Goal: Information Seeking & Learning: Understand process/instructions

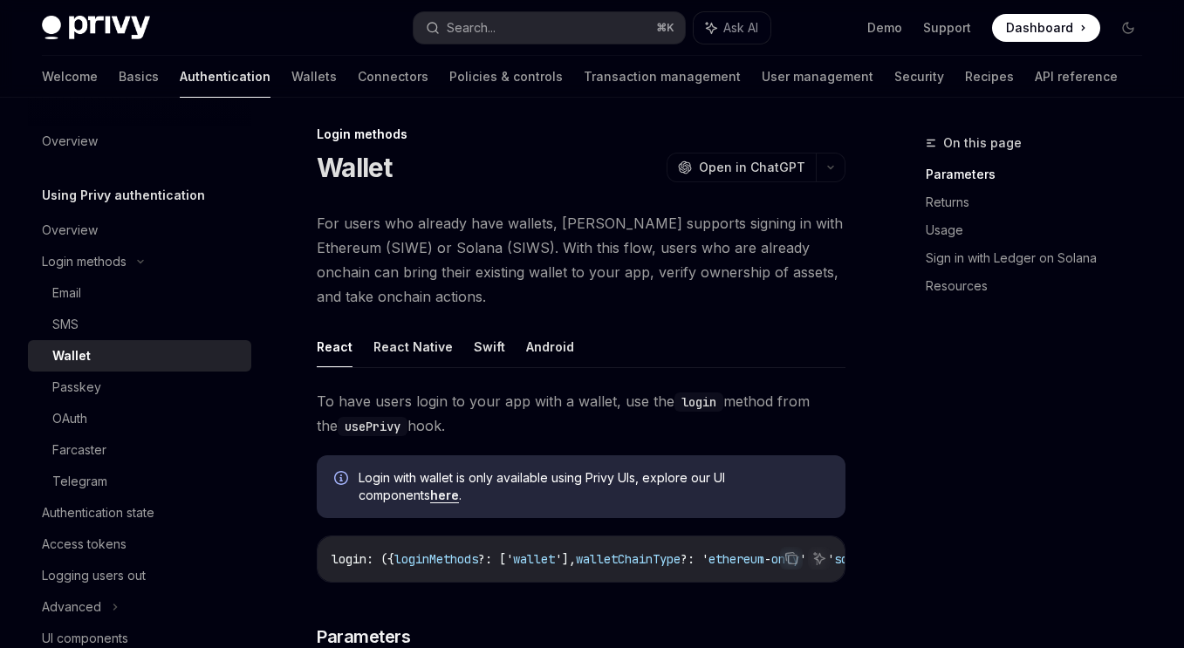
scroll to position [29, 0]
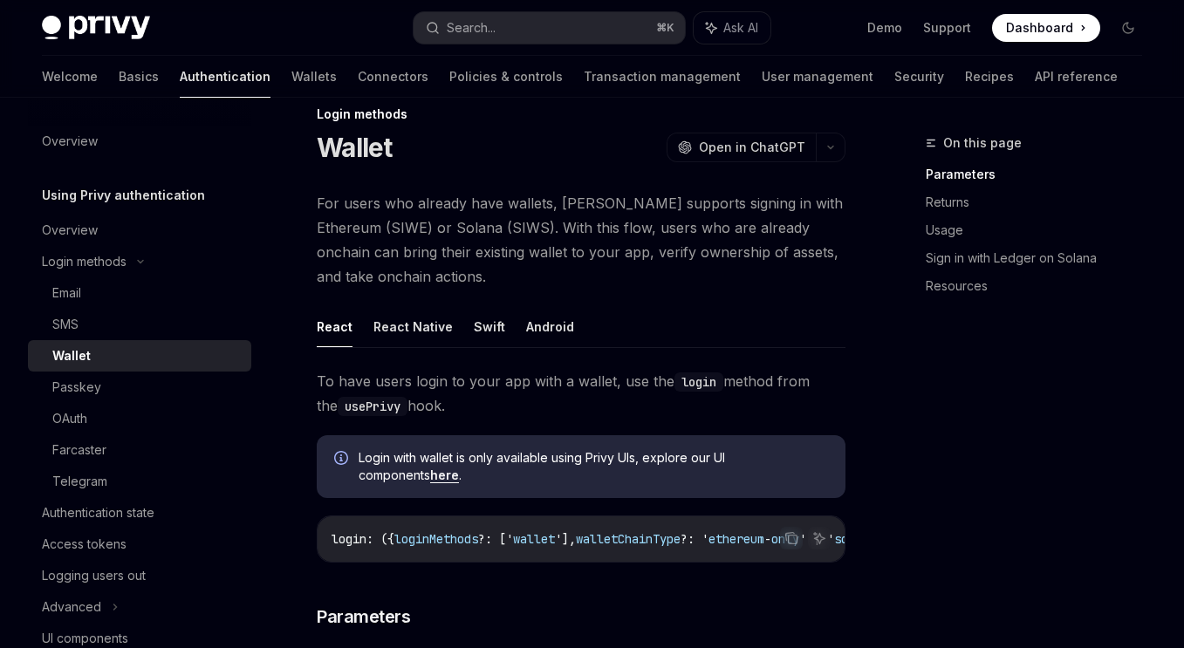
click at [430, 475] on link "here" at bounding box center [444, 476] width 29 height 16
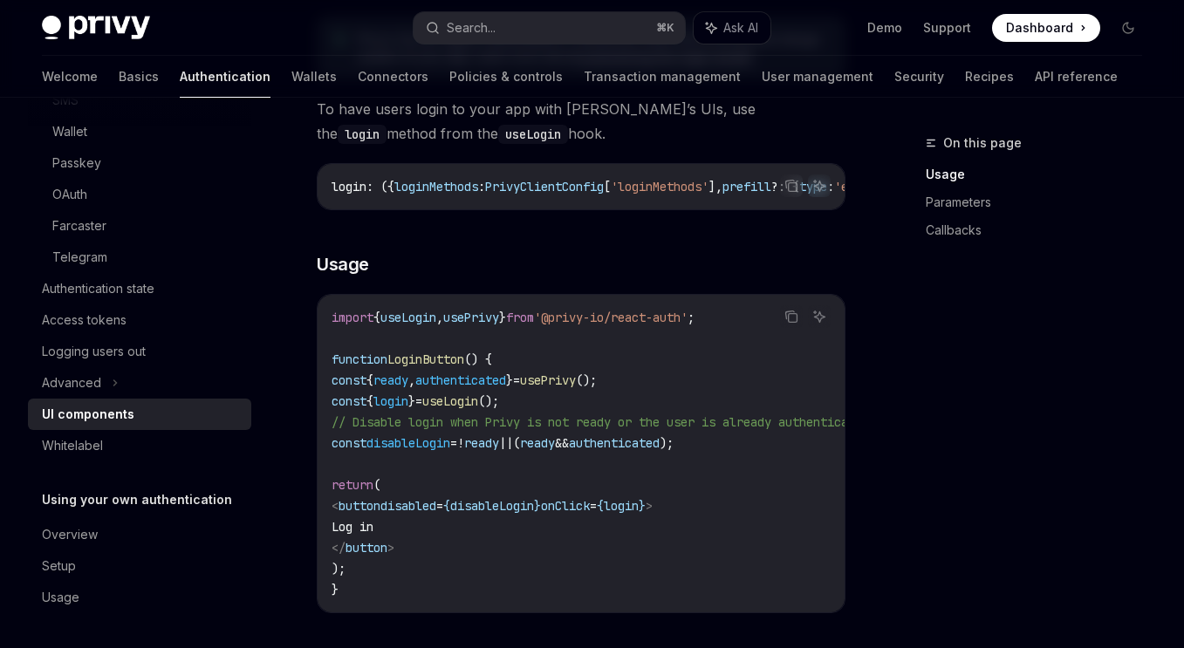
scroll to position [1093, 0]
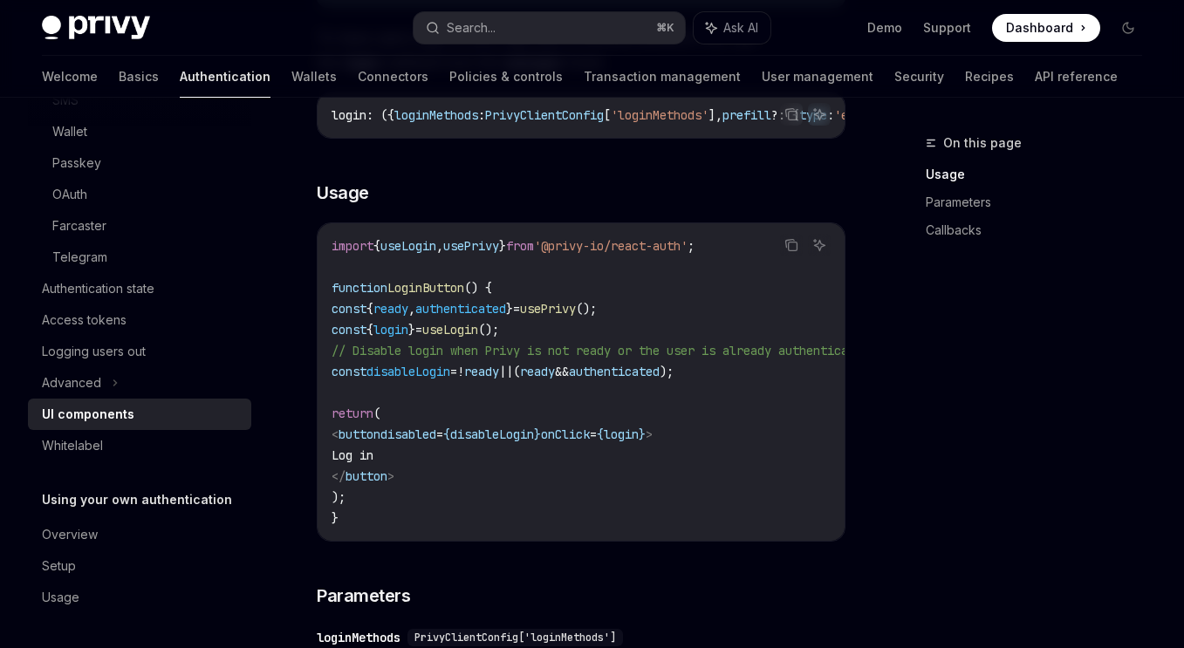
click at [660, 380] on span "authenticated" at bounding box center [614, 372] width 91 height 16
click at [791, 252] on icon "Copy the contents from the code block" at bounding box center [792, 245] width 14 height 14
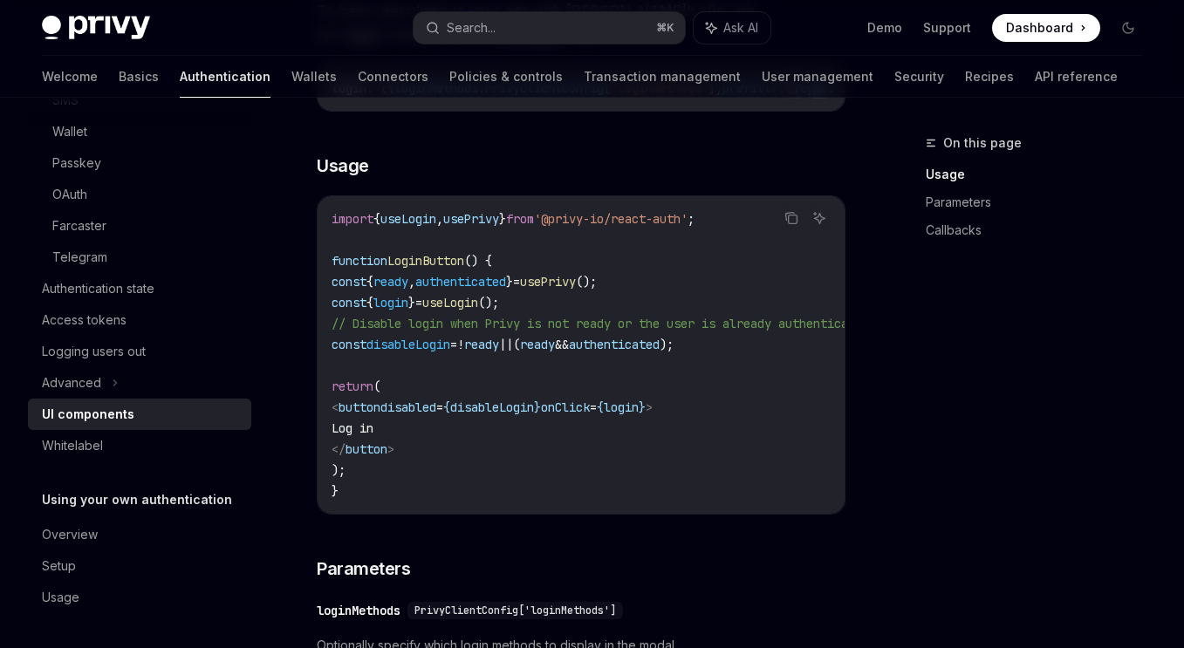
scroll to position [1251, 0]
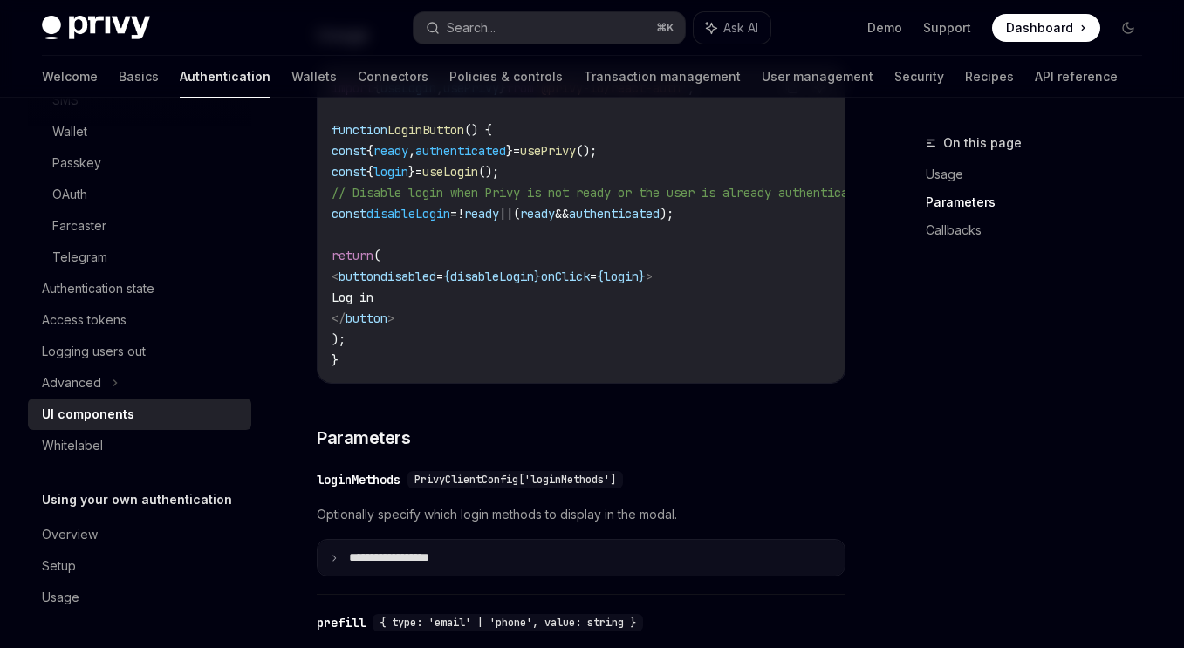
click at [452, 566] on p "**********" at bounding box center [409, 559] width 121 height 16
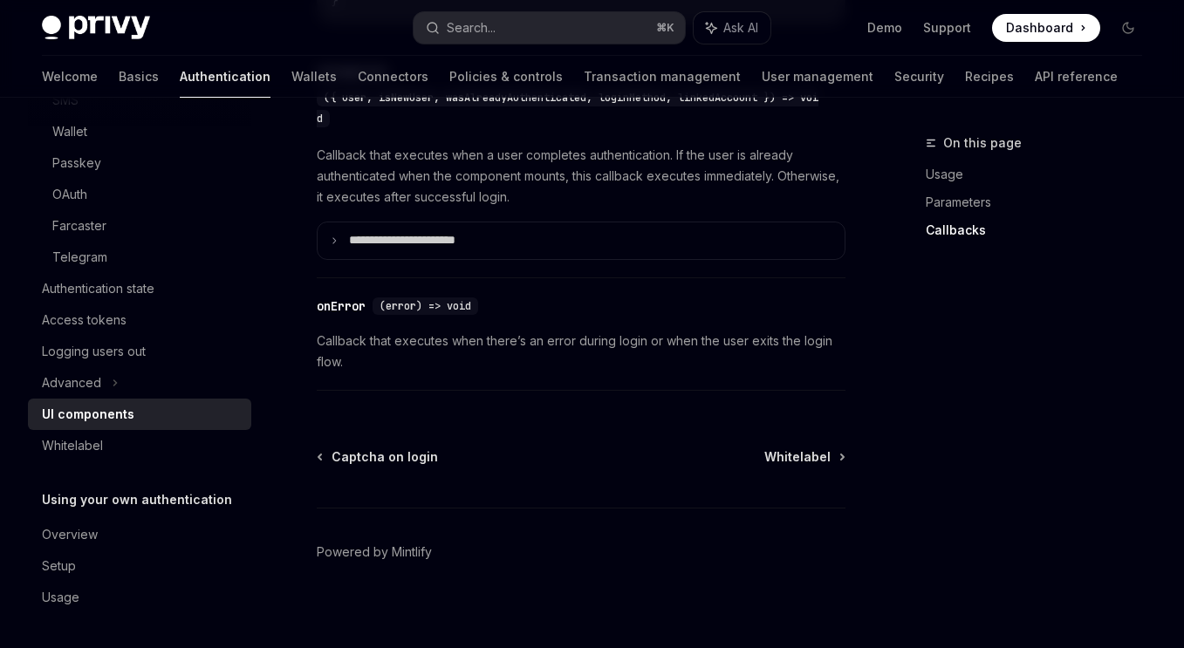
scroll to position [3710, 0]
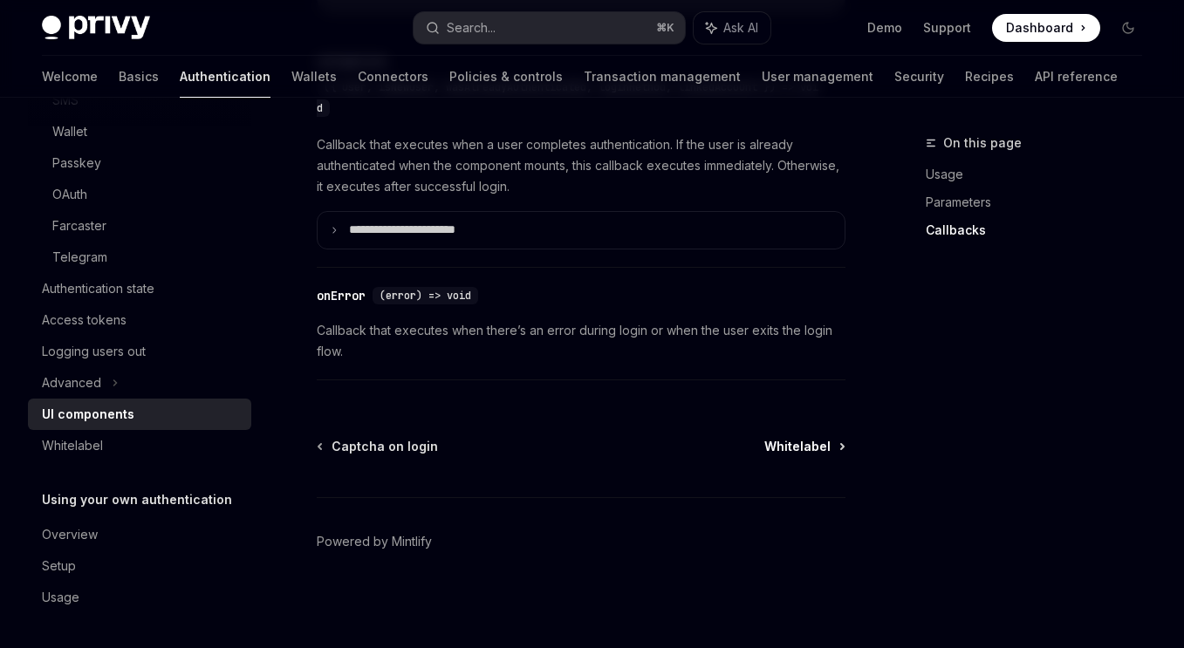
click at [832, 450] on link "Whitelabel" at bounding box center [804, 446] width 79 height 17
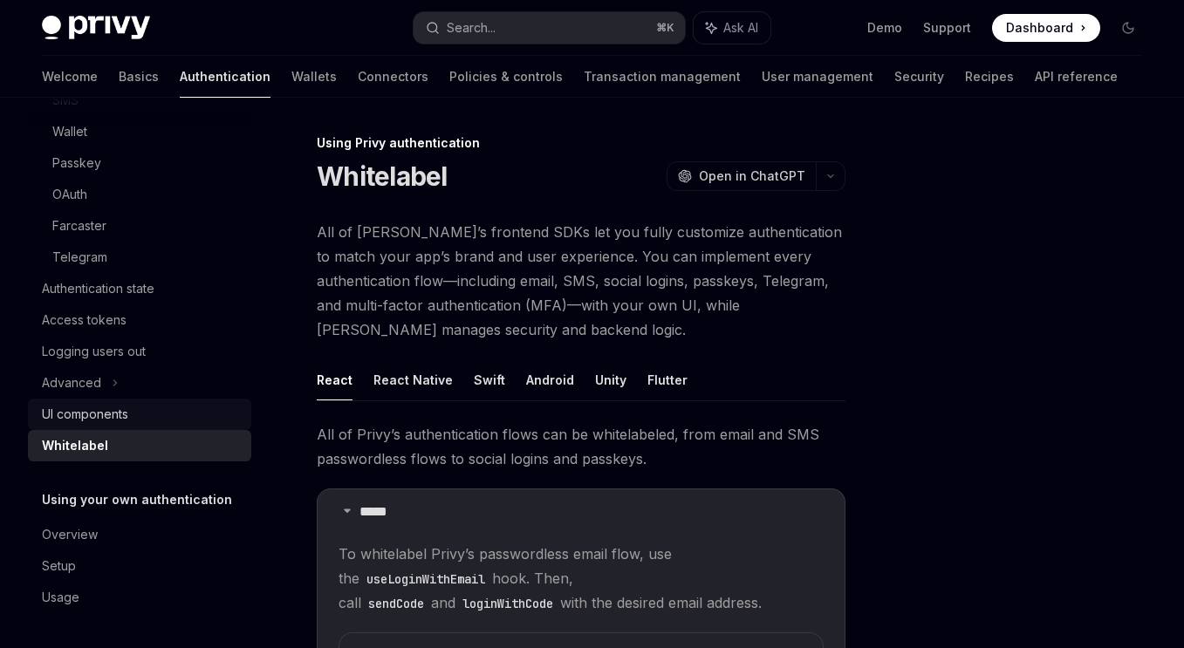
click at [79, 414] on div "UI components" at bounding box center [85, 414] width 86 height 21
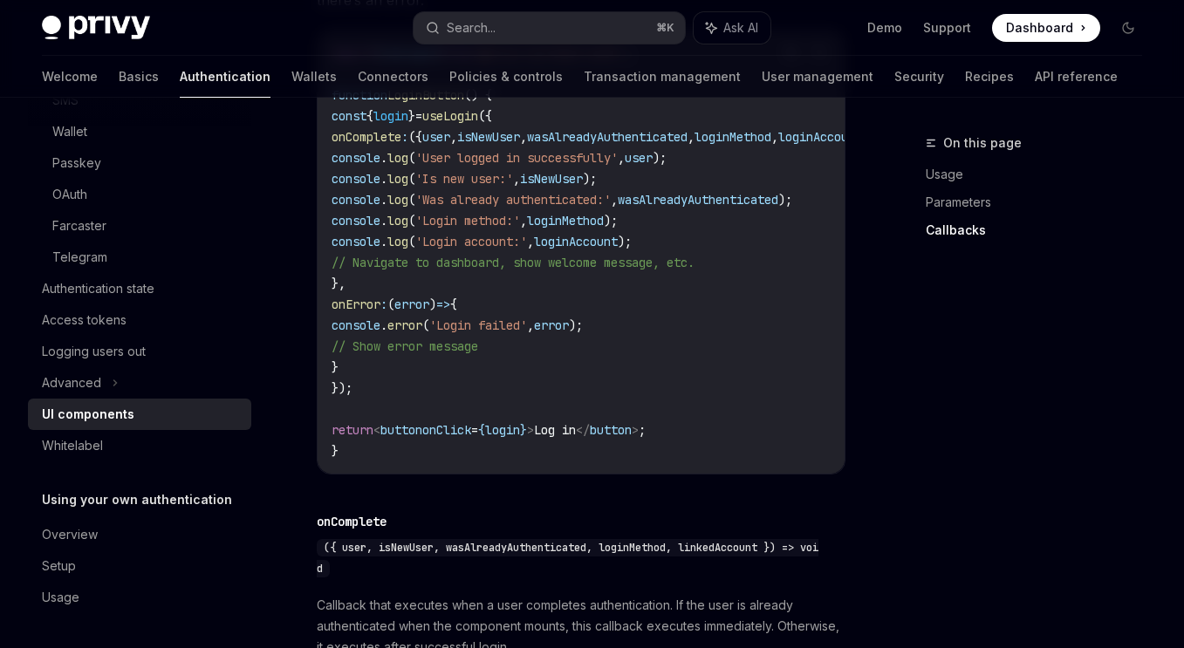
scroll to position [2537, 0]
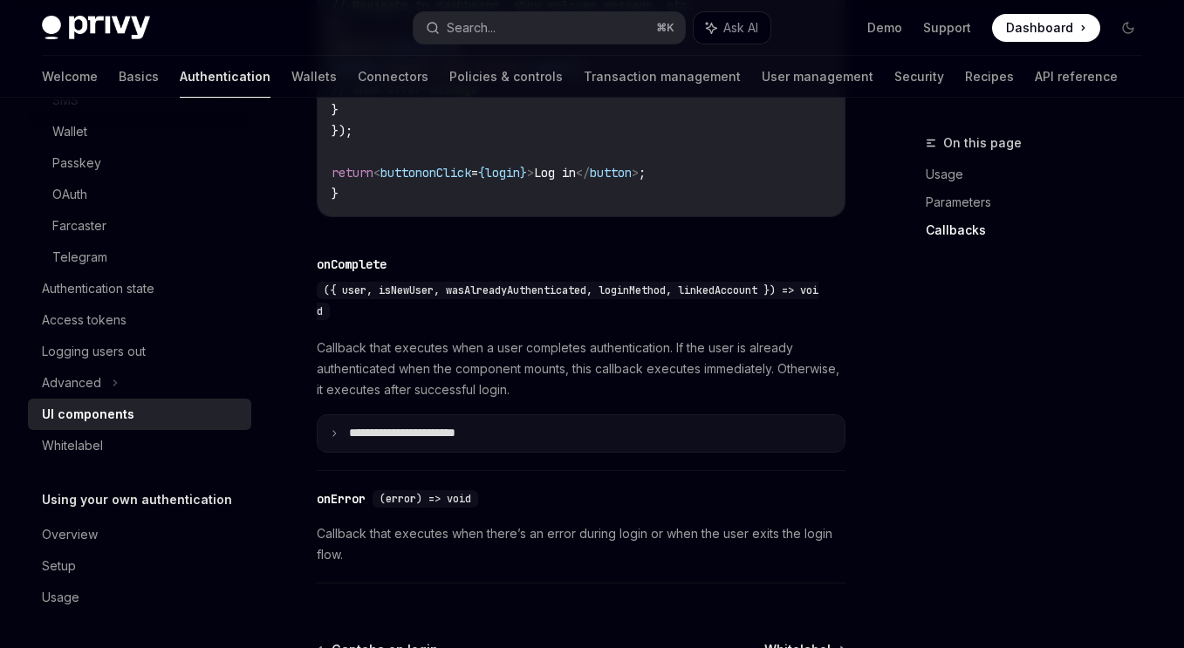
click at [431, 442] on p "**********" at bounding box center [426, 434] width 154 height 16
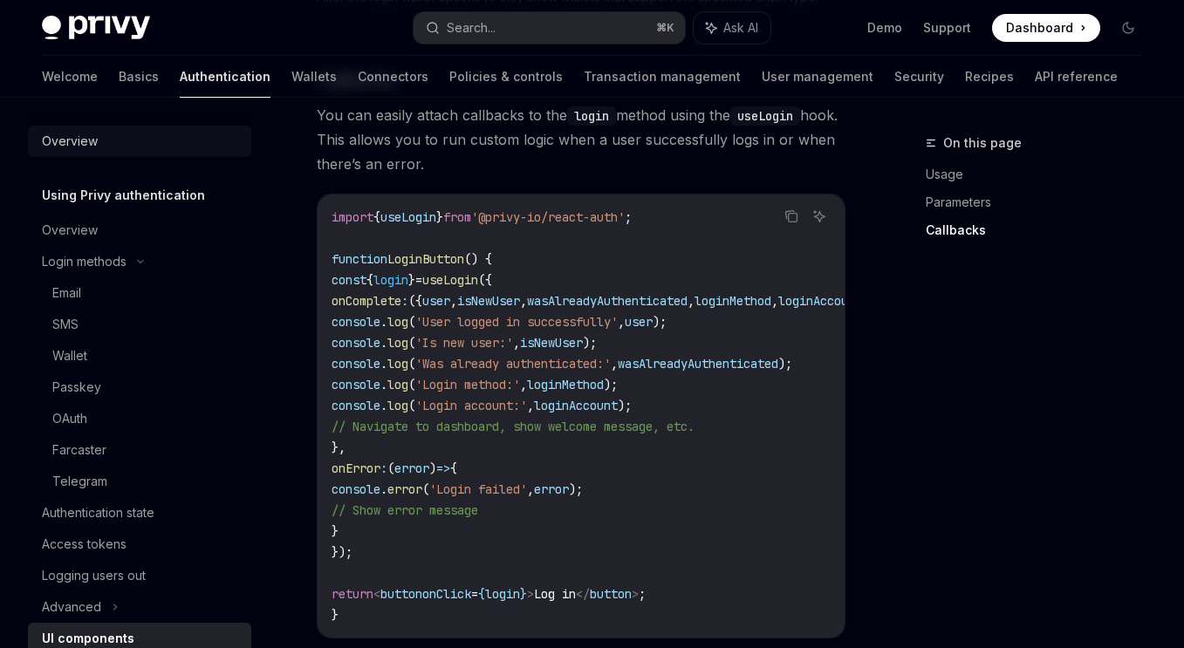
scroll to position [1666, 0]
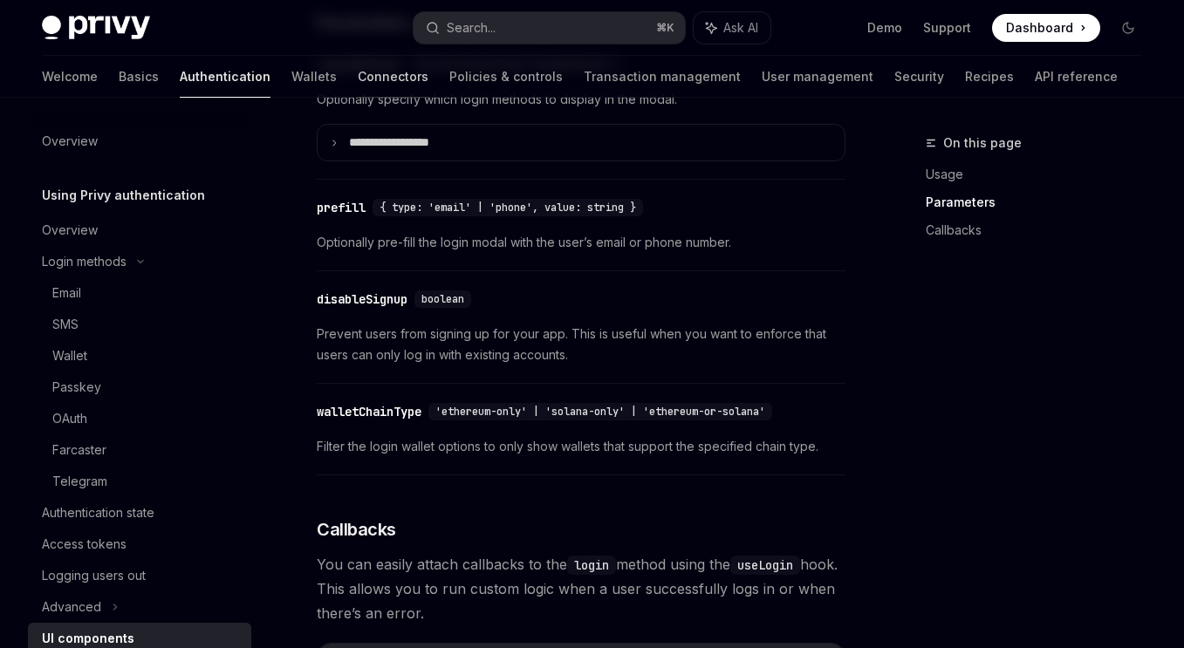
click at [358, 65] on link "Connectors" at bounding box center [393, 77] width 71 height 42
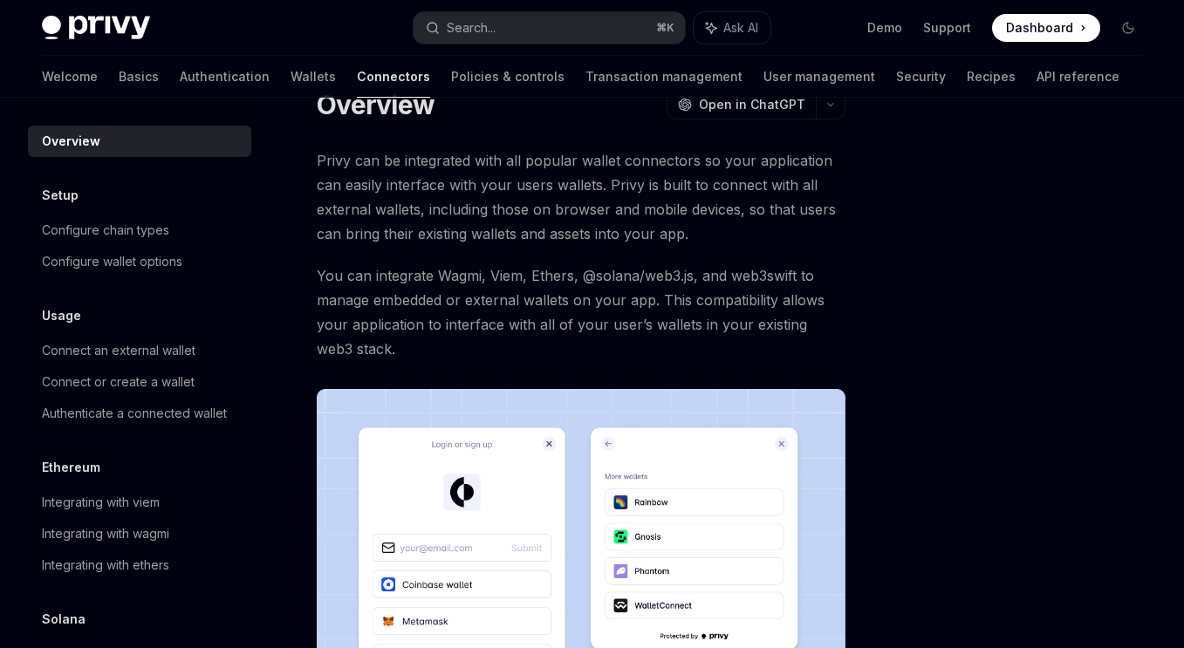
scroll to position [423, 0]
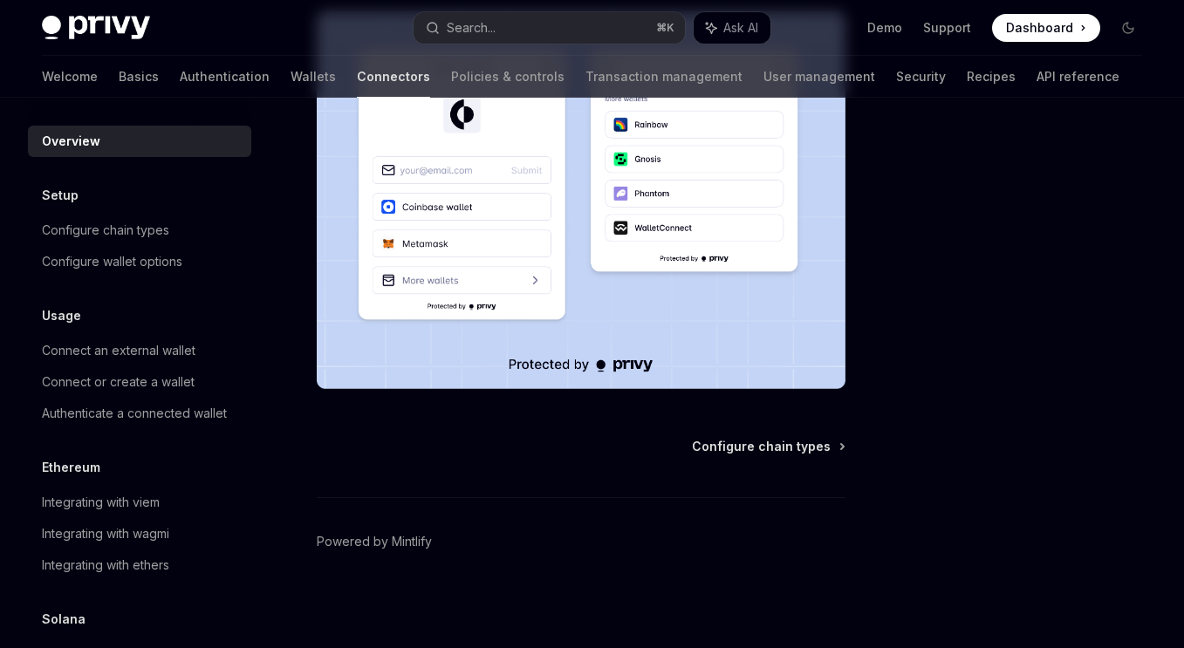
click at [65, 192] on h5 "Setup" at bounding box center [60, 195] width 37 height 21
click at [91, 232] on div "Configure chain types" at bounding box center [105, 230] width 127 height 21
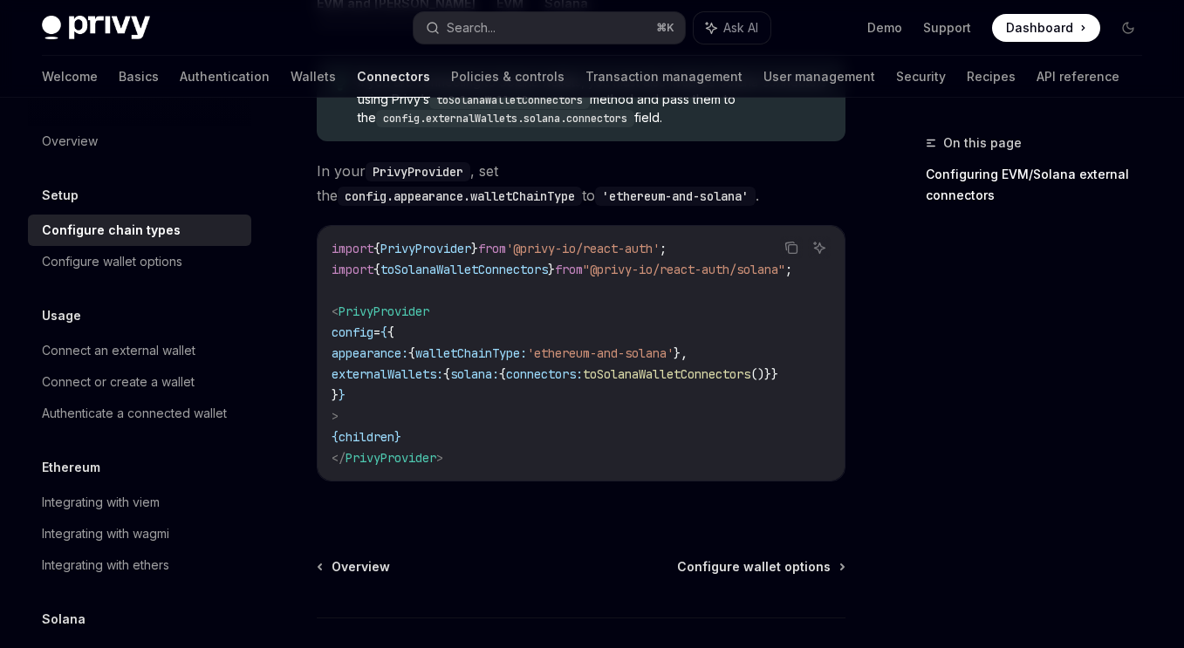
scroll to position [448, 0]
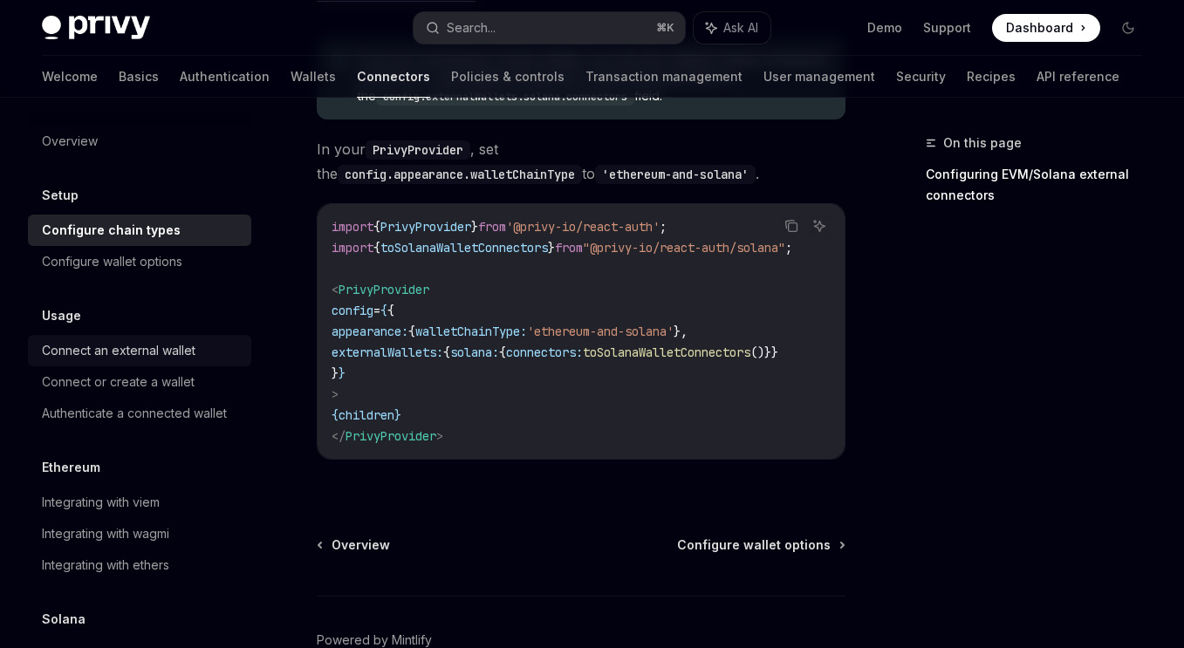
click at [58, 351] on div "Connect an external wallet" at bounding box center [119, 350] width 154 height 21
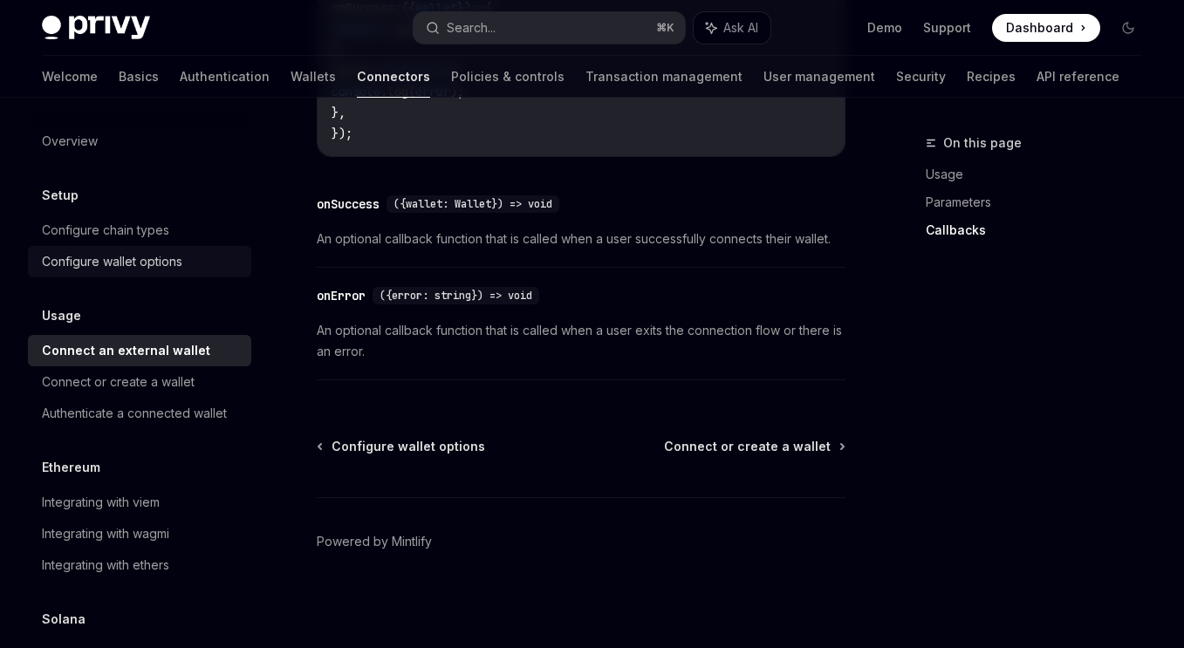
click at [151, 268] on div "Configure wallet options" at bounding box center [112, 261] width 141 height 21
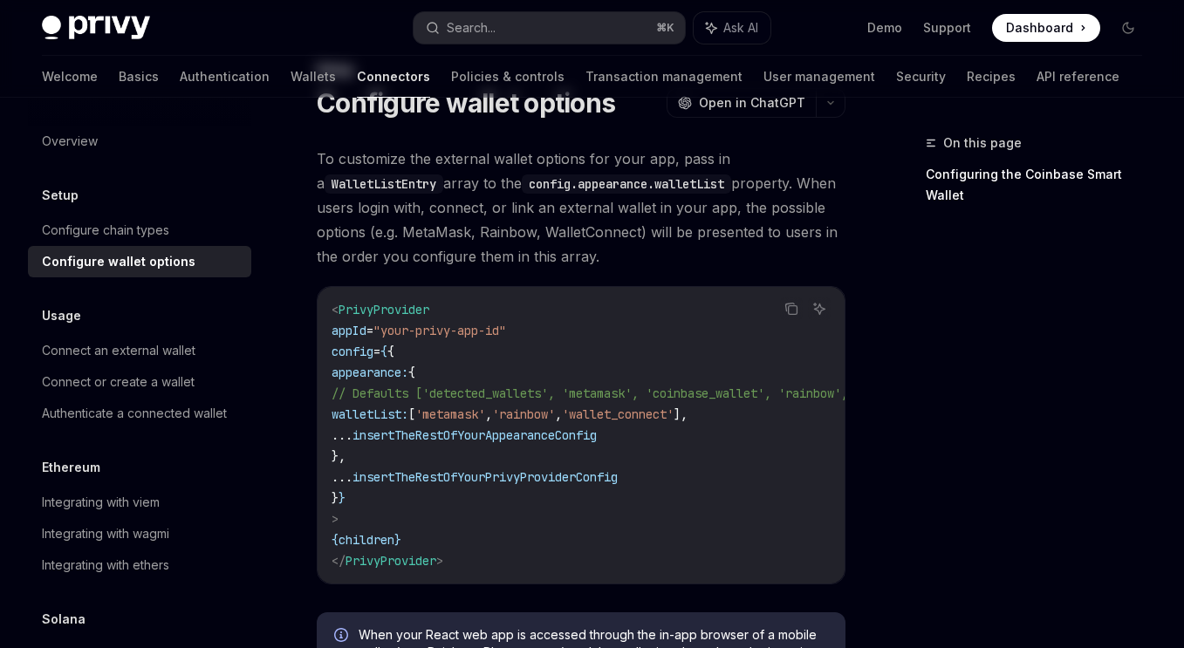
scroll to position [88, 0]
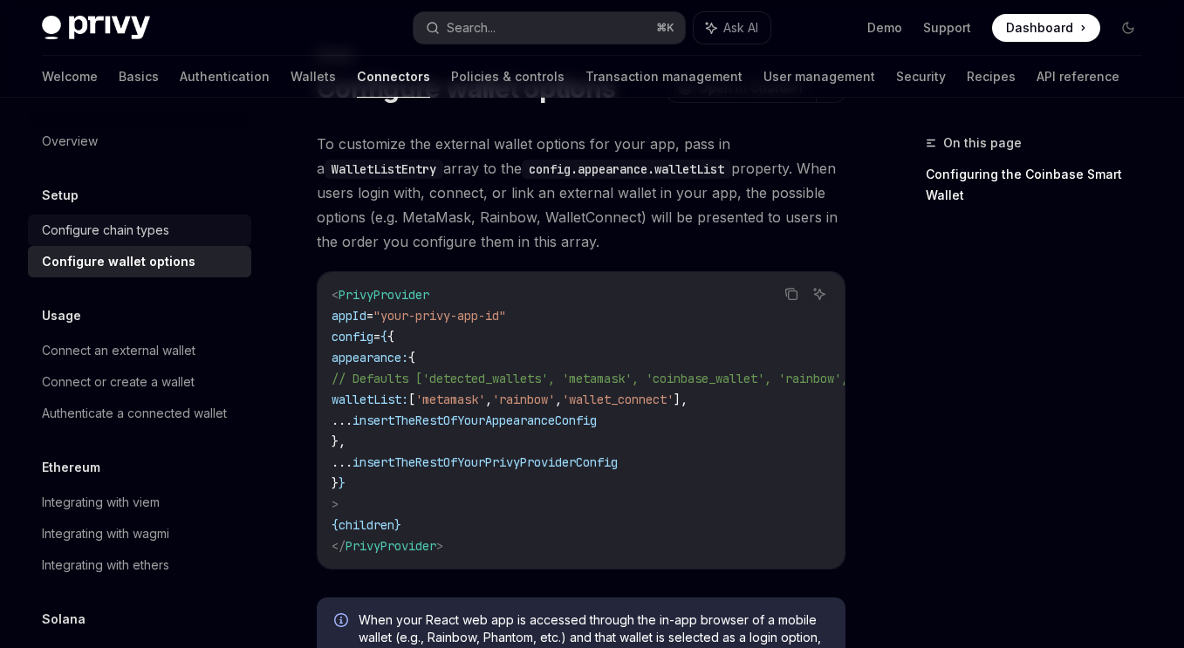
click at [154, 231] on div "Configure chain types" at bounding box center [105, 230] width 127 height 21
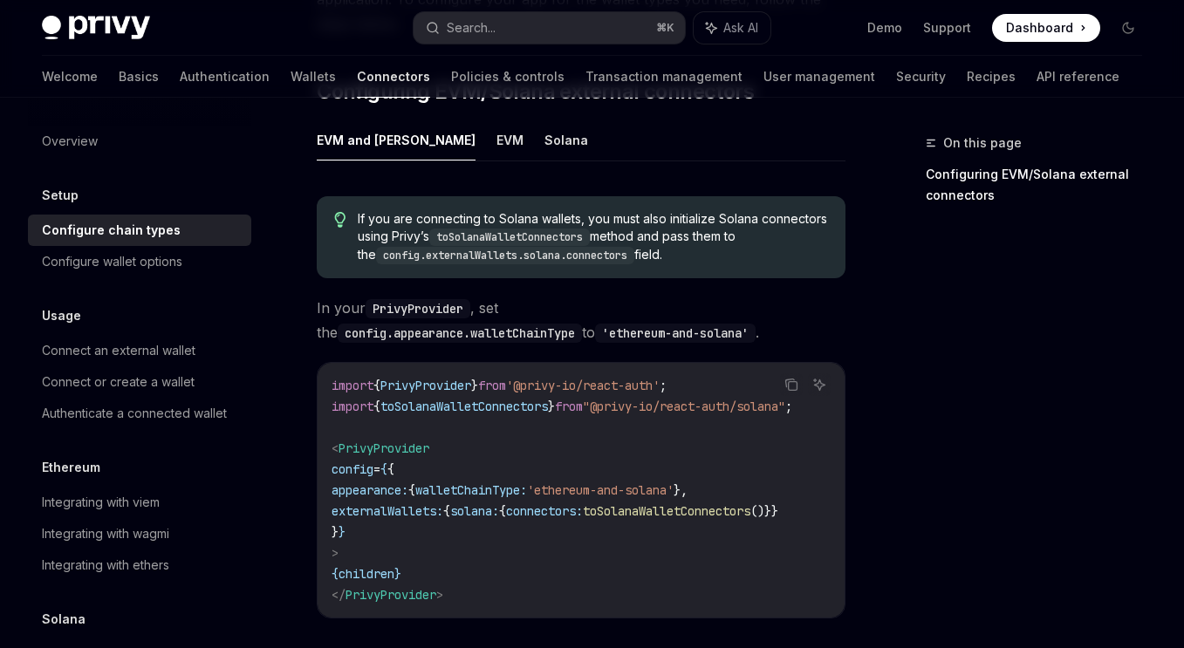
scroll to position [315, 0]
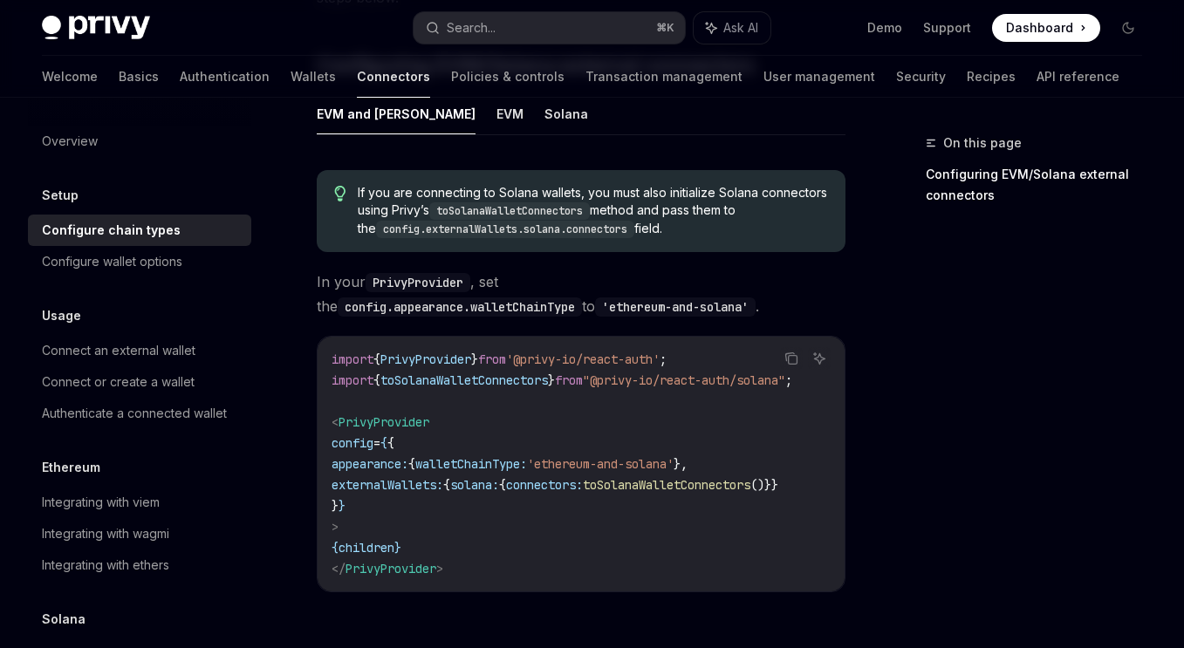
click at [401, 422] on span "PrivyProvider" at bounding box center [384, 423] width 91 height 16
copy span "PrivyProvider"
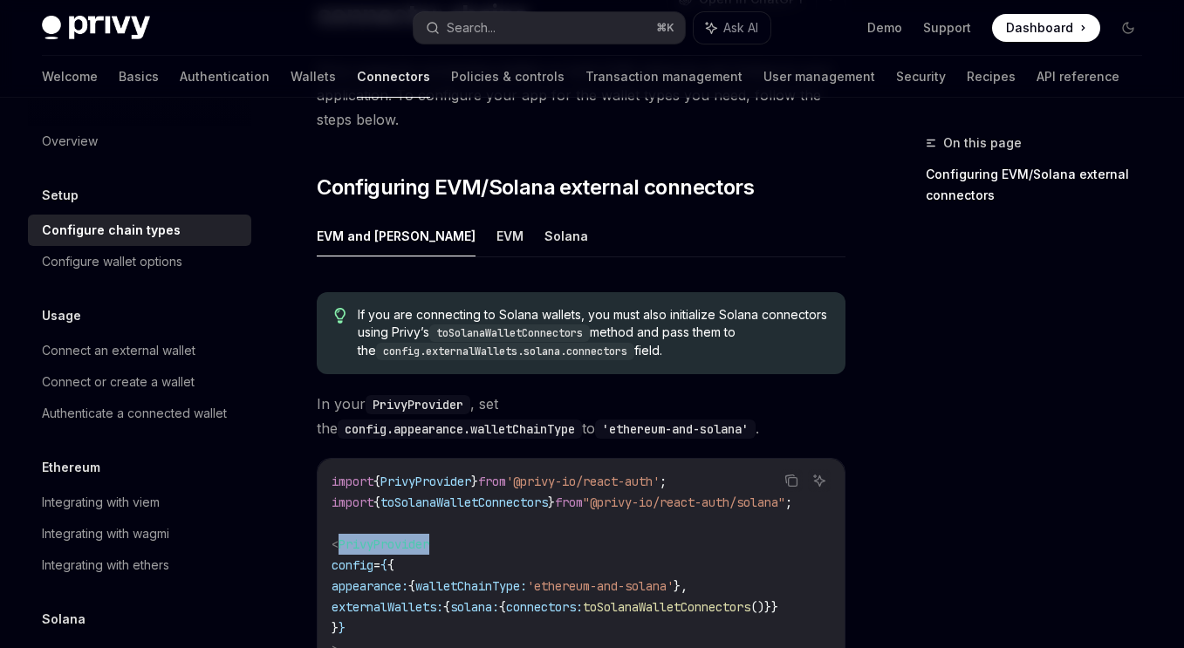
scroll to position [0, 0]
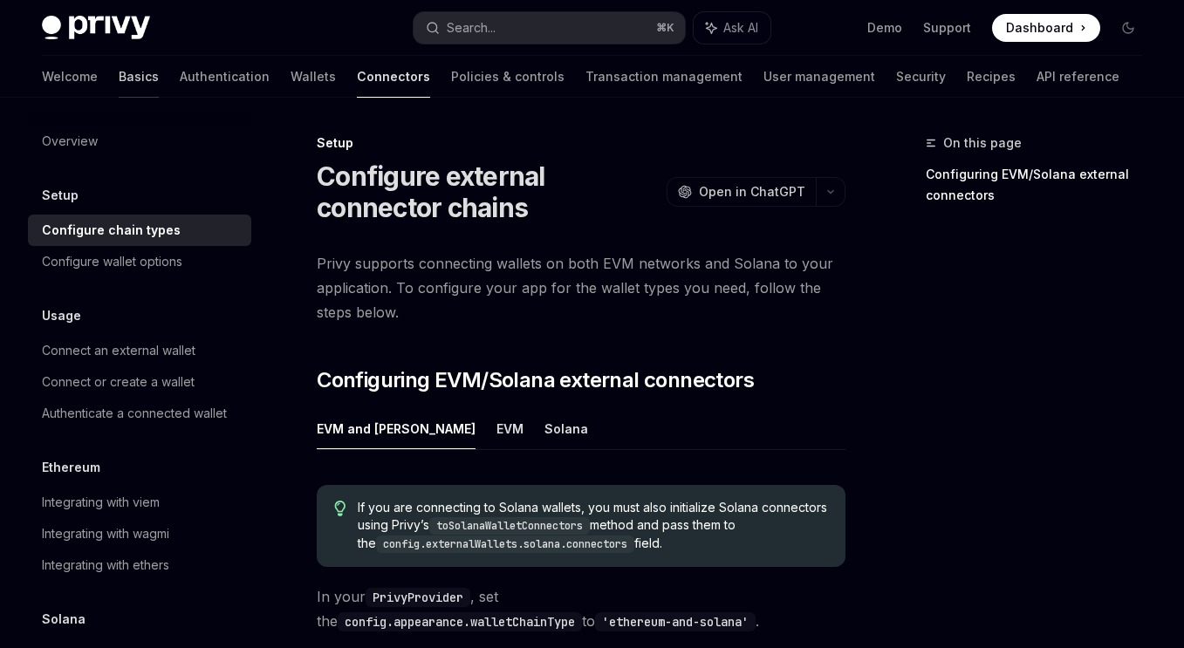
click at [119, 77] on link "Basics" at bounding box center [139, 77] width 40 height 42
type textarea "*"
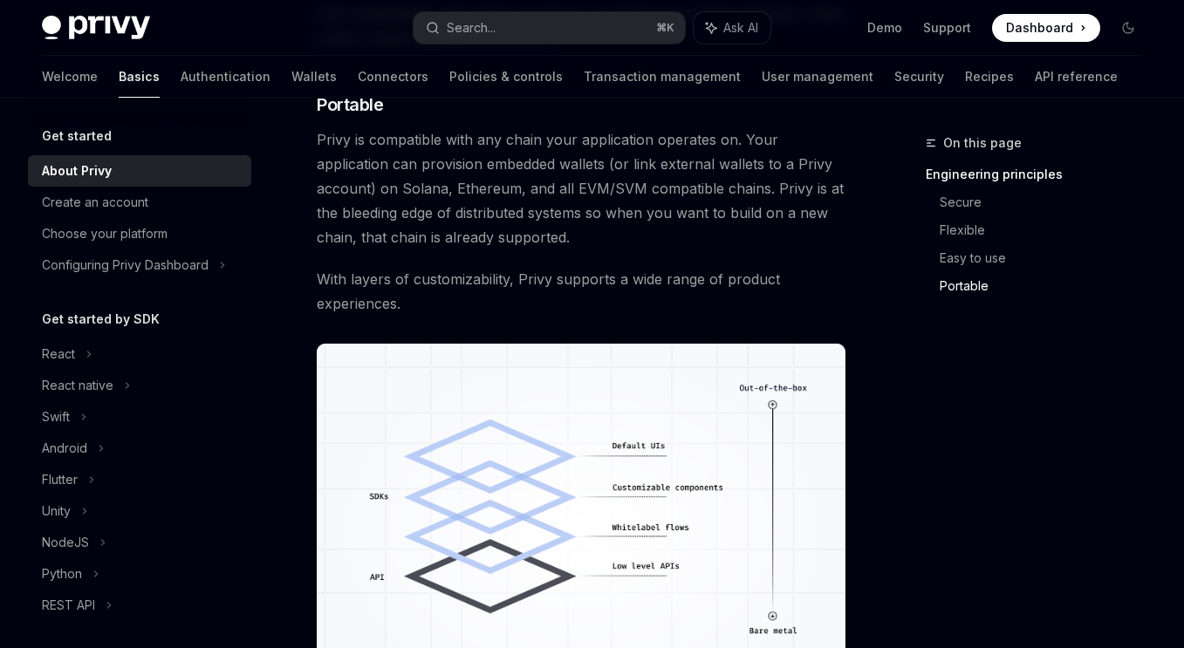
scroll to position [1710, 0]
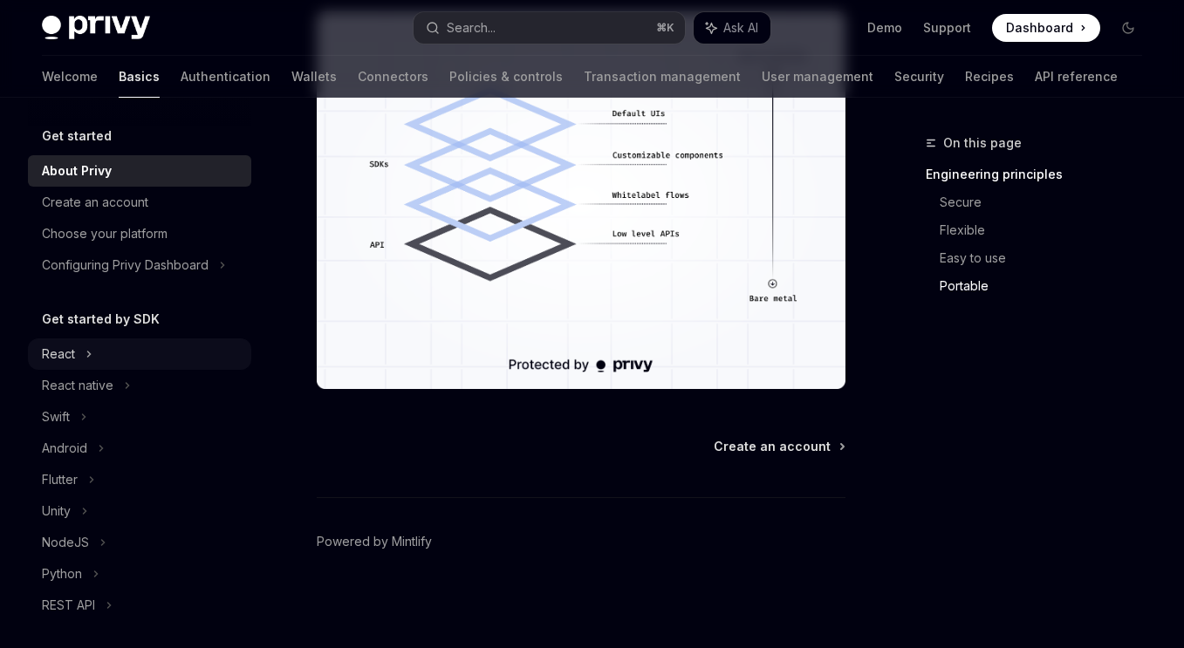
click at [68, 353] on div "React" at bounding box center [58, 354] width 33 height 21
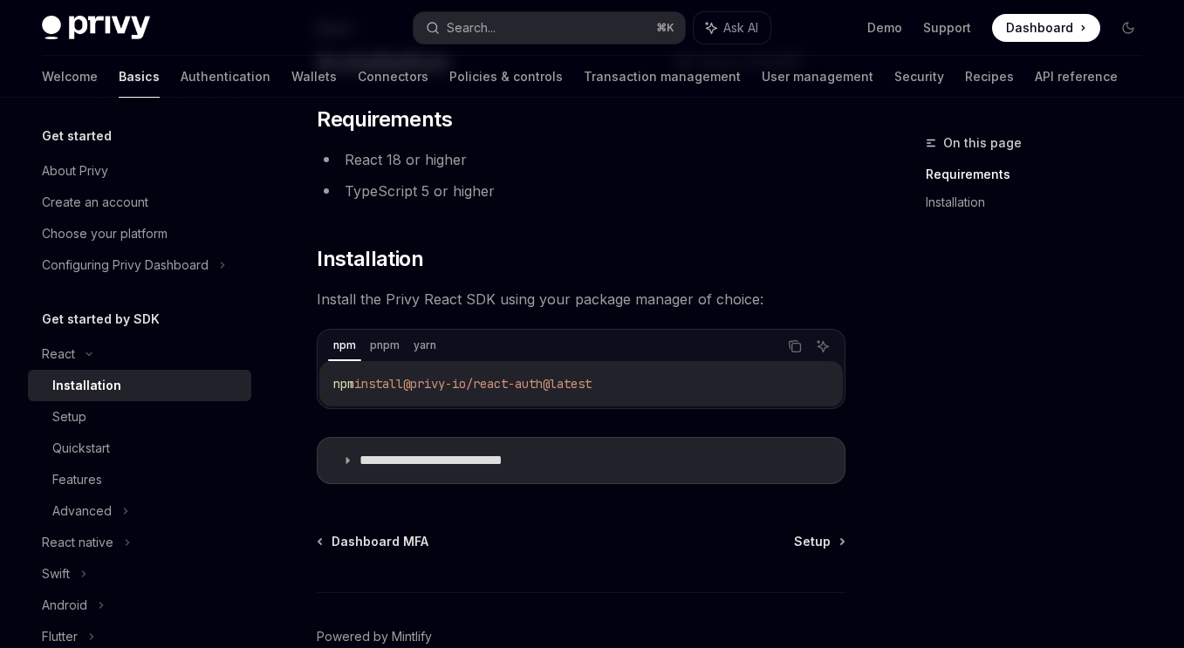
scroll to position [132, 0]
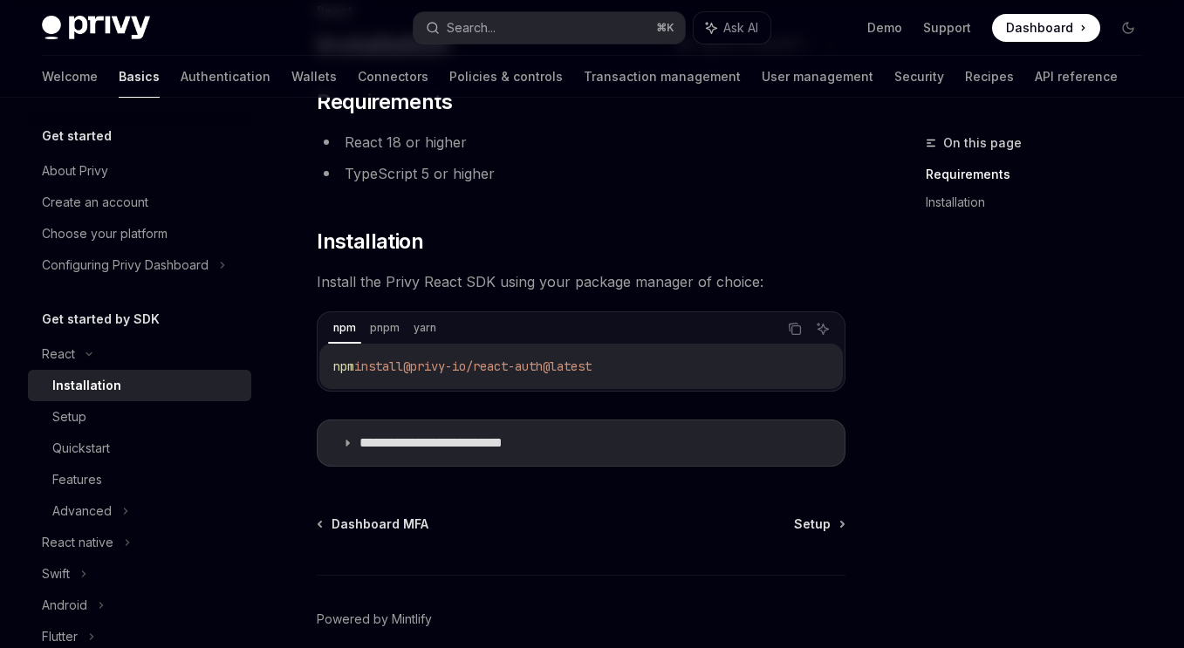
click at [394, 367] on span "install" at bounding box center [378, 367] width 49 height 16
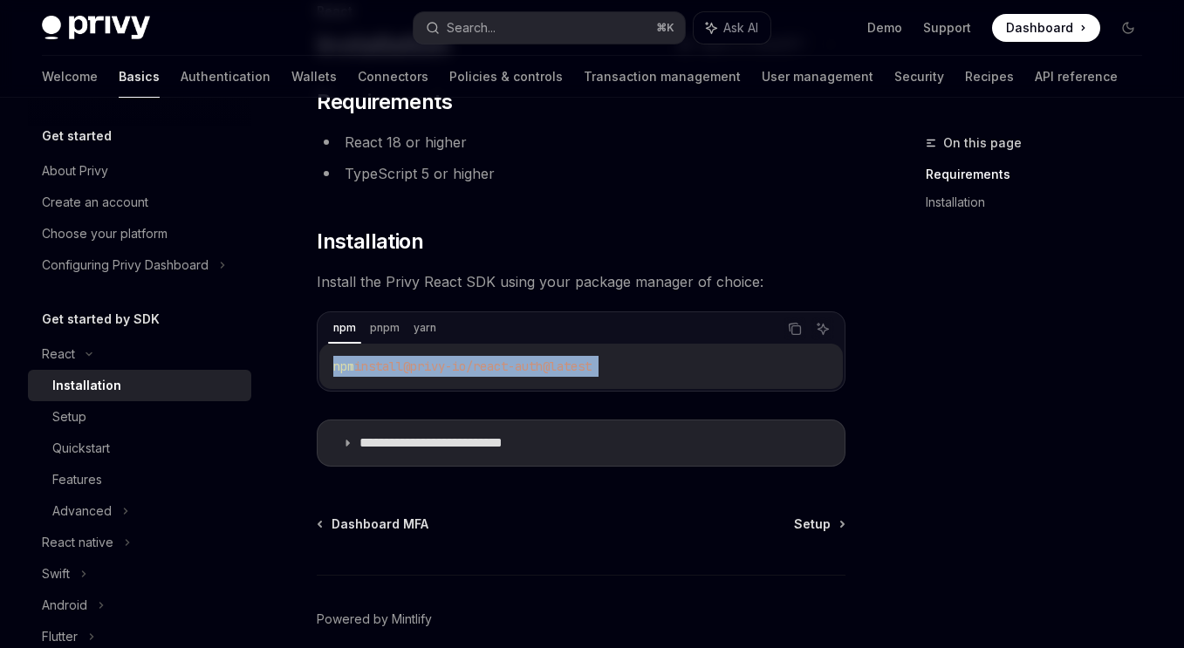
click at [394, 367] on span "install" at bounding box center [378, 367] width 49 height 16
copy div "npm install @privy-io/react-auth@latest"
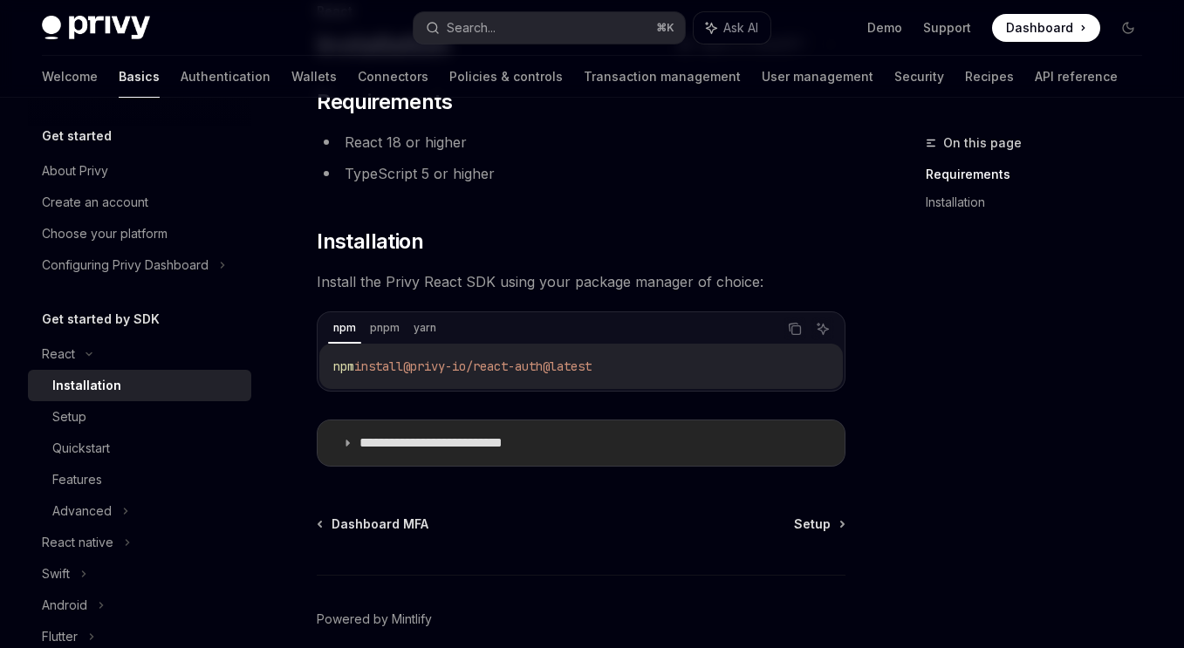
click at [550, 440] on p "**********" at bounding box center [459, 443] width 198 height 17
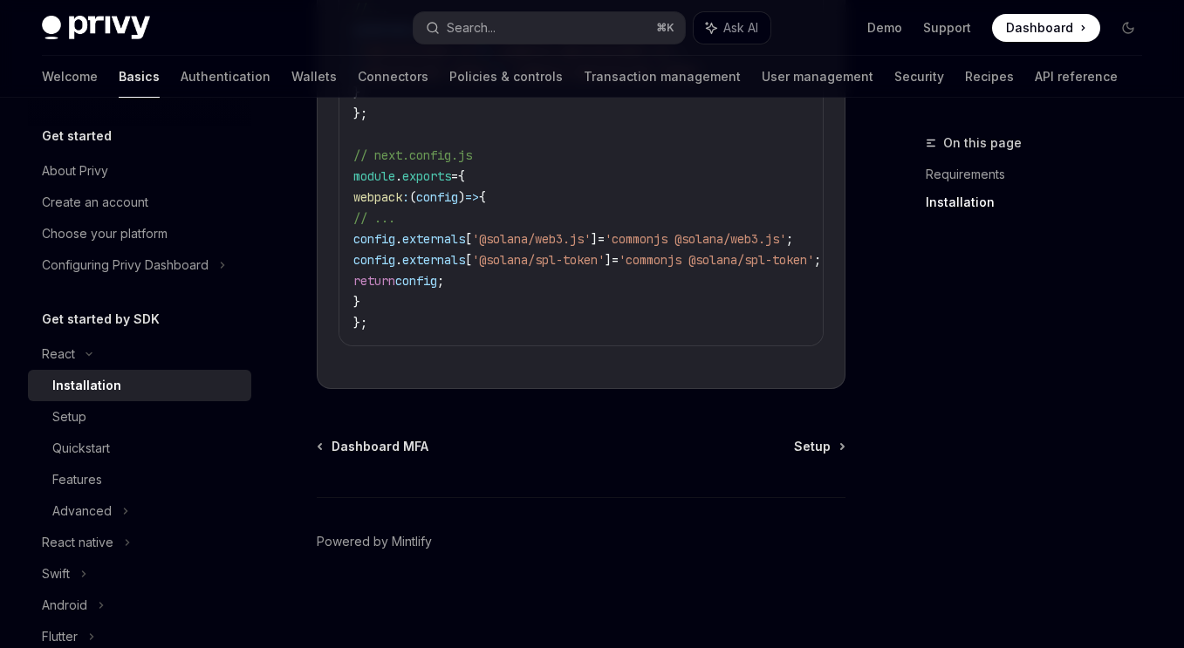
scroll to position [759, 0]
click at [812, 434] on div "**********" at bounding box center [417, 14] width 863 height 1268
click at [809, 442] on span "Setup" at bounding box center [812, 446] width 37 height 17
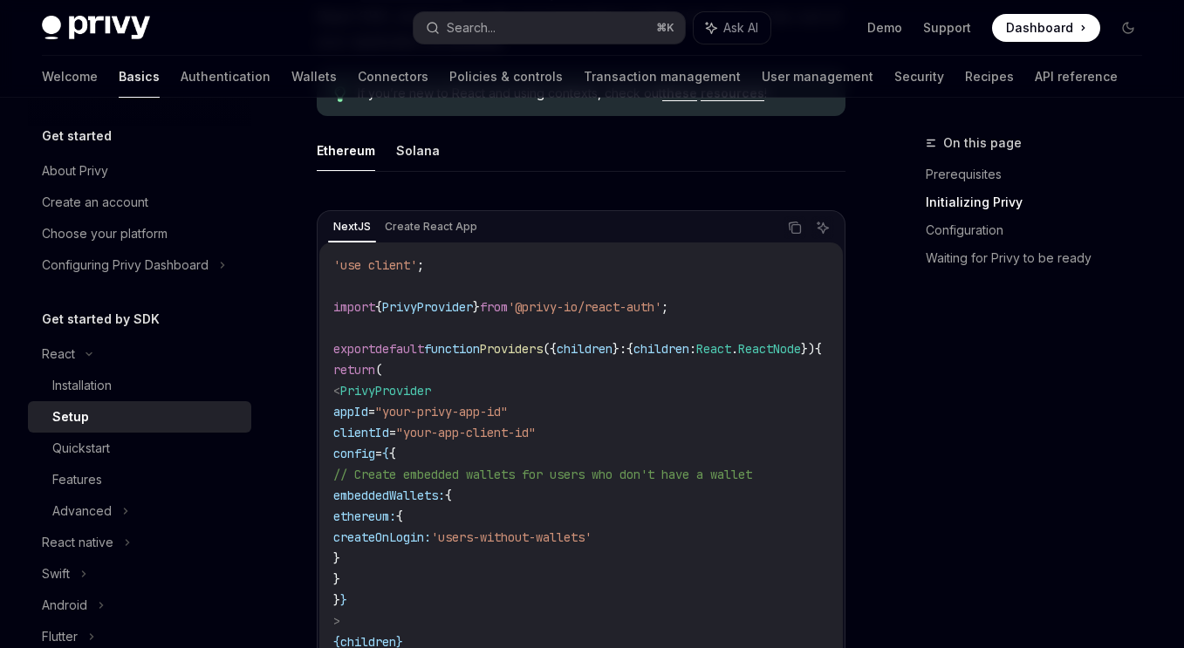
scroll to position [518, 0]
click at [686, 415] on code "'use client' ; import { PrivyProvider } from '@privy-io/react-auth' ; export de…" at bounding box center [598, 487] width 531 height 461
click at [426, 156] on button "Solana" at bounding box center [418, 152] width 44 height 41
click at [366, 153] on button "Ethereum" at bounding box center [346, 152] width 58 height 41
click at [788, 223] on icon "Copy the contents from the code block" at bounding box center [795, 230] width 14 height 14
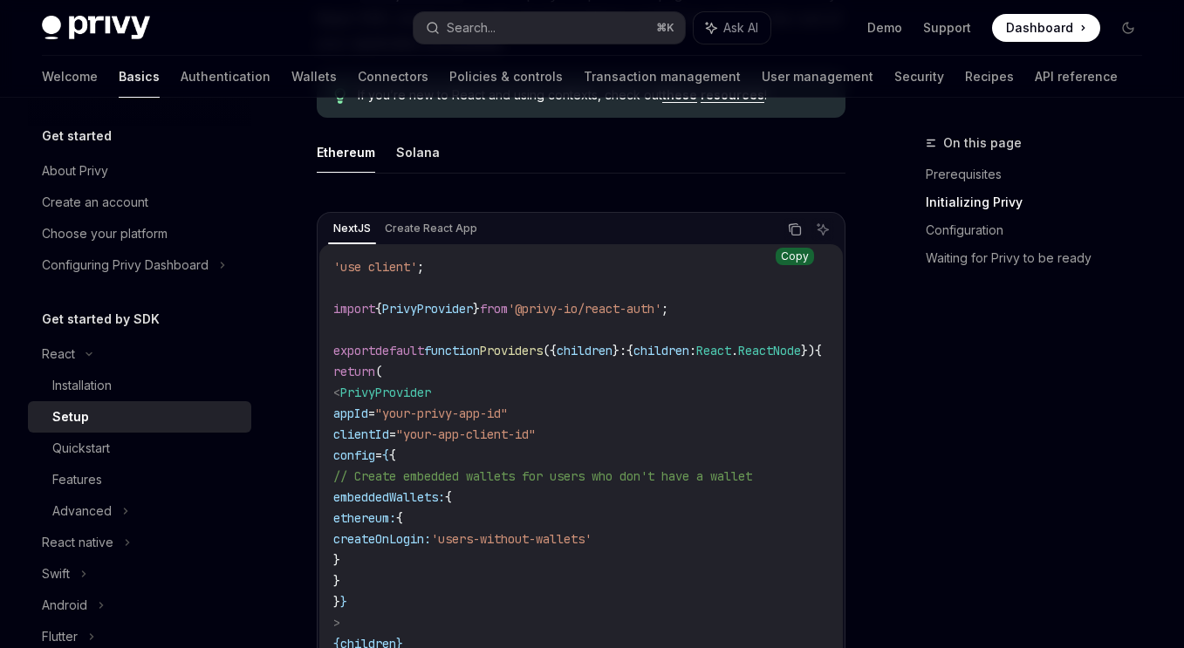
click at [800, 227] on icon "Copy the contents from the code block" at bounding box center [796, 231] width 9 height 9
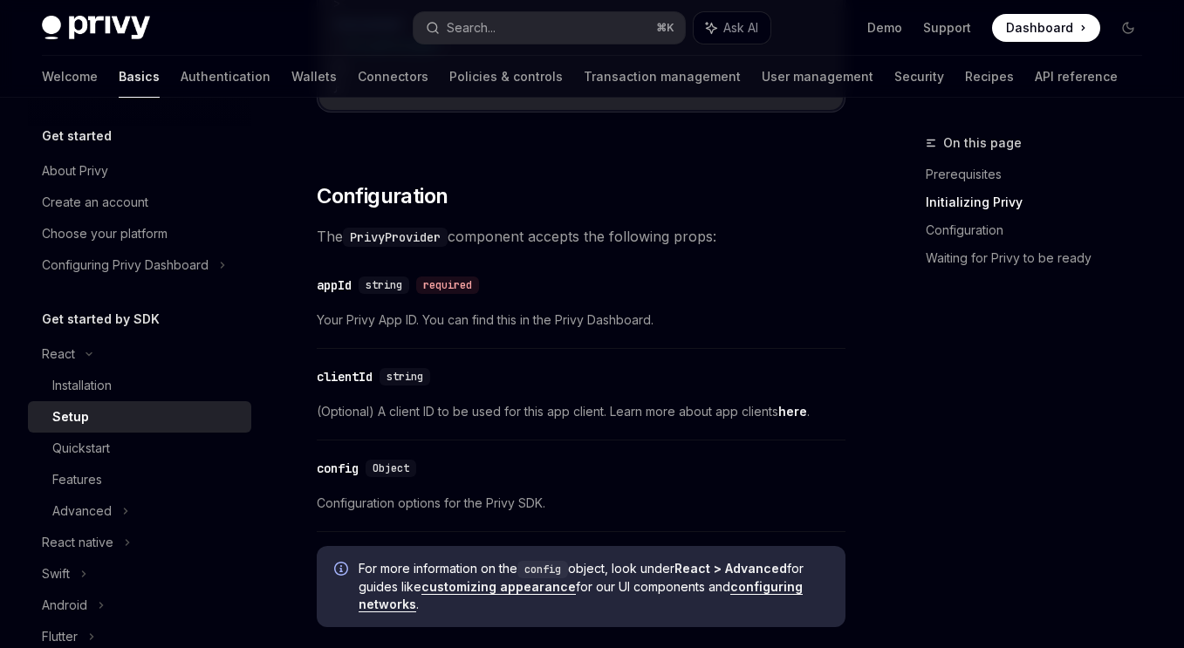
scroll to position [1162, 0]
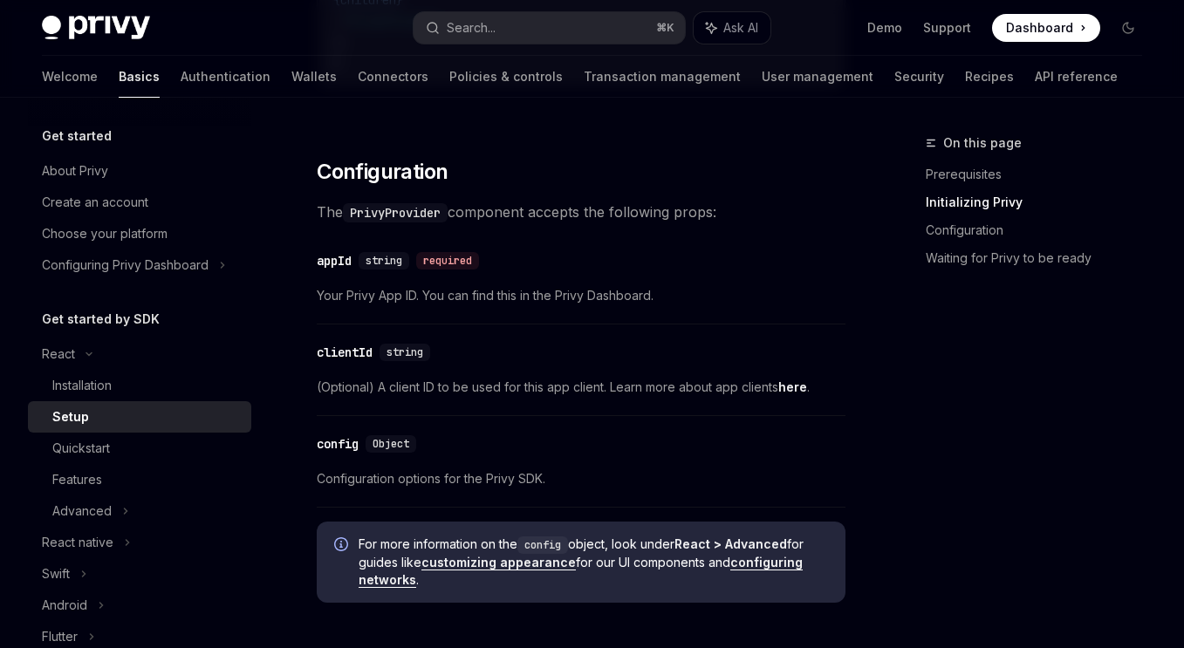
drag, startPoint x: 889, startPoint y: 494, endPoint x: 914, endPoint y: 494, distance: 24.4
click at [914, 494] on div "On this page Prerequisites Initializing Privy Configuration Waiting for Privy t…" at bounding box center [592, 464] width 1129 height 3056
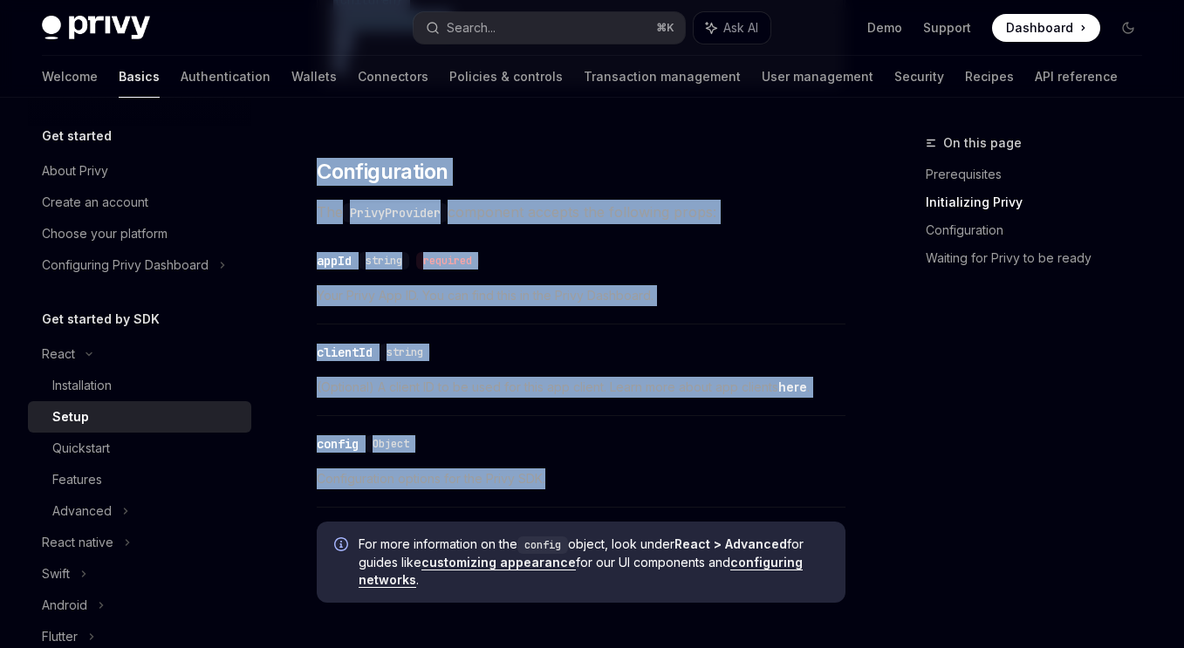
click at [914, 494] on div "On this page Prerequisites Initializing Privy Configuration Waiting for Privy t…" at bounding box center [1023, 391] width 265 height 516
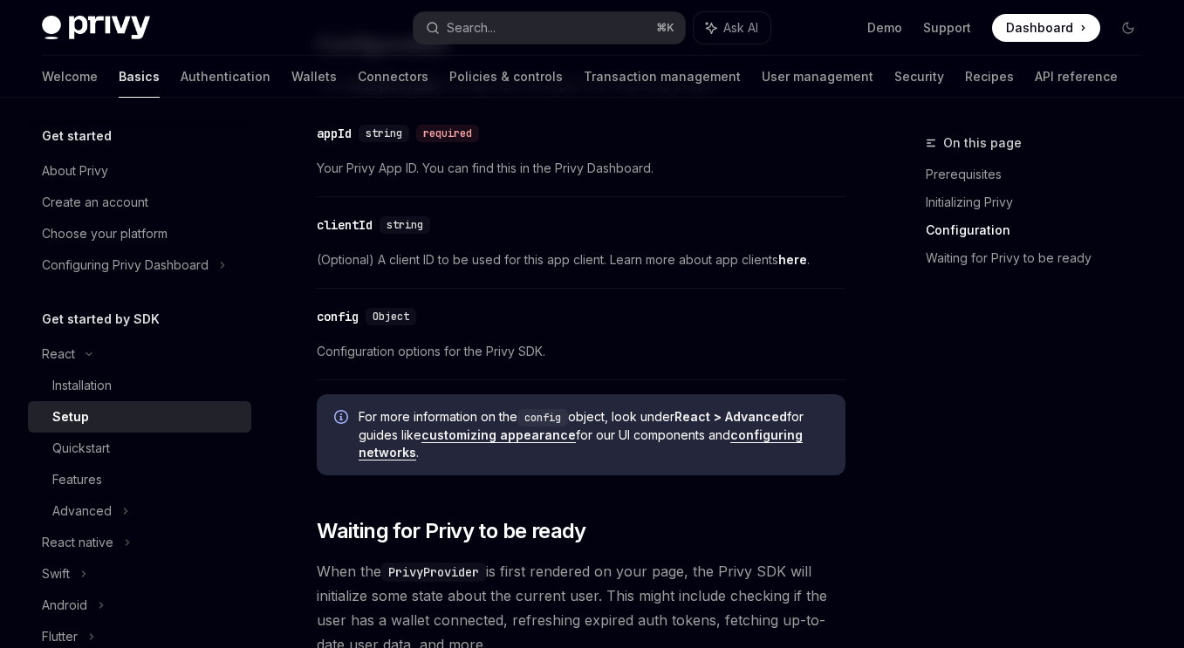
scroll to position [1301, 0]
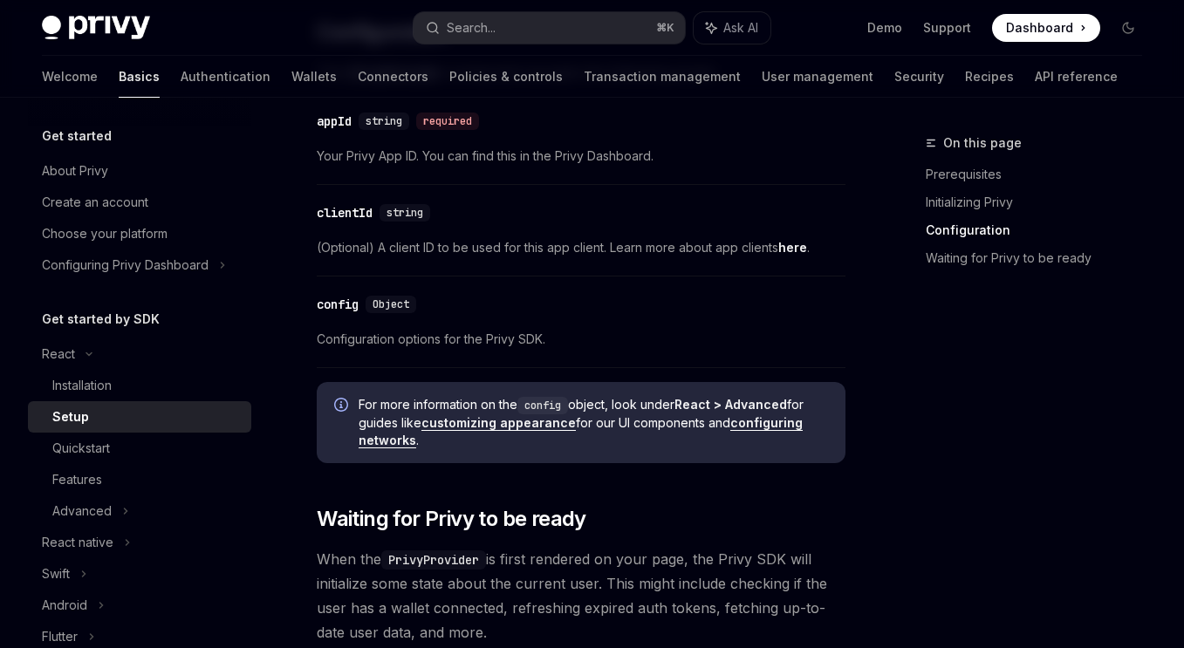
click at [767, 437] on link "configuring networks" at bounding box center [581, 431] width 444 height 33
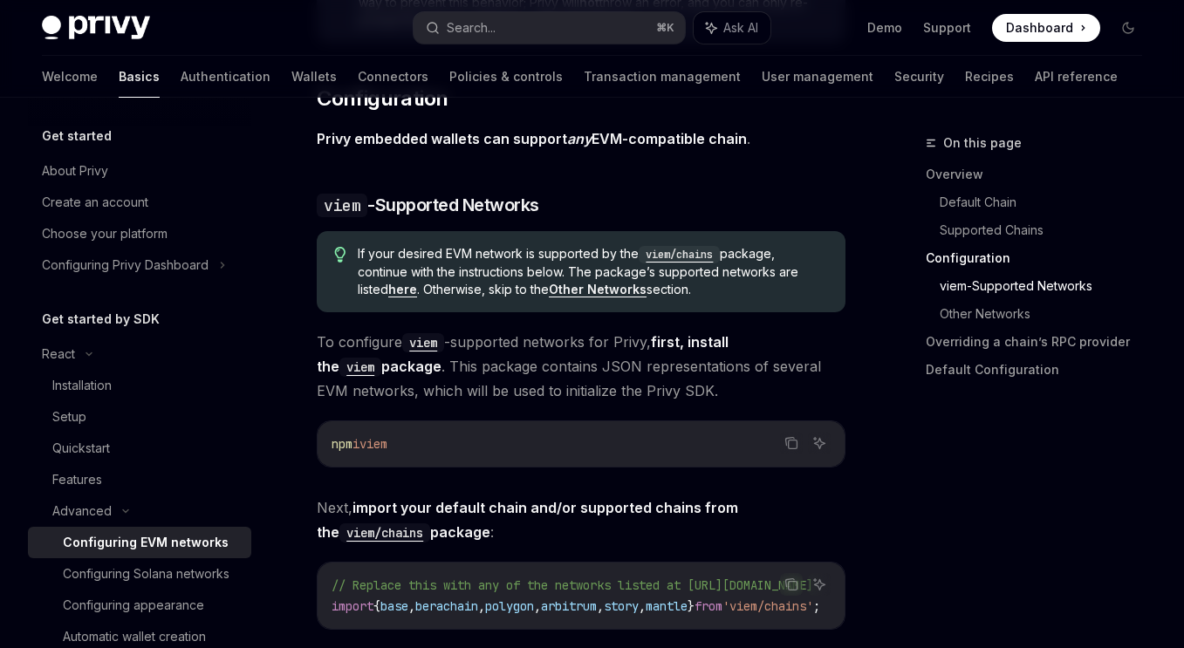
scroll to position [1936, 0]
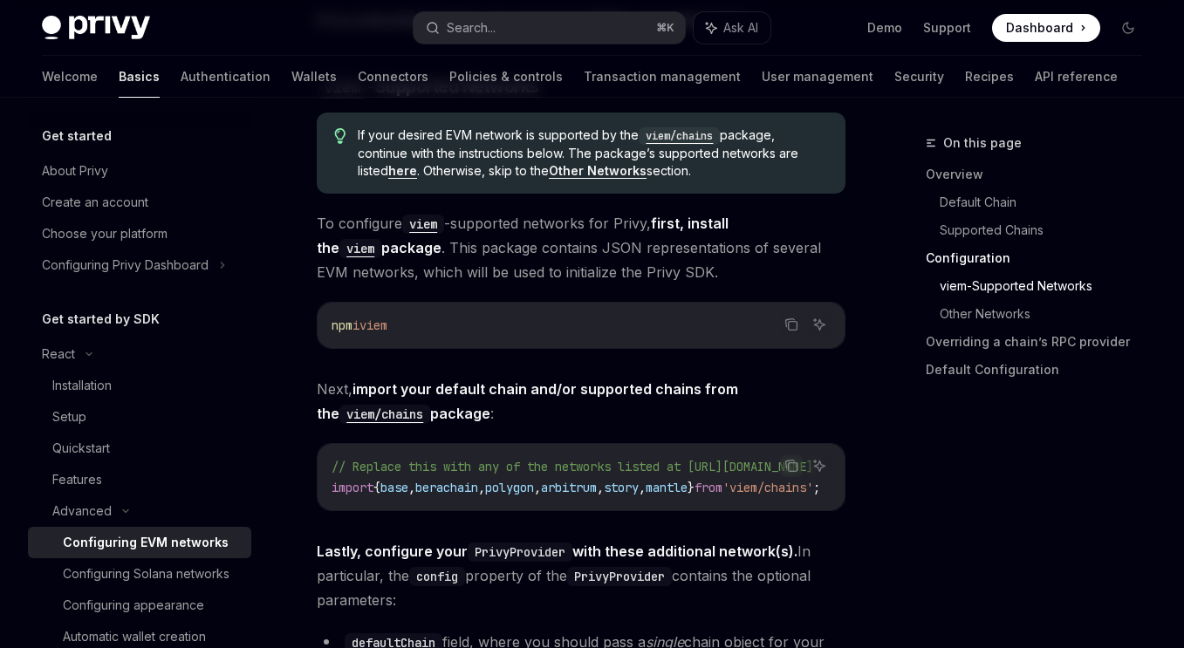
click at [541, 480] on span "," at bounding box center [537, 488] width 7 height 16
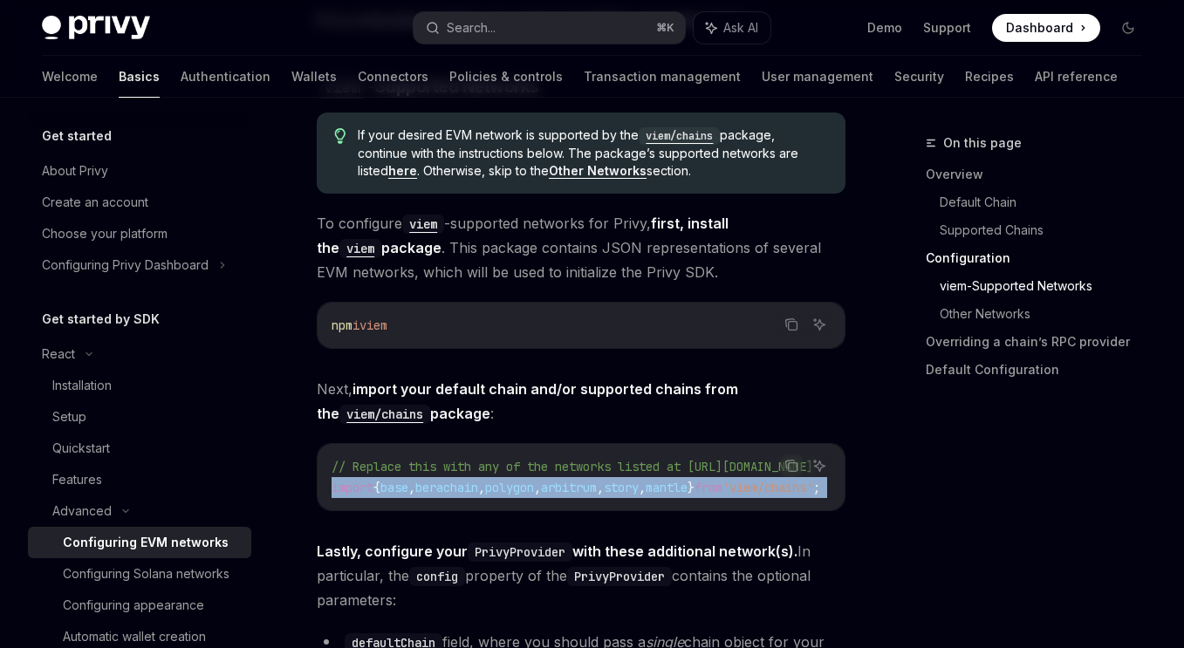
click at [541, 480] on span "," at bounding box center [537, 488] width 7 height 16
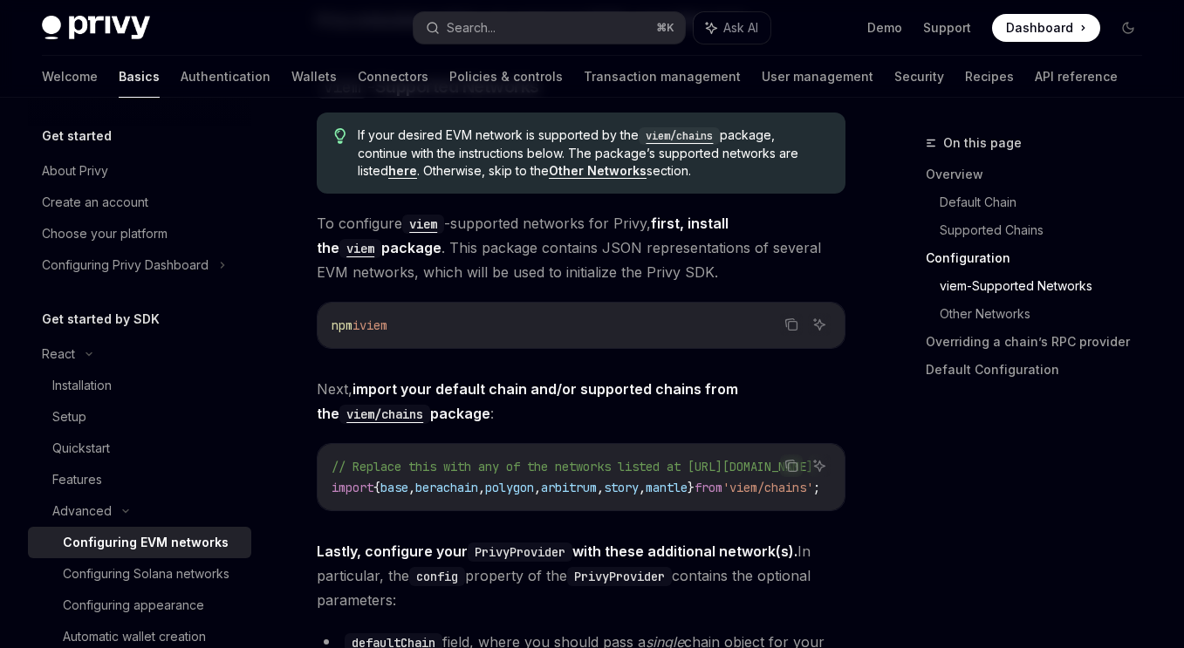
click at [332, 315] on code "npm i viem" at bounding box center [581, 325] width 499 height 21
click at [356, 318] on span "i" at bounding box center [356, 326] width 7 height 16
copy div "npm i viem"
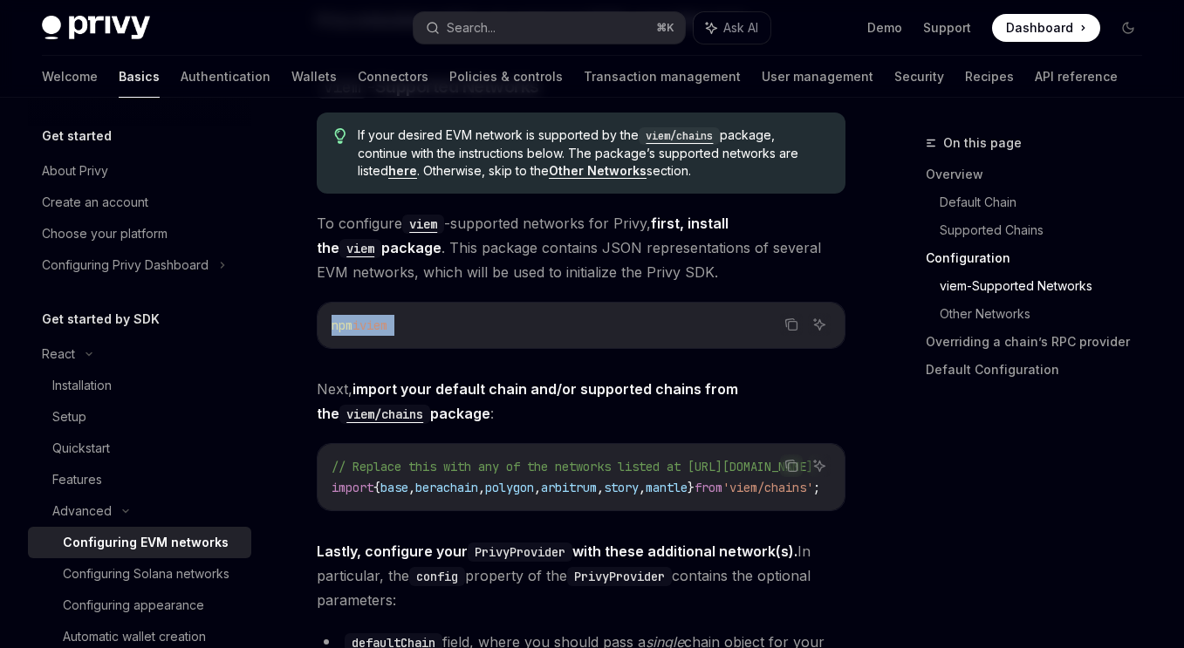
click at [597, 480] on span "arbitrum" at bounding box center [569, 488] width 56 height 16
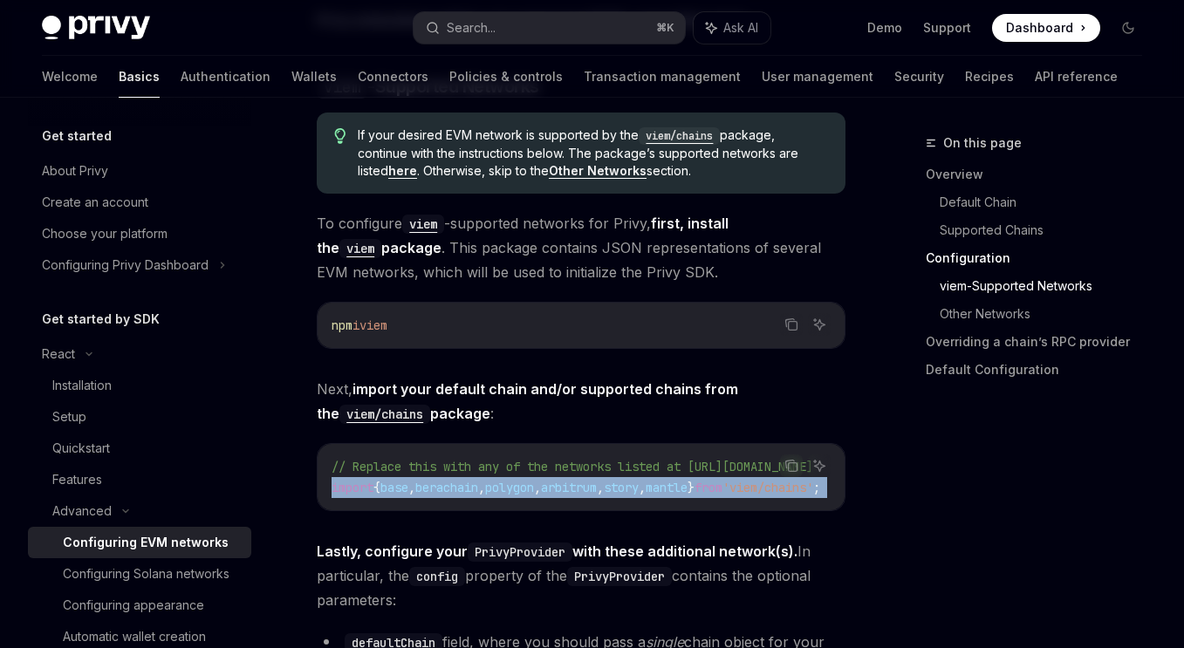
click at [597, 480] on span "arbitrum" at bounding box center [569, 488] width 56 height 16
copy div "import { base , berachain , polygon , arbitrum , story , mantle } from 'viem/ch…"
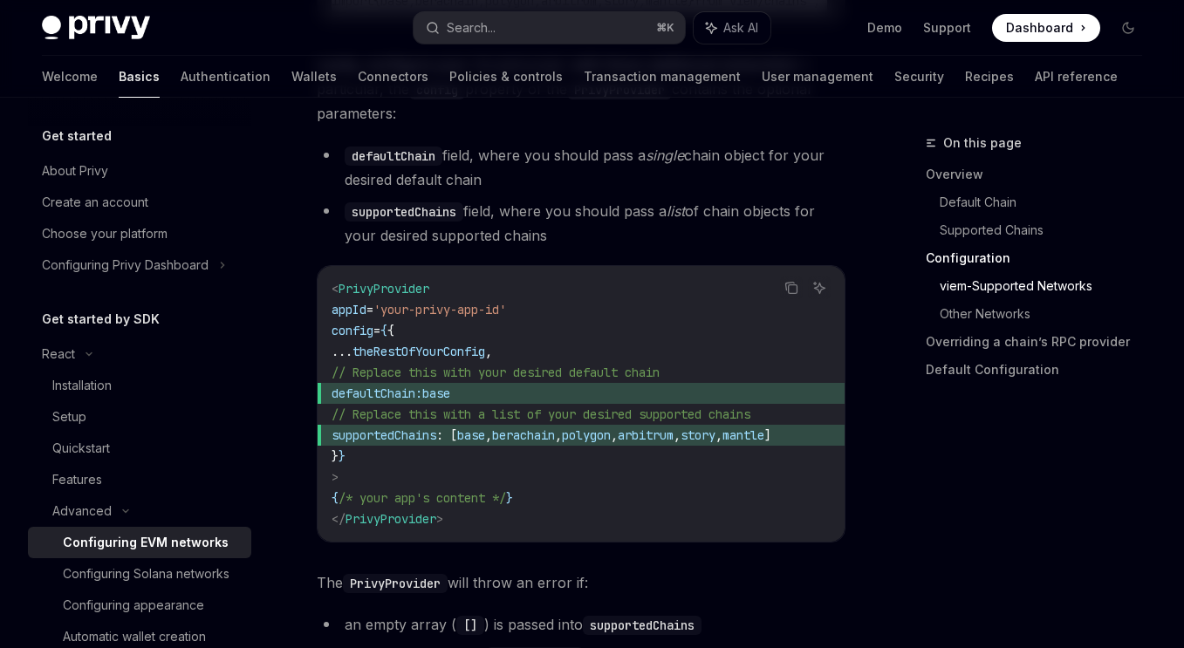
scroll to position [2432, 0]
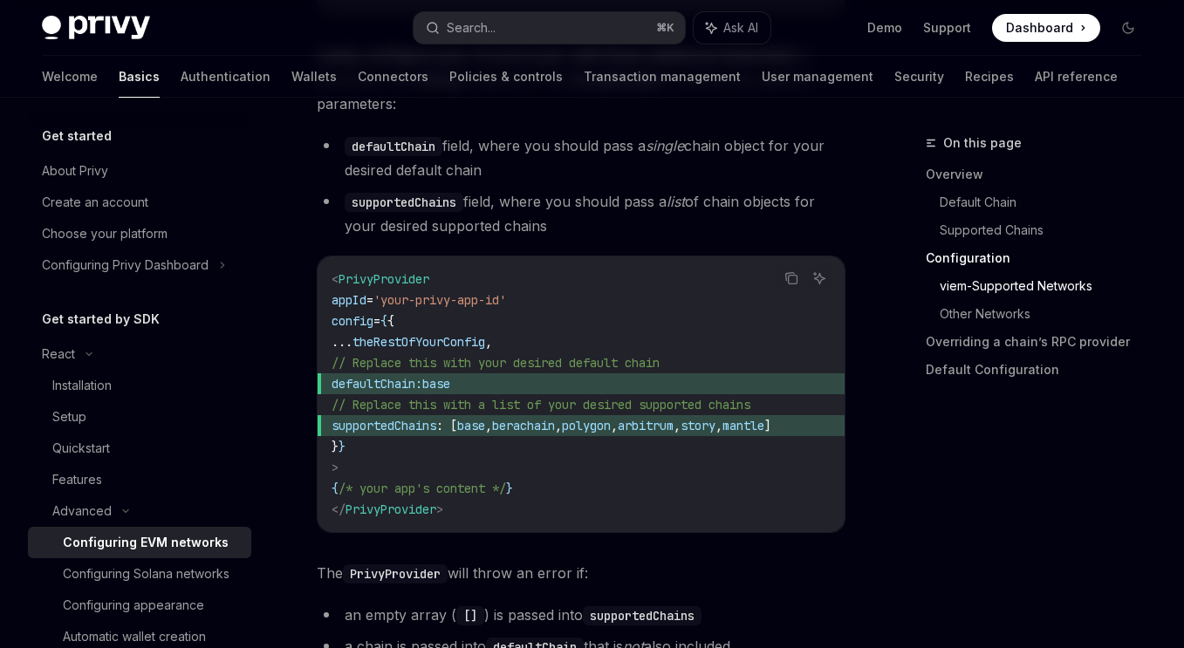
click at [431, 419] on span "supportedChains" at bounding box center [384, 426] width 105 height 16
click at [436, 419] on span "supportedChains" at bounding box center [384, 426] width 105 height 16
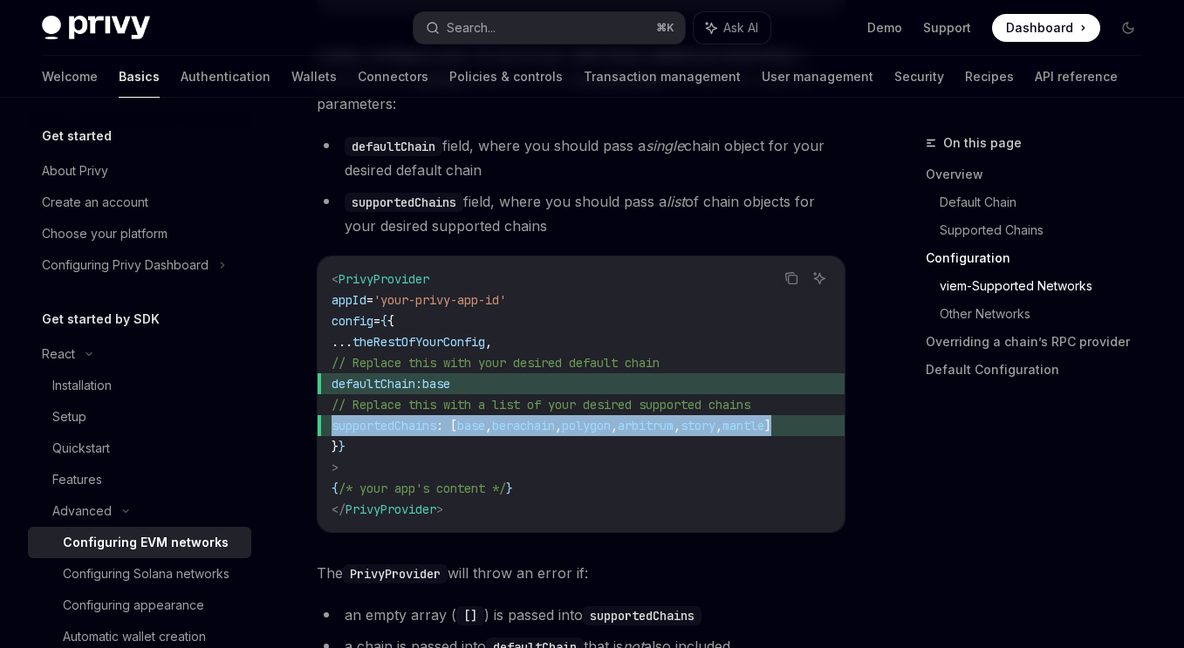
click at [436, 419] on span "supportedChains" at bounding box center [384, 426] width 105 height 16
copy code "supportedChains : [ base , berachain , polygon , arbitrum , story , mantle ]"
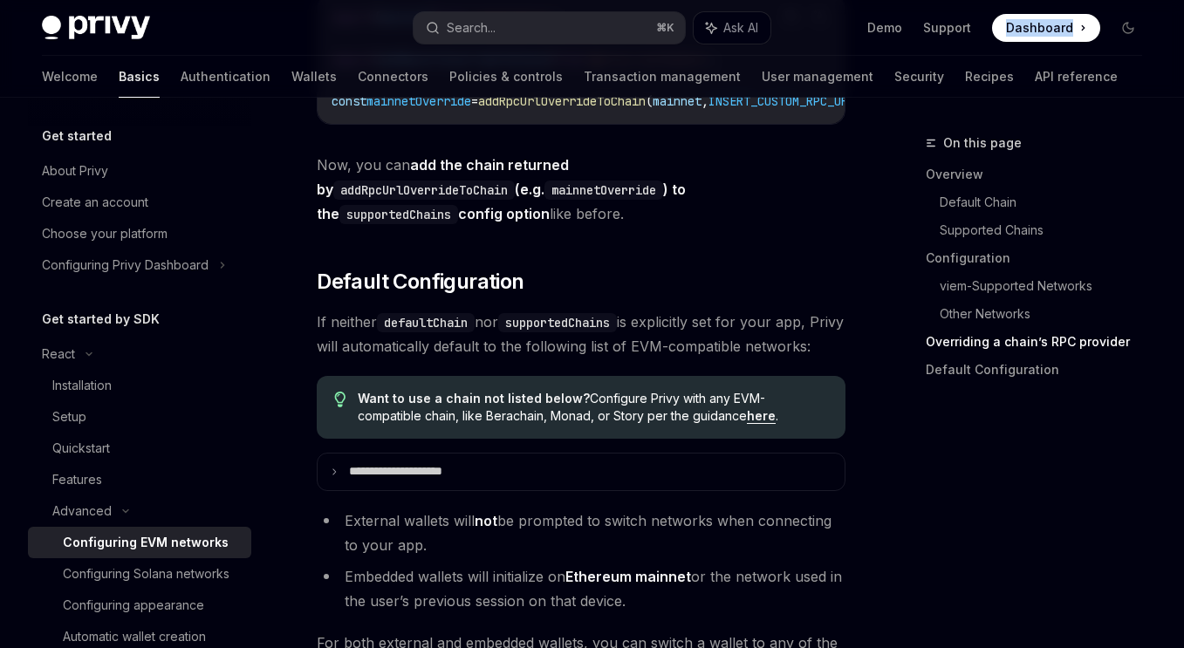
scroll to position [4508, 0]
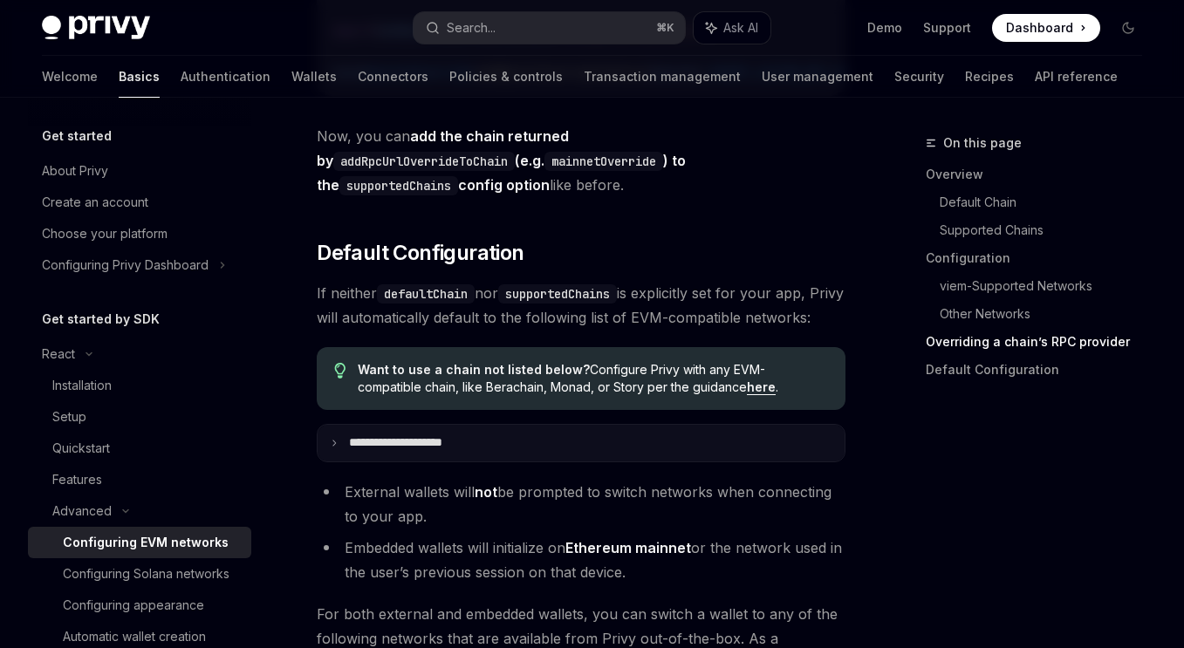
click at [597, 436] on summary "**********" at bounding box center [581, 443] width 527 height 37
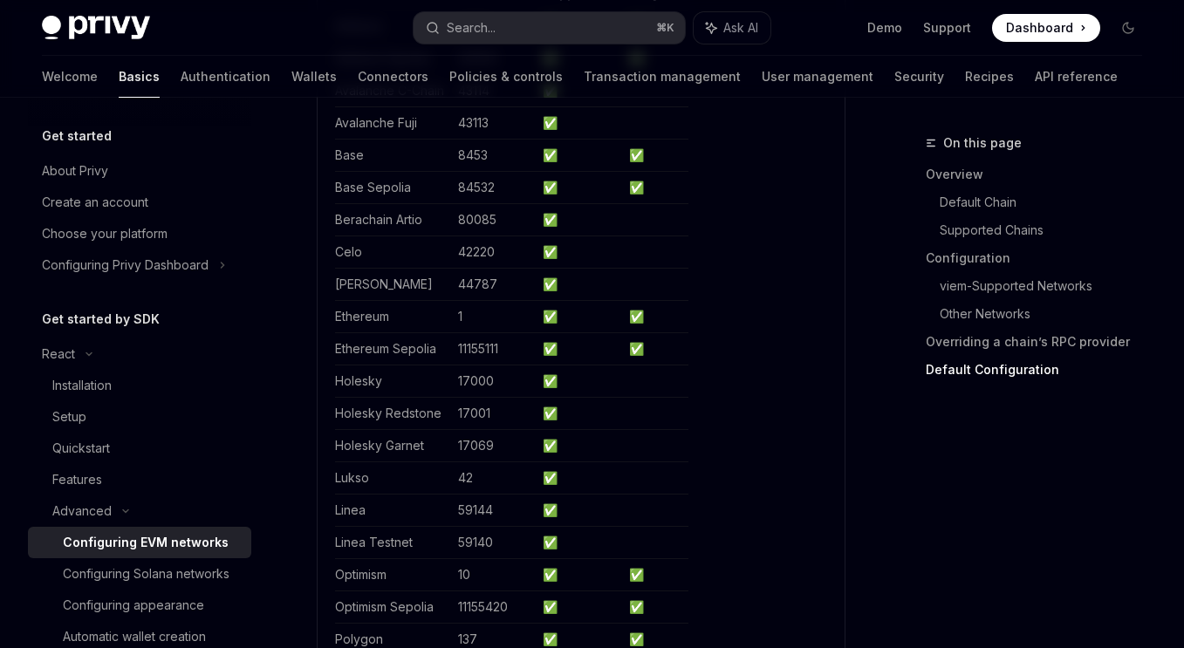
click at [960, 483] on div "On this page Overview Default Chain Supported Chains Configuration viem-Support…" at bounding box center [1023, 391] width 265 height 516
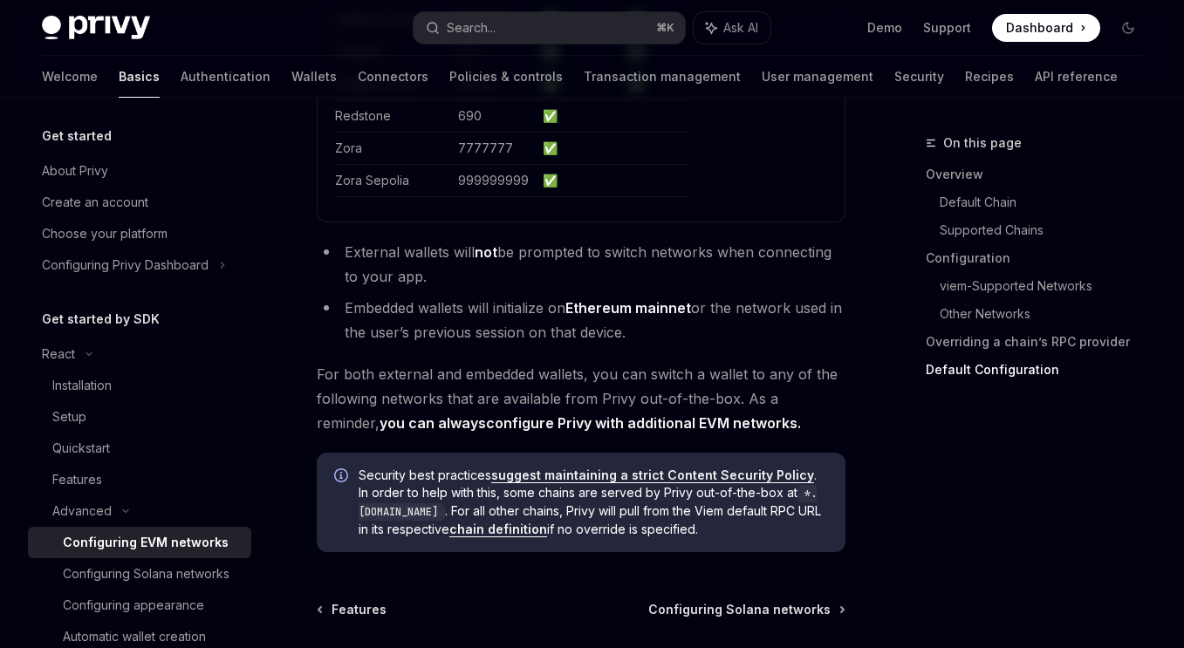
scroll to position [5646, 0]
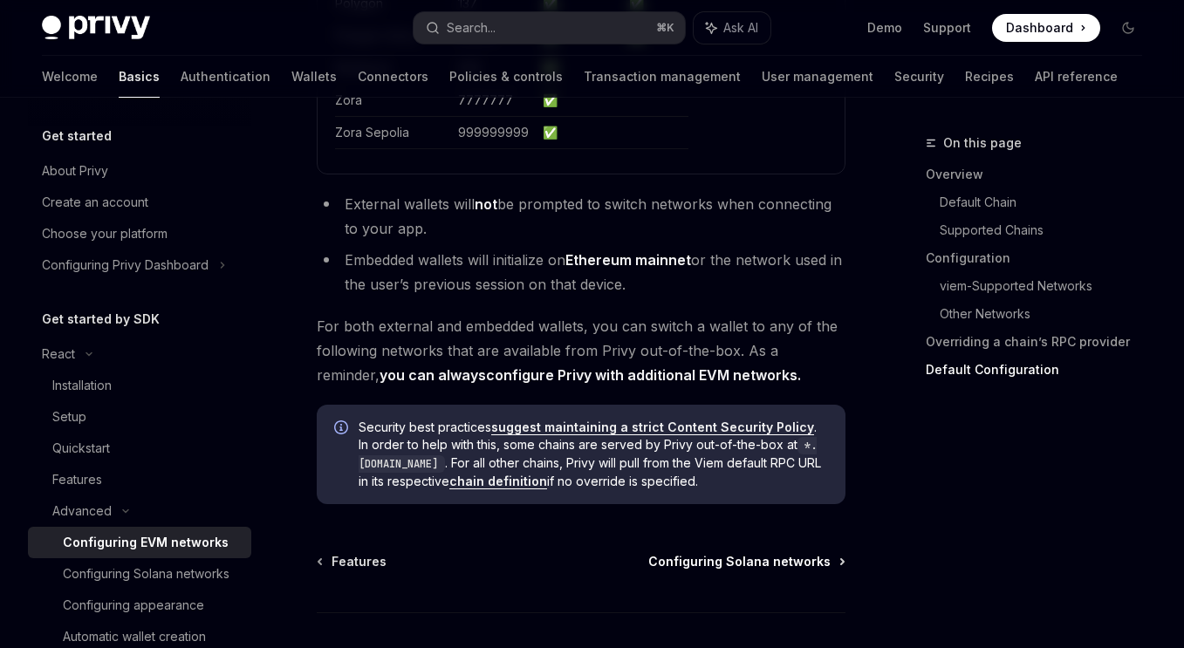
click at [774, 554] on span "Configuring Solana networks" at bounding box center [739, 561] width 182 height 17
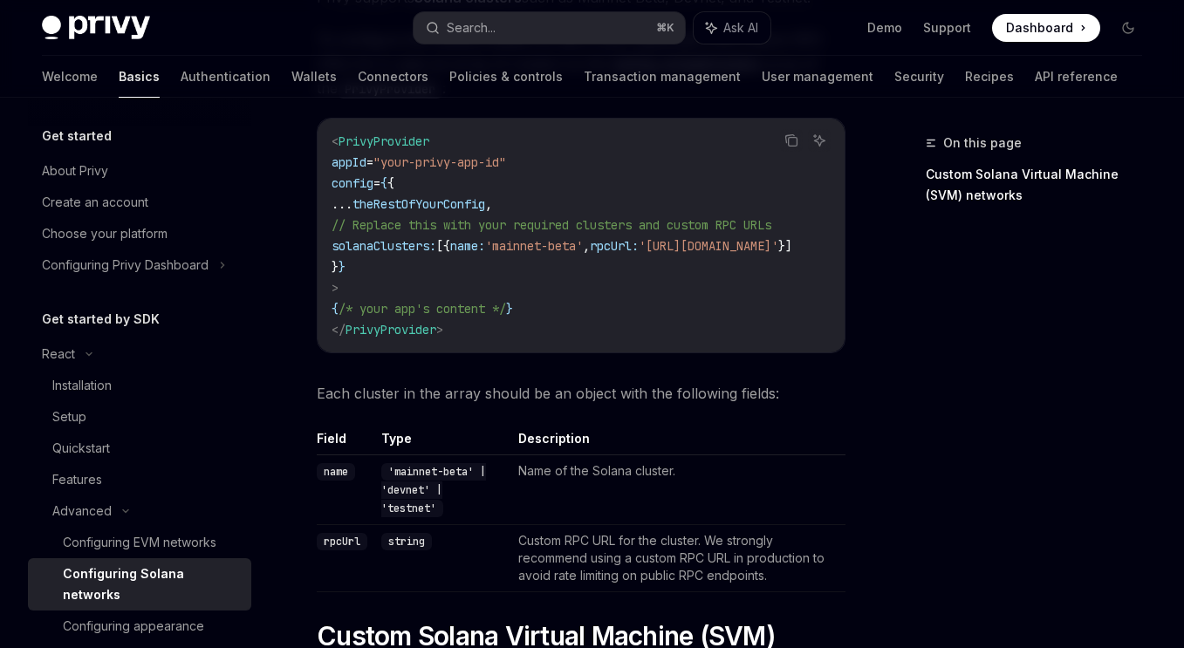
click at [551, 246] on span "'mainnet-beta'" at bounding box center [534, 246] width 98 height 16
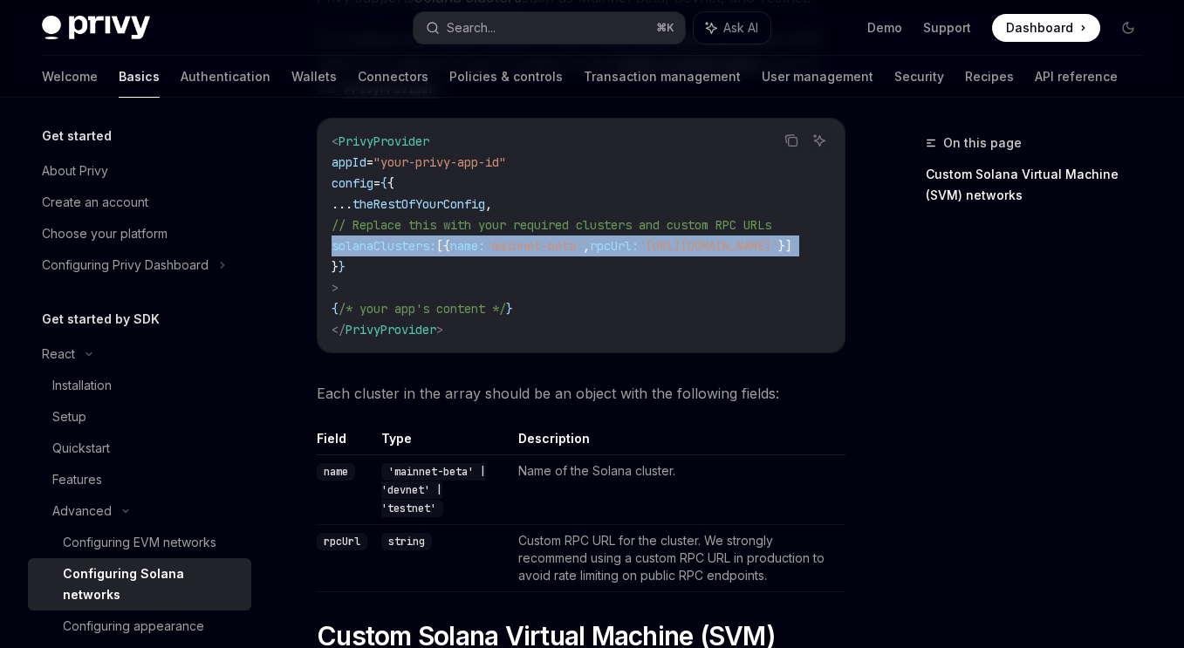
click at [551, 246] on span "'mainnet-beta'" at bounding box center [534, 246] width 98 height 16
copy code "solanaClusters: [{ name: 'mainnet-beta' , rpcUrl: 'https://api.mainnet-beta.sol…"
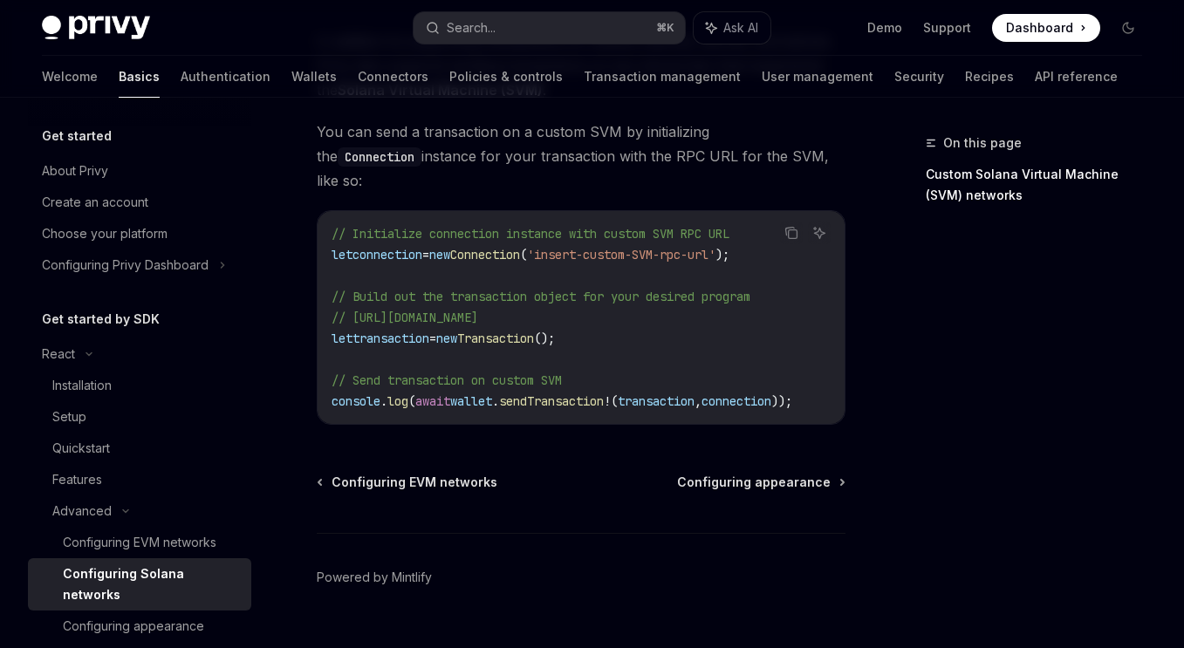
scroll to position [970, 0]
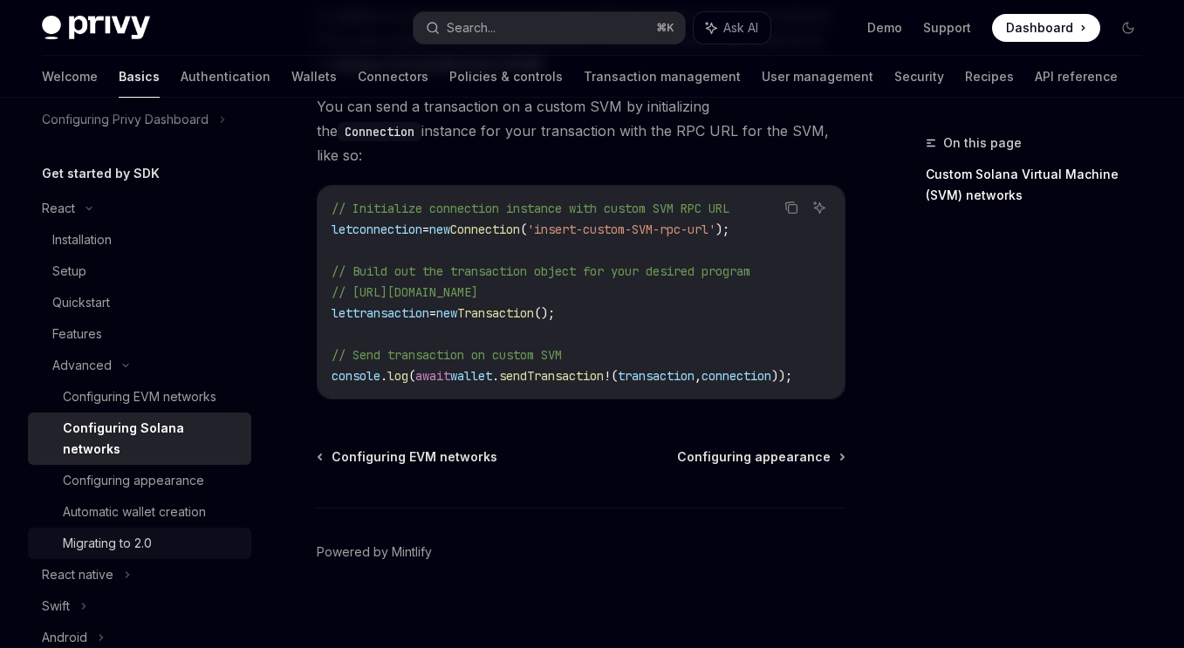
scroll to position [148, 0]
click at [762, 458] on div "Configuring EVM networks Configuring appearance Powered by Mintlify" at bounding box center [581, 554] width 529 height 210
click at [768, 451] on span "Configuring appearance" at bounding box center [754, 457] width 154 height 17
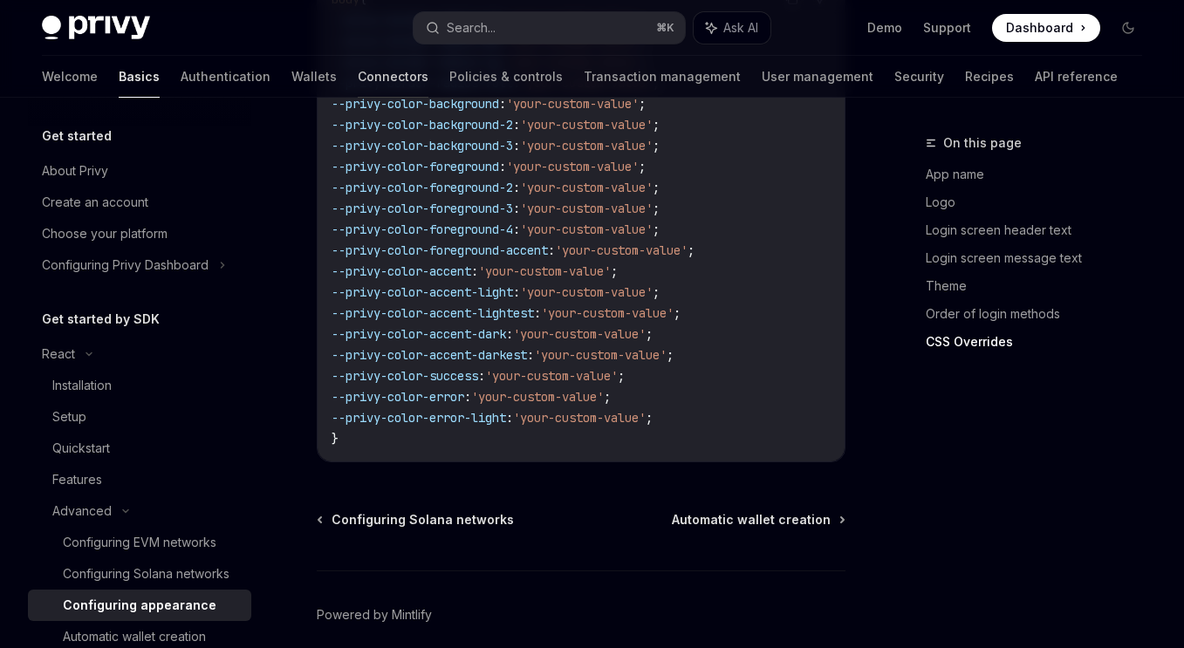
click at [358, 76] on link "Connectors" at bounding box center [393, 77] width 71 height 42
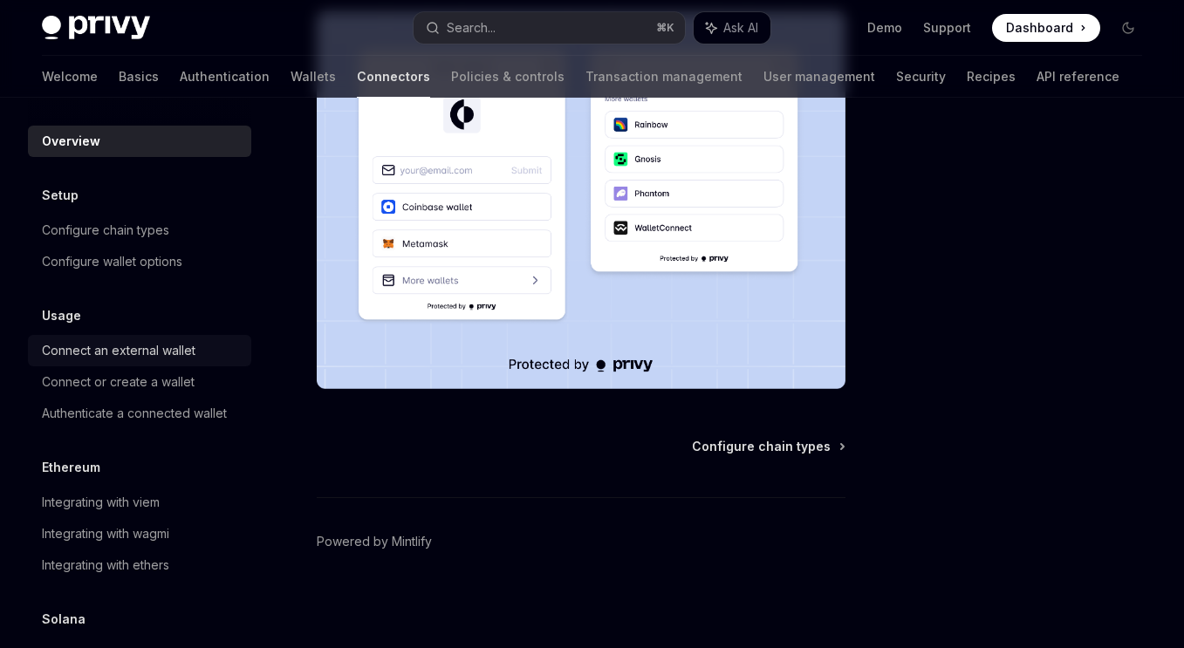
click at [141, 364] on link "Connect an external wallet" at bounding box center [139, 350] width 223 height 31
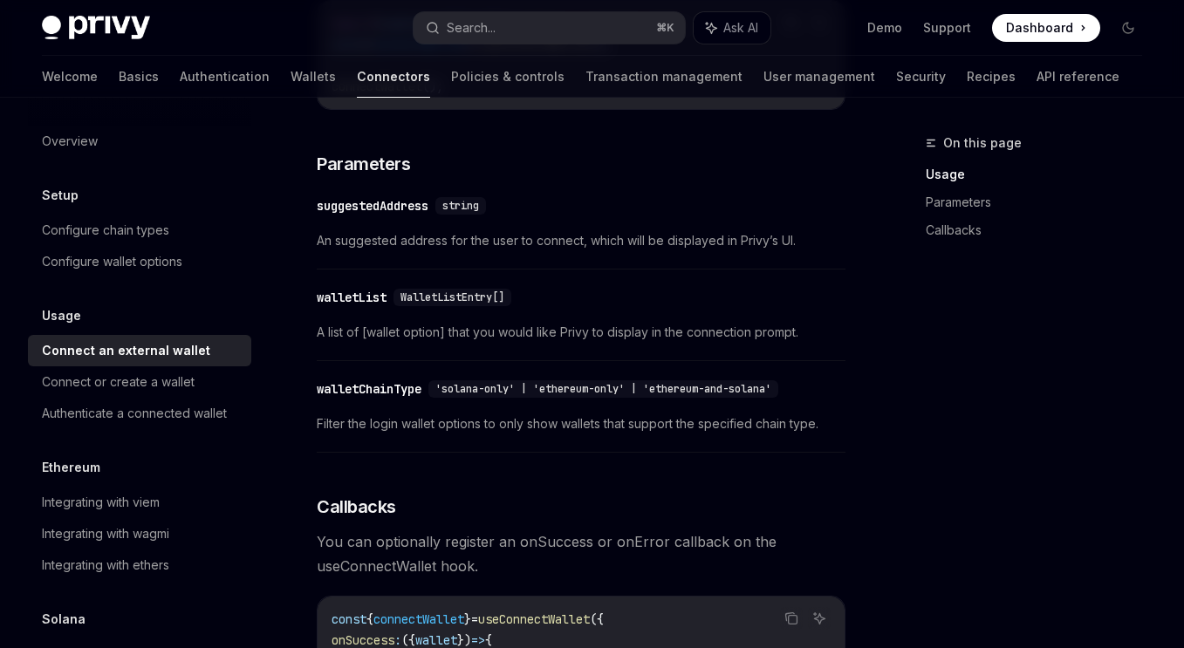
scroll to position [651, 0]
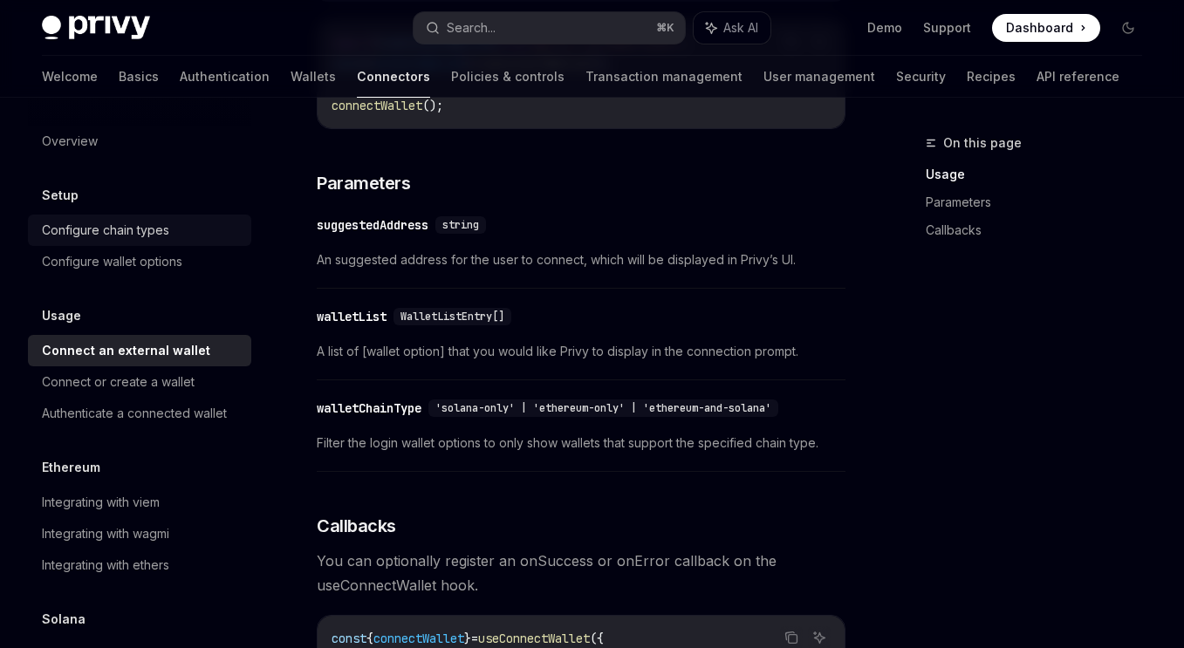
click at [141, 232] on div "Configure chain types" at bounding box center [105, 230] width 127 height 21
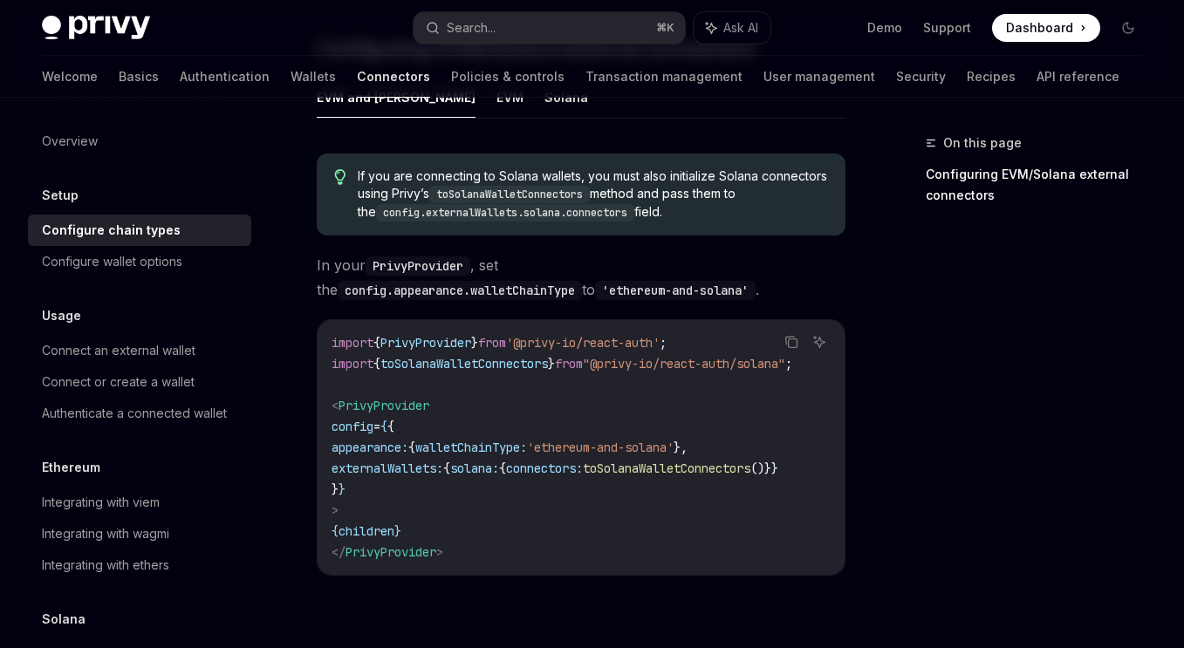
scroll to position [438, 0]
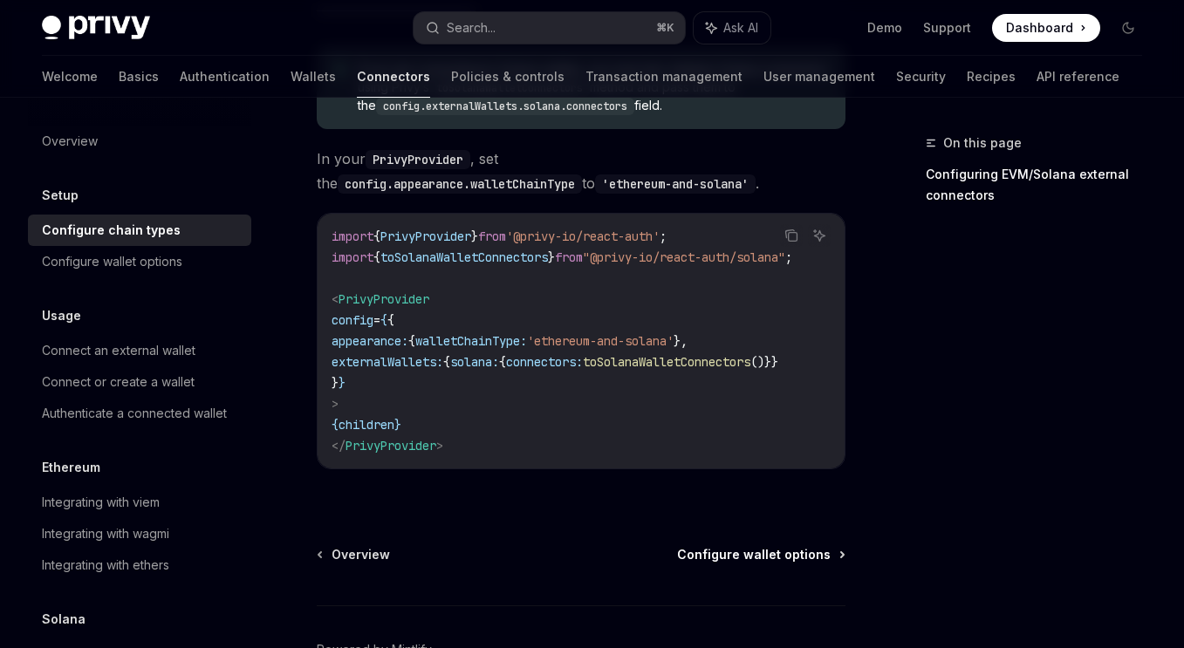
click at [821, 564] on span "Configure wallet options" at bounding box center [754, 554] width 154 height 17
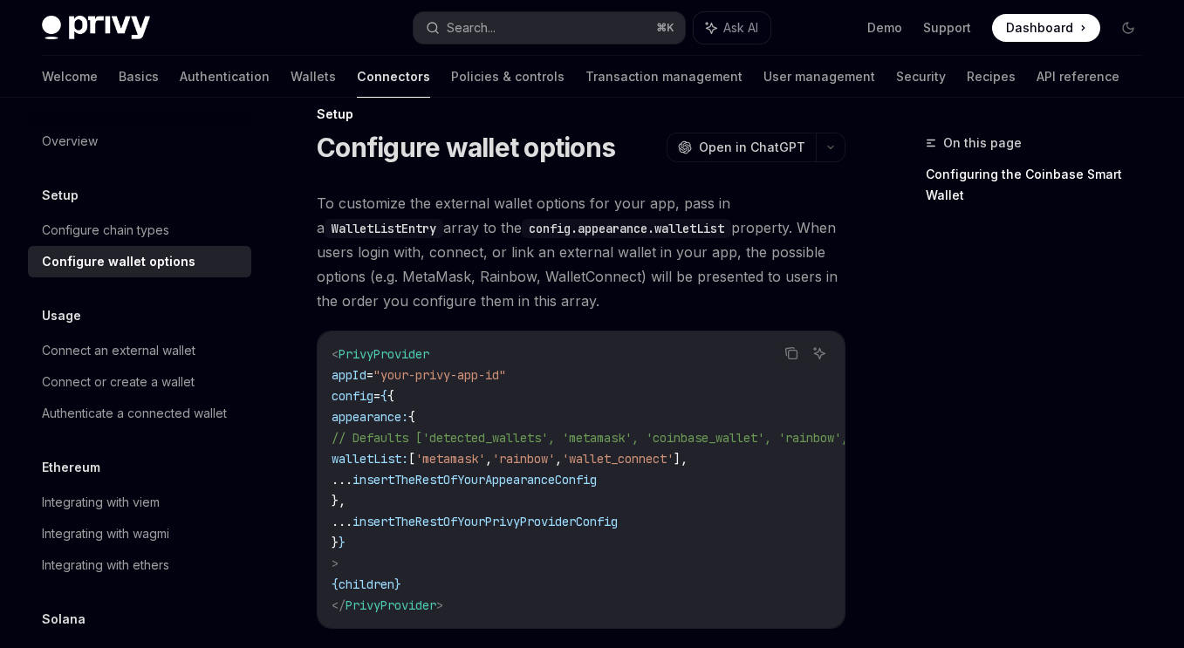
scroll to position [30, 0]
click at [805, 456] on code "< PrivyProvider appId = "your-privy-app-id" config = { { appearance: { // Defau…" at bounding box center [674, 479] width 684 height 272
click at [804, 456] on code "< PrivyProvider appId = "your-privy-app-id" config = { { appearance: { // Defau…" at bounding box center [674, 479] width 684 height 272
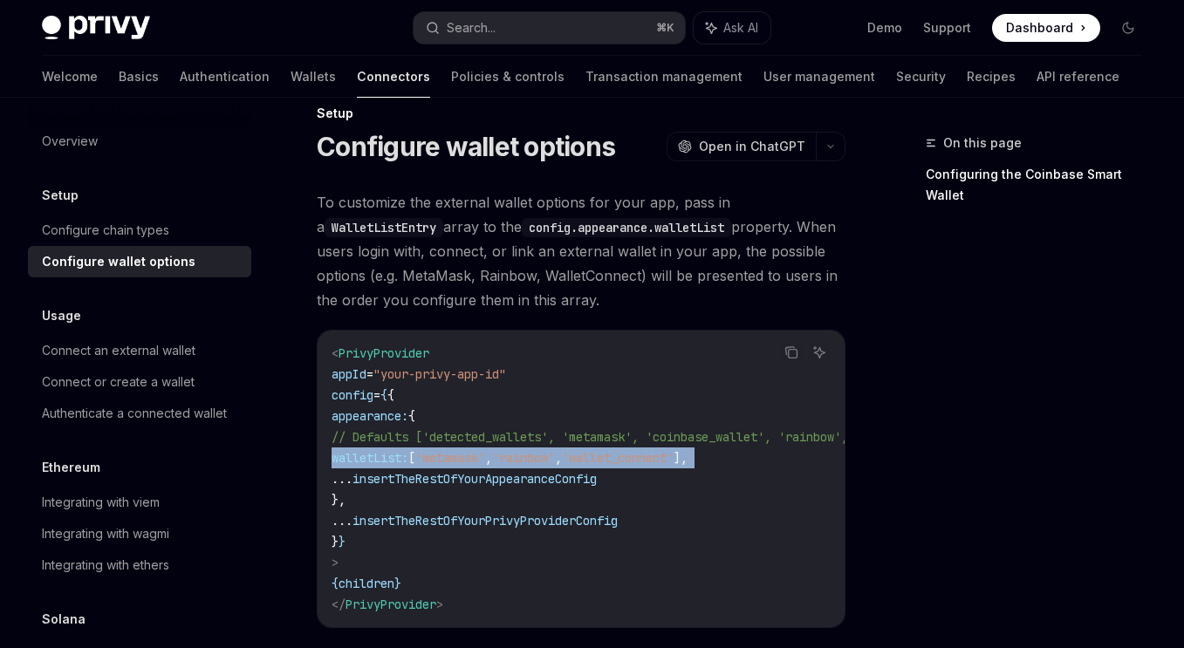
click at [804, 456] on code "< PrivyProvider appId = "your-privy-app-id" config = { { appearance: { // Defau…" at bounding box center [674, 479] width 684 height 272
copy code "walletList: [ 'metamask' , 'rainbow' , 'wallet_connect' ],"
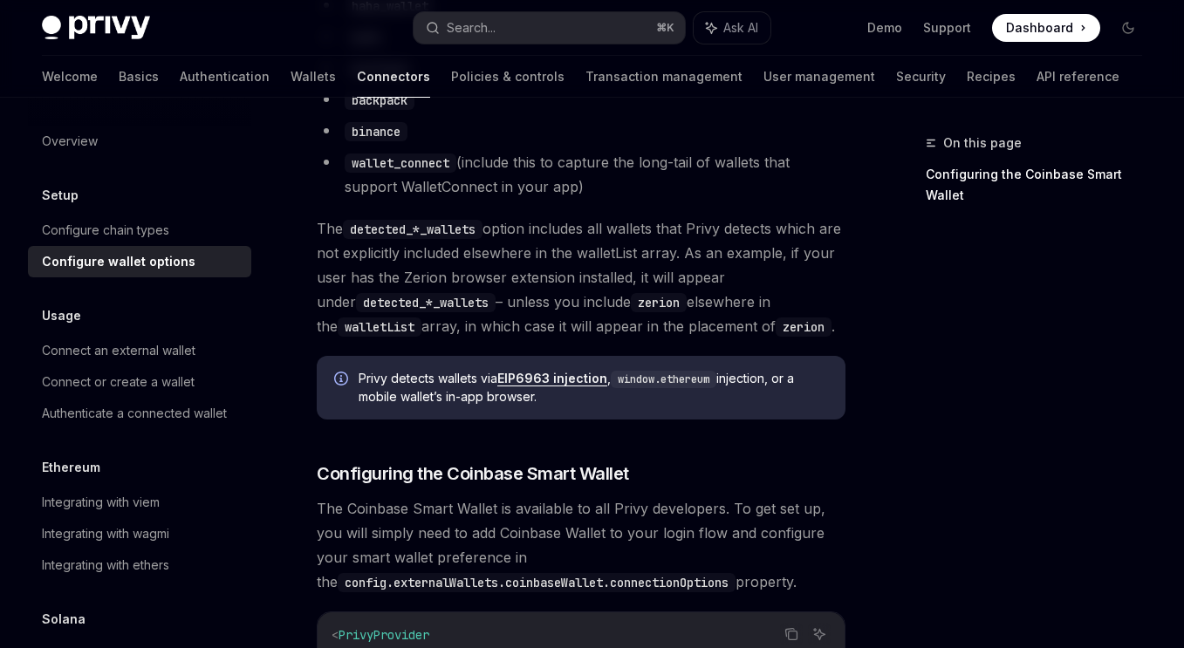
scroll to position [1761, 0]
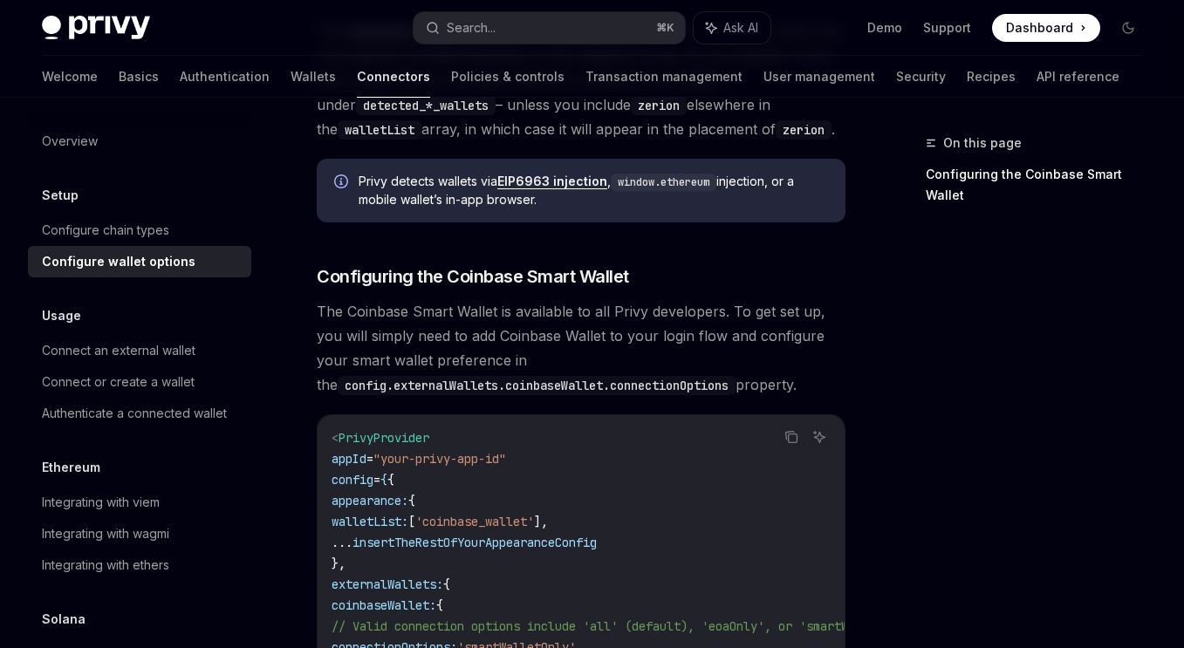
click at [956, 504] on div "On this page Configuring the Coinbase Smart Wallet" at bounding box center [1023, 391] width 265 height 516
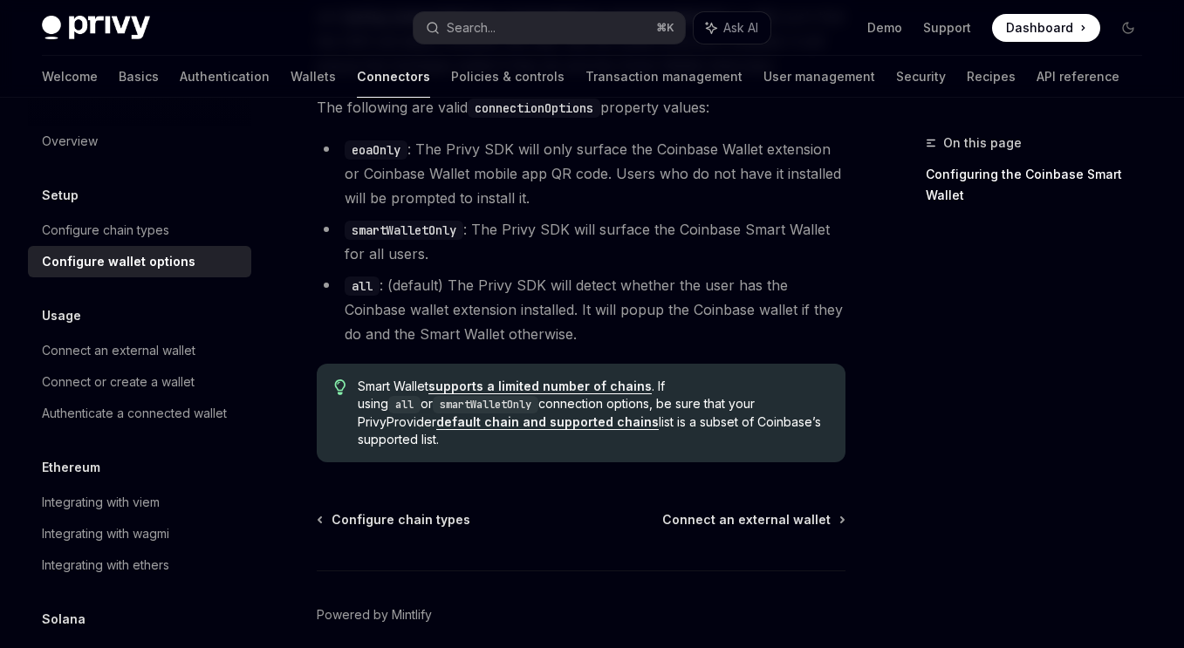
scroll to position [2726, 0]
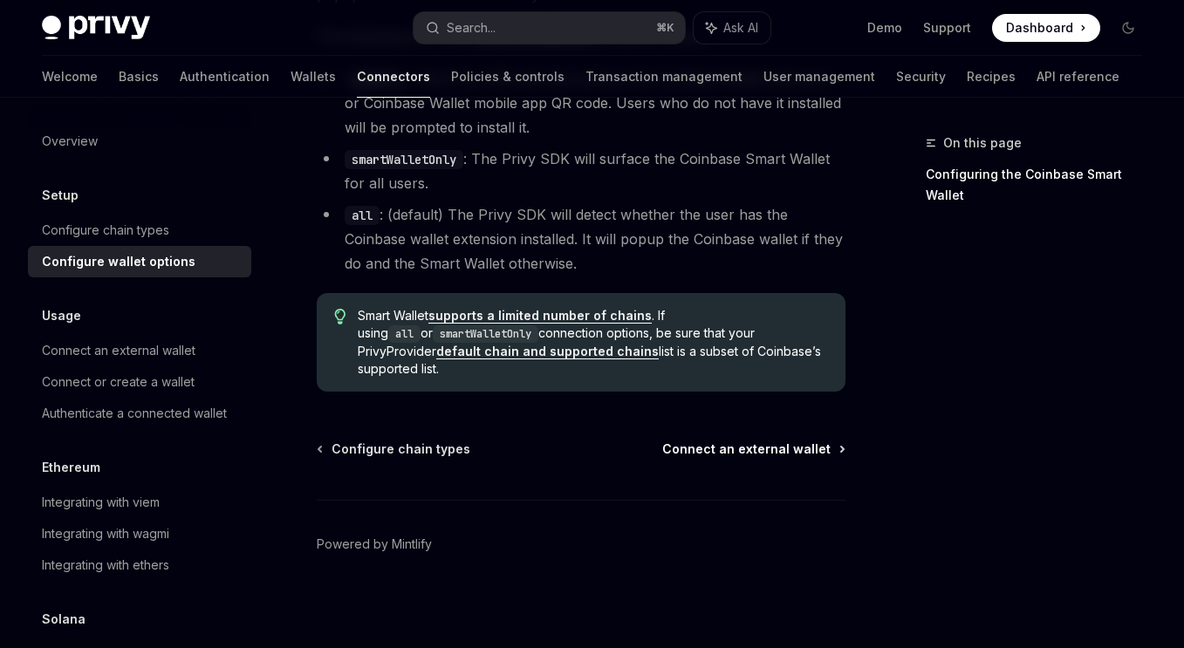
click at [782, 458] on span "Connect an external wallet" at bounding box center [746, 449] width 168 height 17
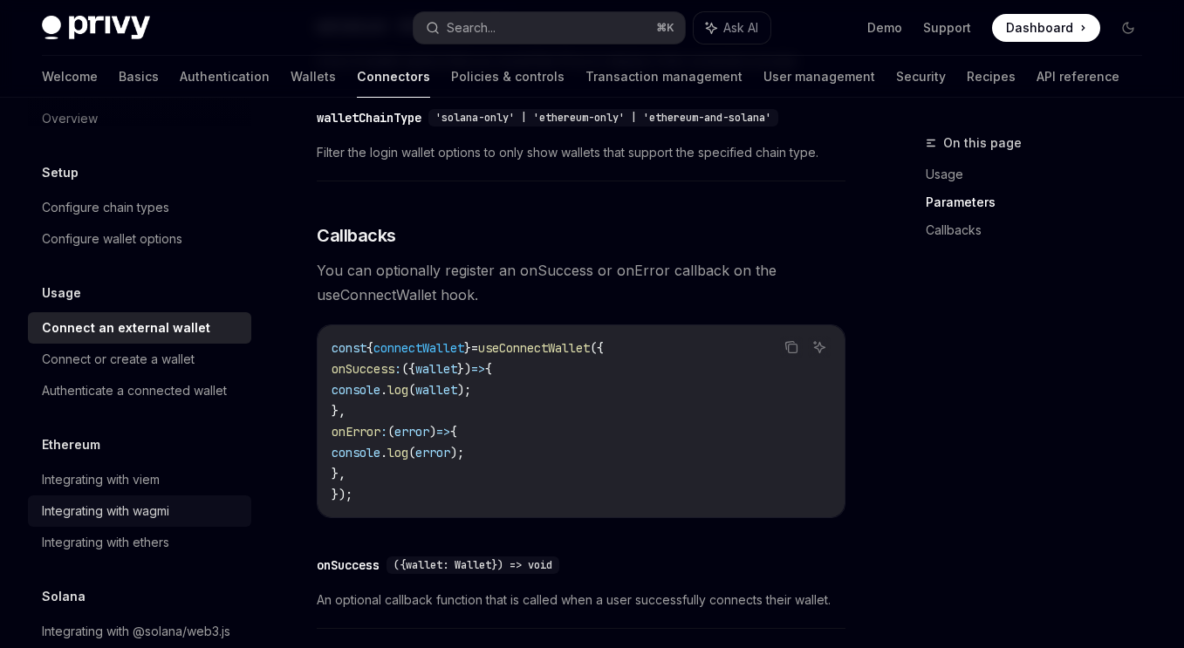
scroll to position [40, 0]
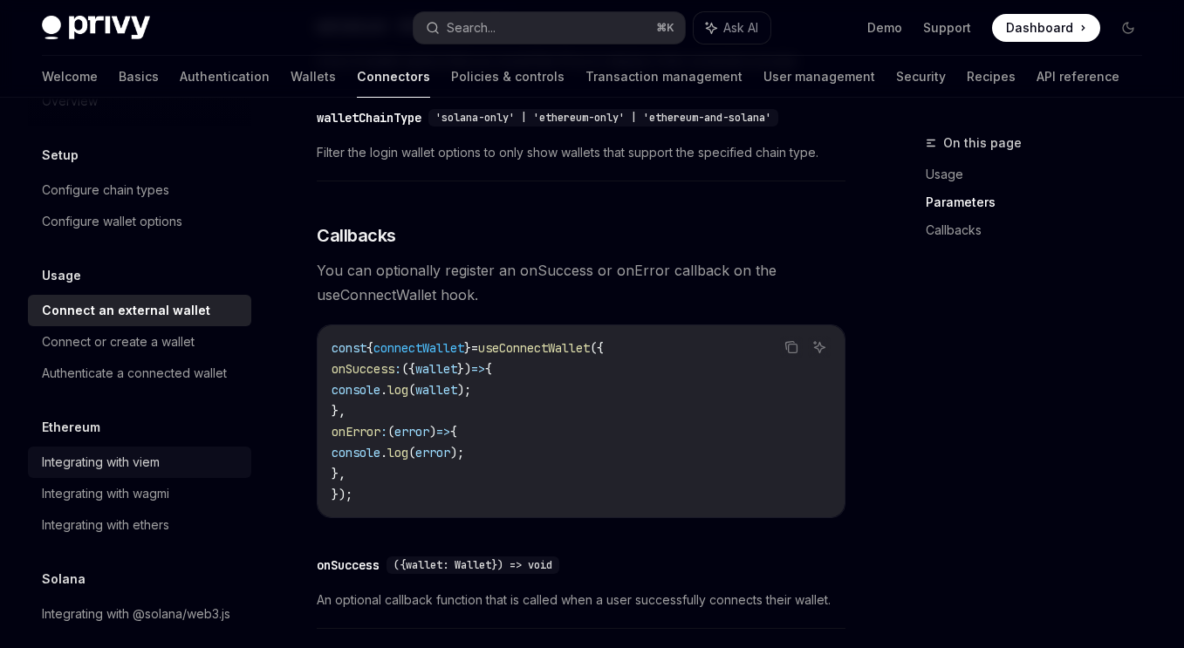
click at [169, 473] on link "Integrating with viem" at bounding box center [139, 462] width 223 height 31
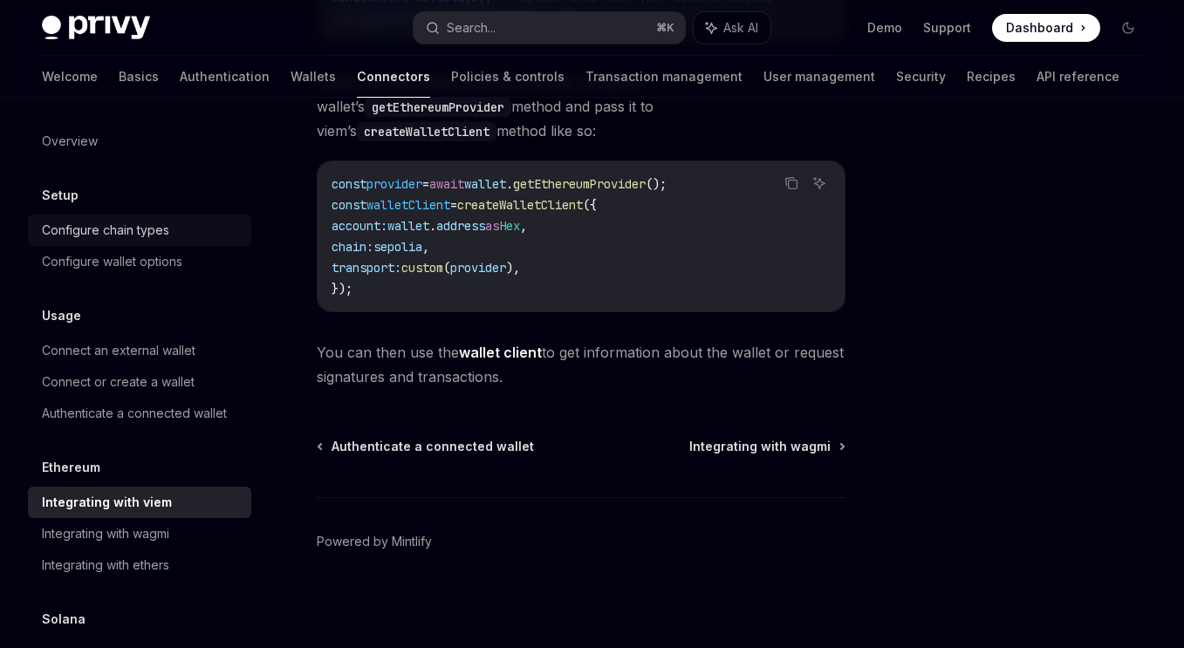
click at [141, 230] on div "Configure chain types" at bounding box center [105, 230] width 127 height 21
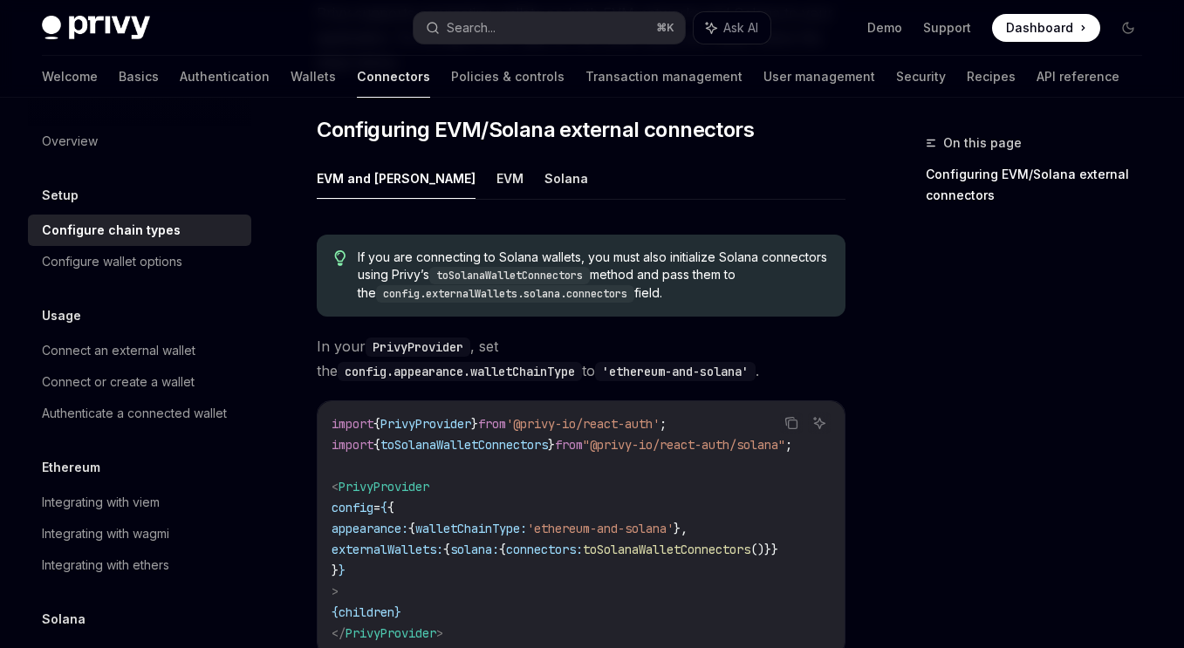
scroll to position [254, 0]
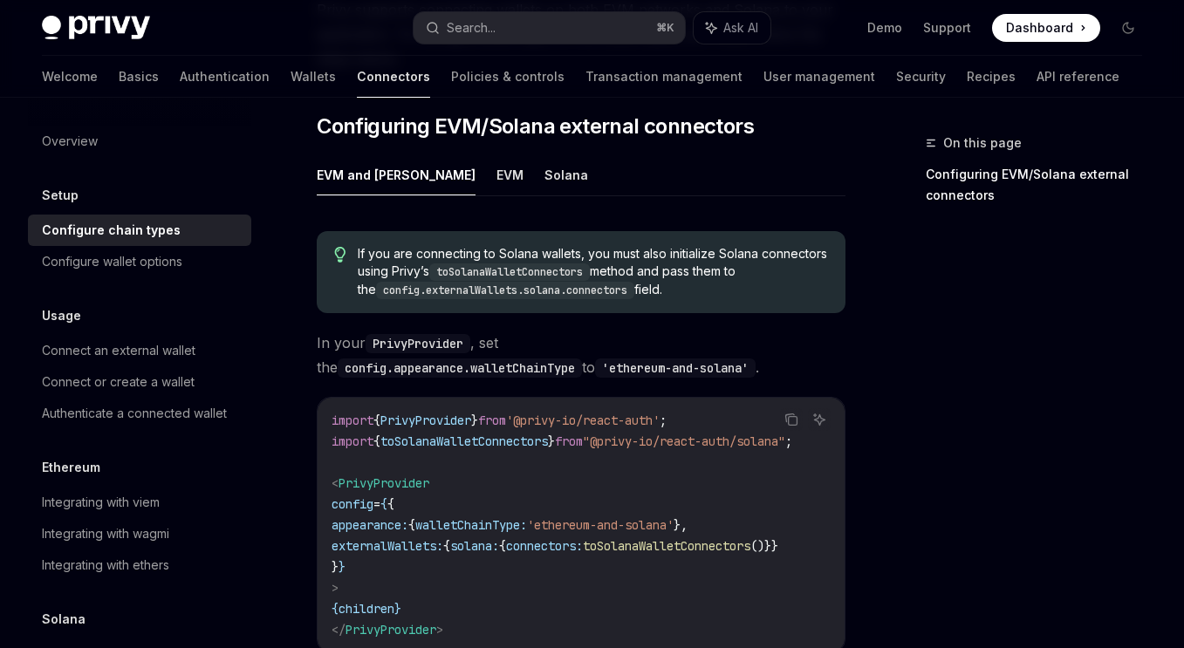
click at [497, 520] on span "walletChainType:" at bounding box center [471, 526] width 112 height 16
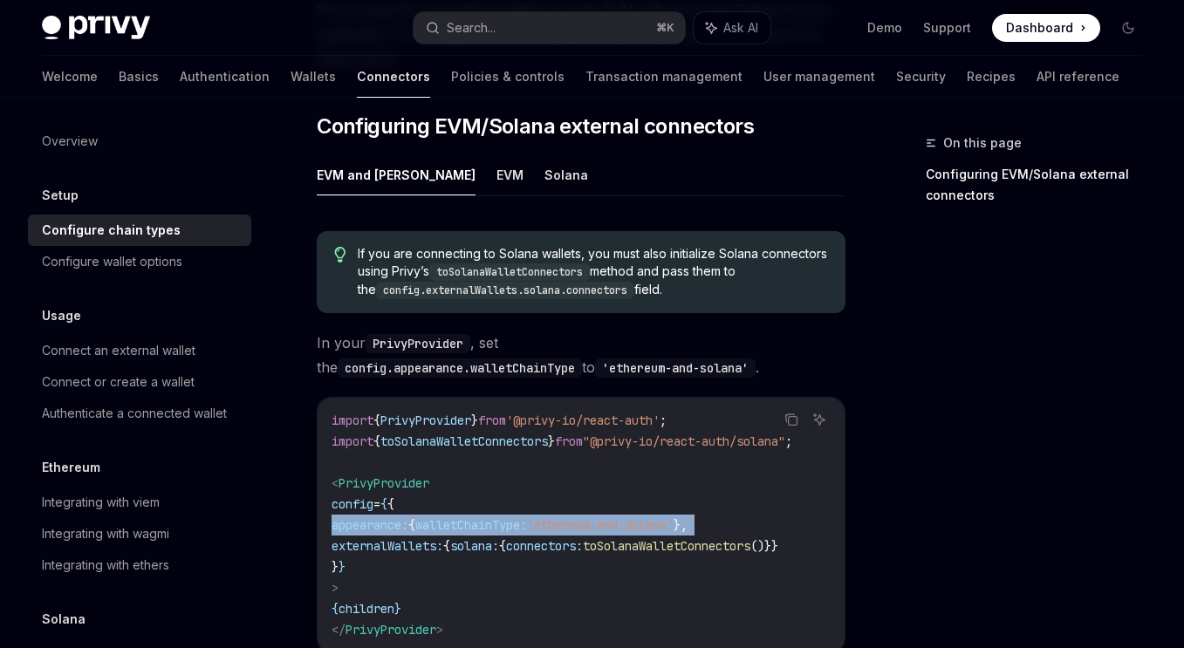
click at [497, 520] on span "walletChainType:" at bounding box center [471, 526] width 112 height 16
copy code "appearance: { walletChainType: 'ethereum-and-solana' },"
click at [499, 546] on span "solana:" at bounding box center [474, 547] width 49 height 16
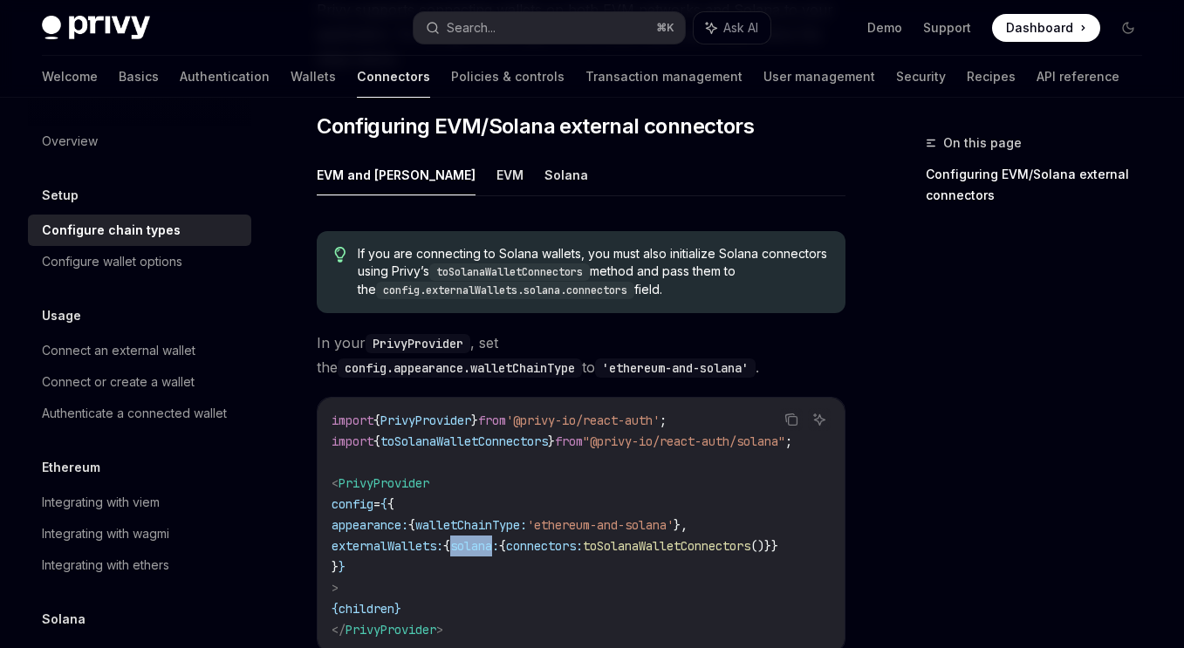
click at [499, 546] on span "solana:" at bounding box center [474, 547] width 49 height 16
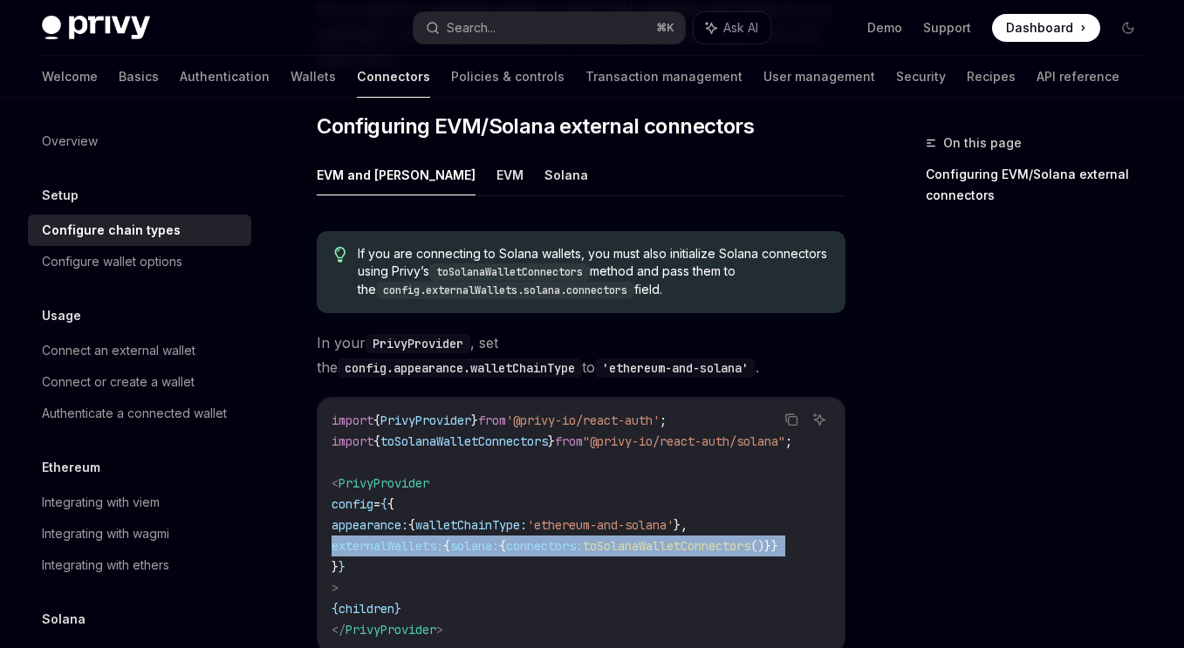
click at [499, 546] on span "solana:" at bounding box center [474, 547] width 49 height 16
copy code "externalWallets: { solana: { connectors: toSolanaWalletConnectors ()}}"
click at [583, 443] on span "from" at bounding box center [569, 442] width 28 height 16
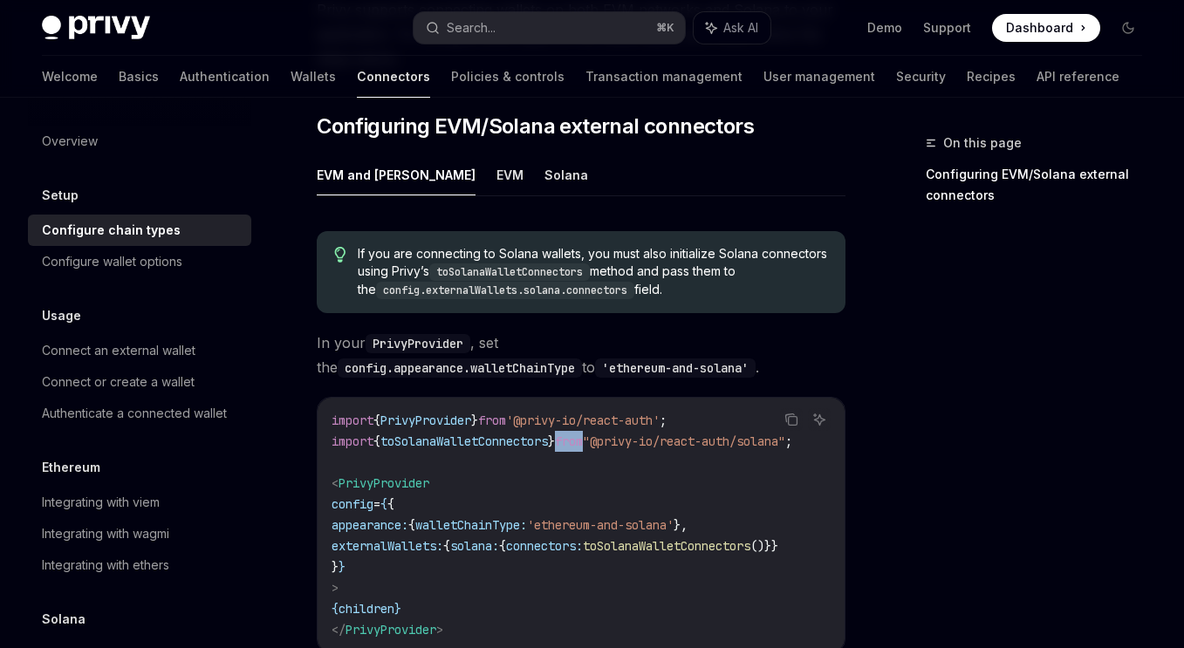
click at [583, 443] on span "from" at bounding box center [569, 442] width 28 height 16
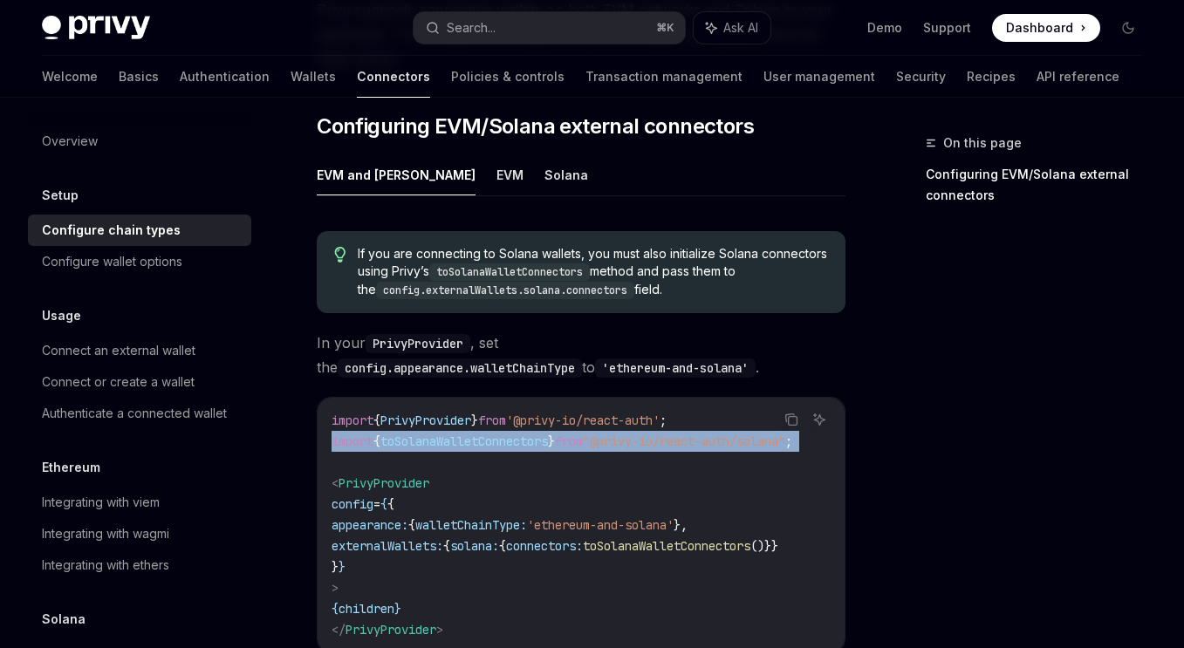
click at [583, 443] on span "from" at bounding box center [569, 442] width 28 height 16
copy code "import { toSolanaWalletConnectors } from "@privy-io/react-auth/solana" ;"
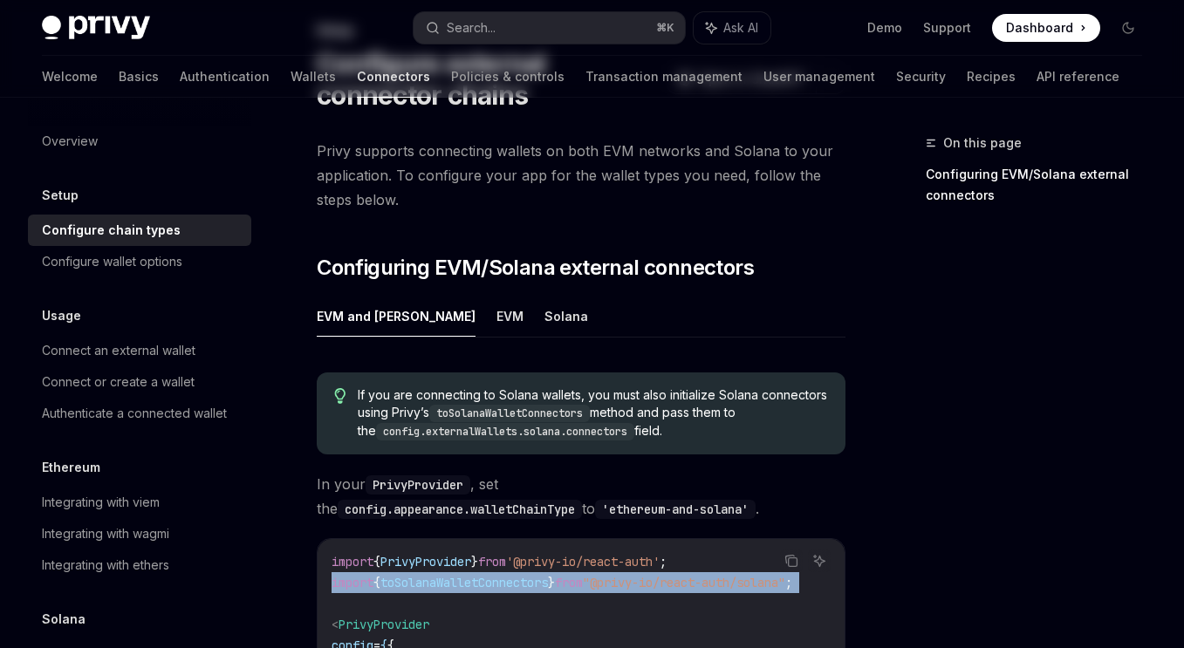
scroll to position [553, 0]
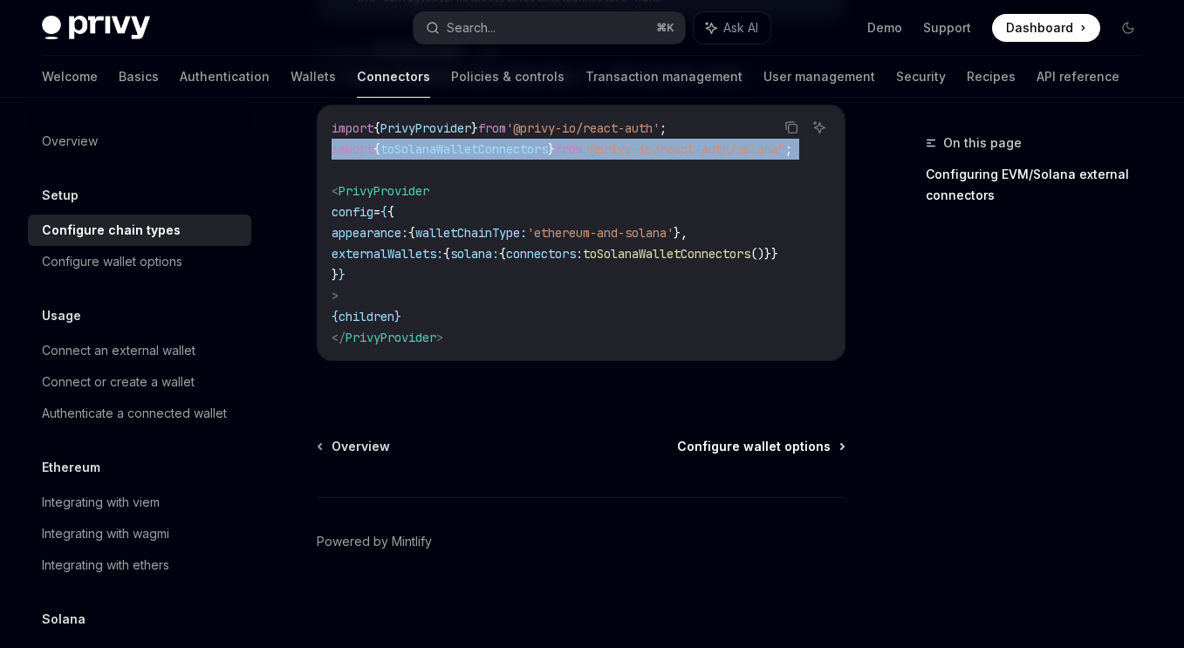
click at [800, 449] on span "Configure wallet options" at bounding box center [754, 446] width 154 height 17
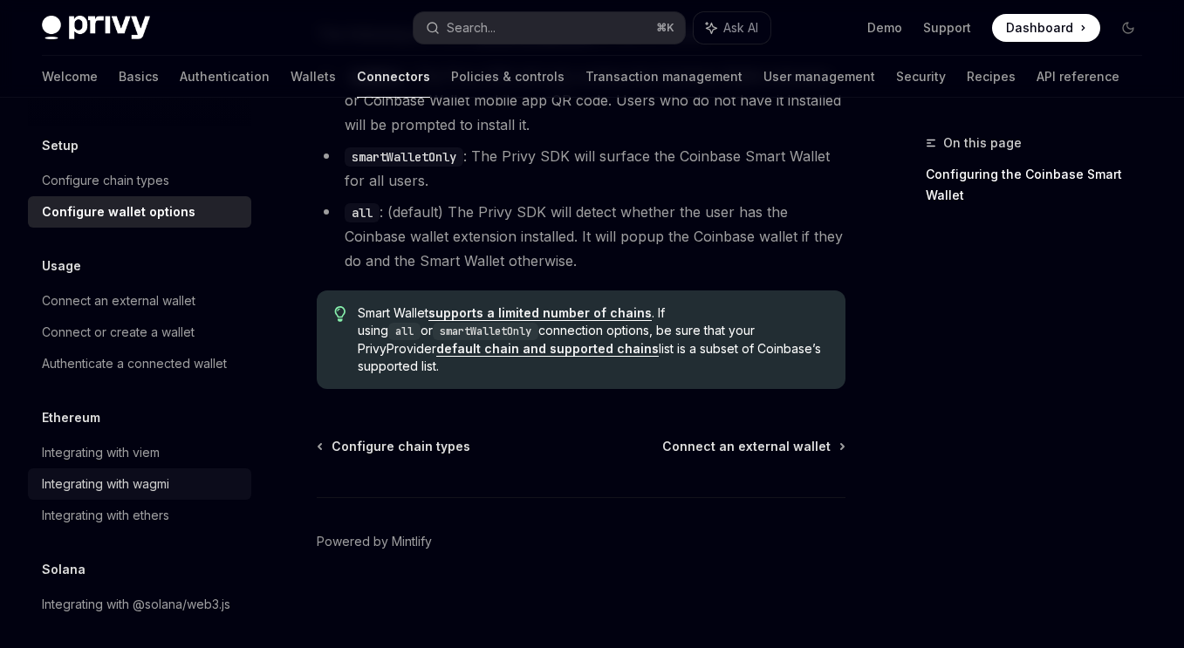
scroll to position [52, 0]
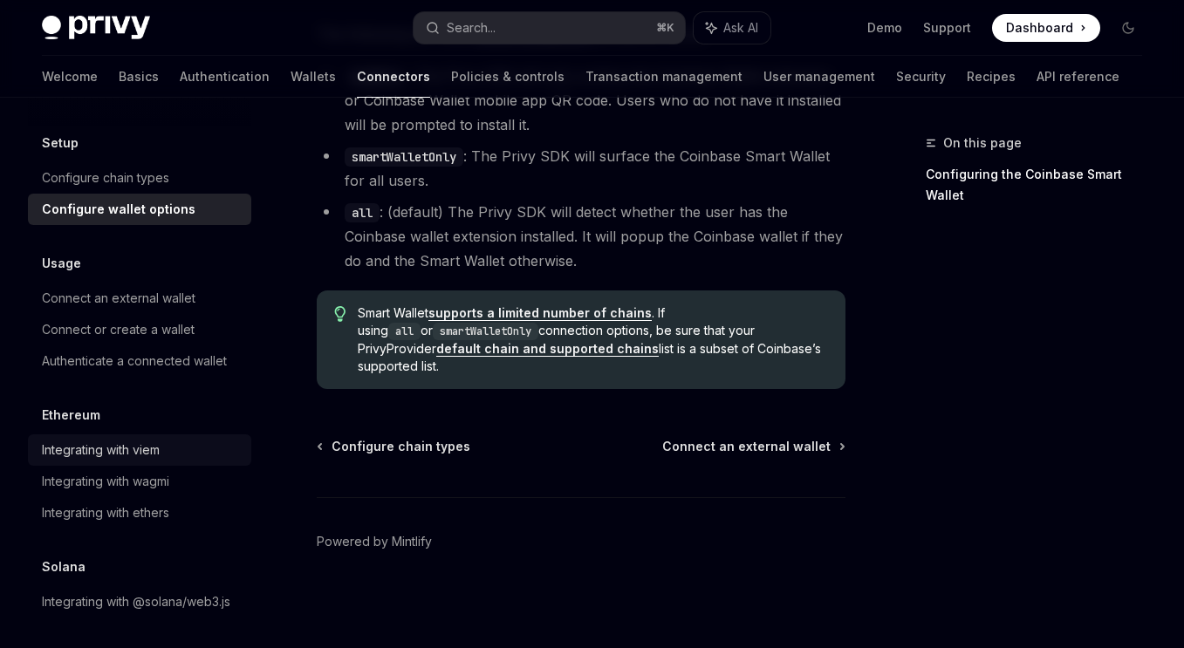
click at [159, 449] on div "Integrating with viem" at bounding box center [101, 450] width 118 height 21
type textarea "*"
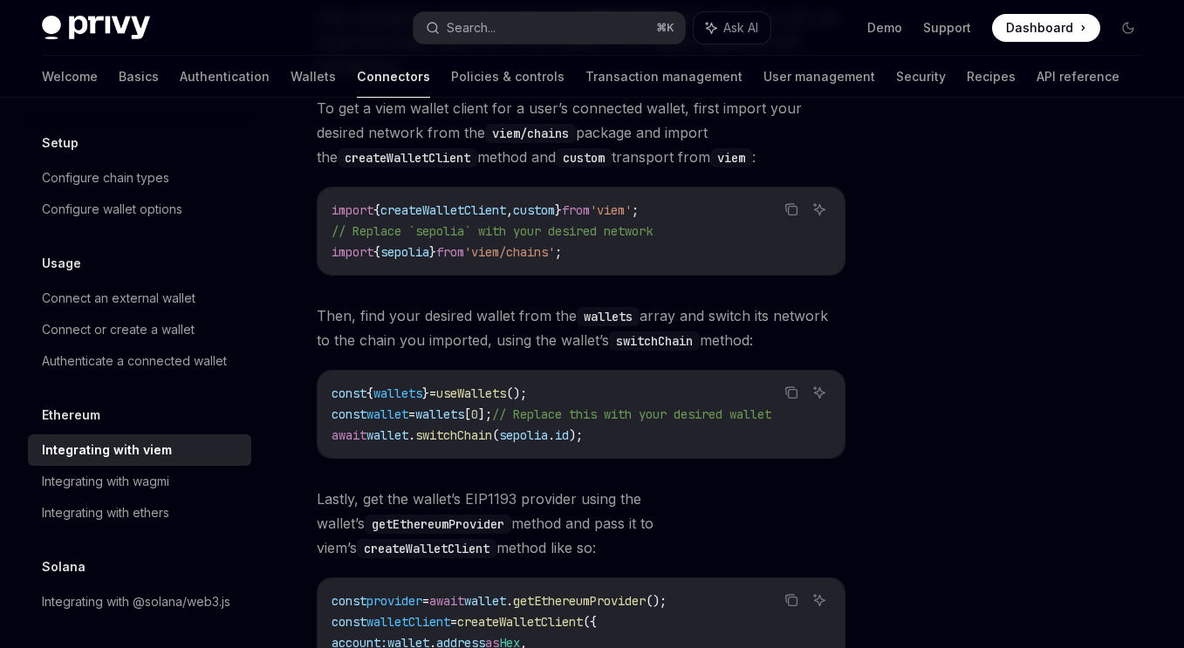
scroll to position [275, 0]
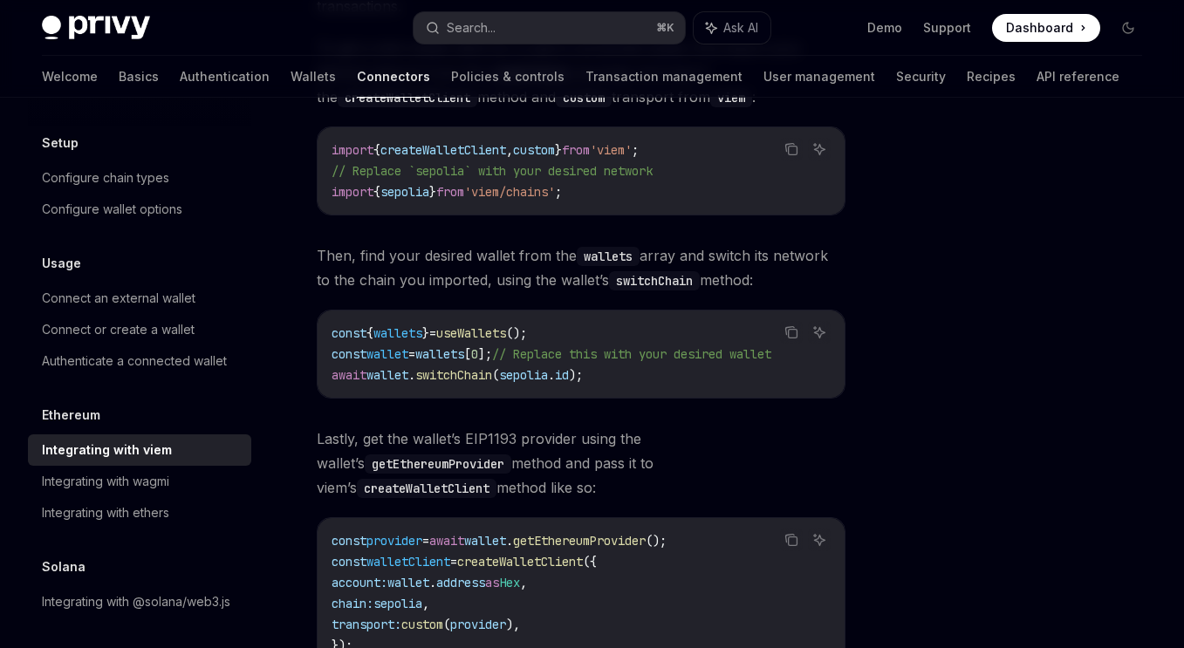
click at [580, 332] on code "const { wallets } = useWallets (); const wallet = wallets [ 0 ]; // Replace thi…" at bounding box center [581, 354] width 499 height 63
copy code "const { wallets } = useWallets ();"
click at [605, 21] on button "Search... ⌘ K" at bounding box center [550, 27] width 272 height 31
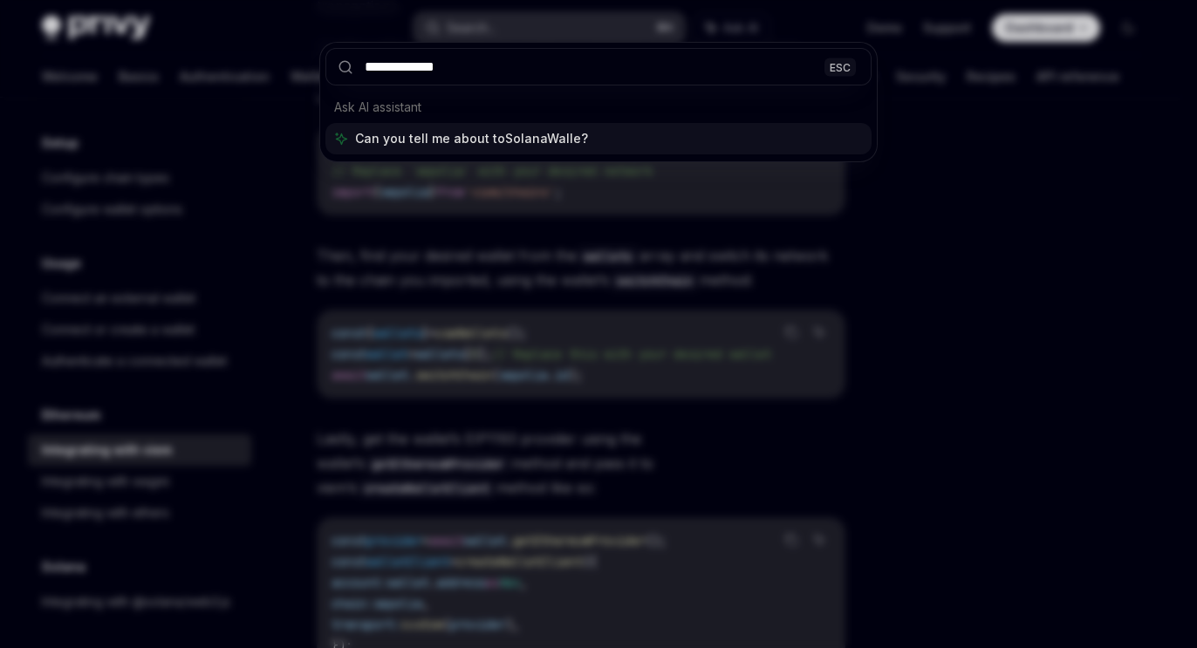
type input "**********"
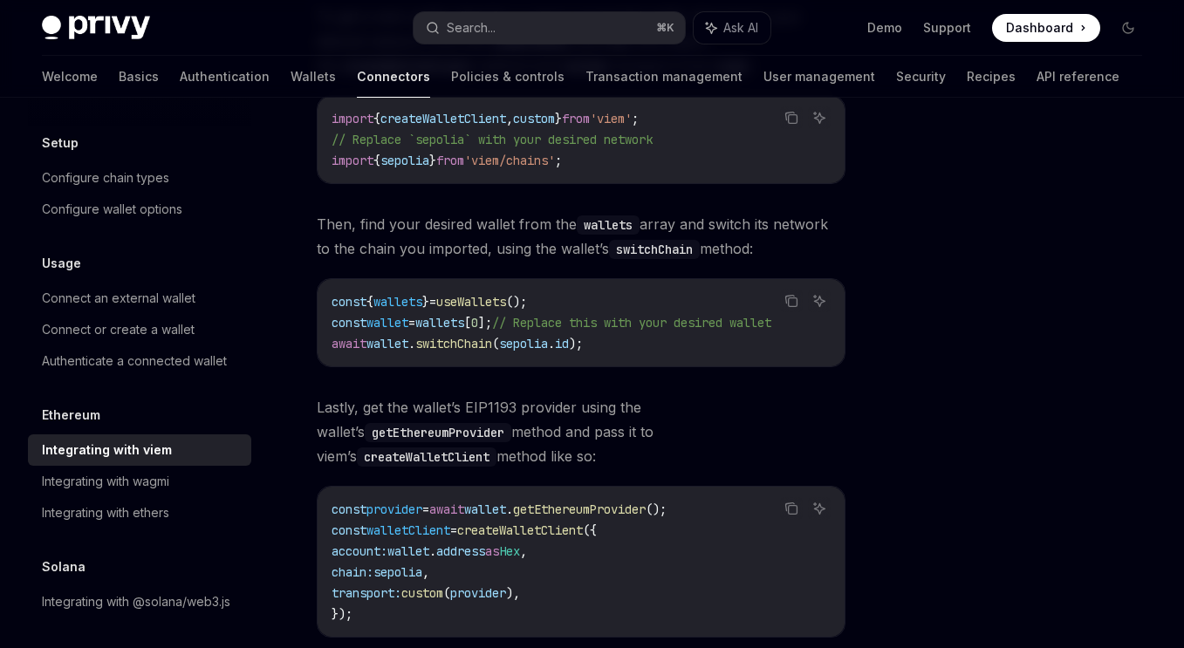
scroll to position [307, 0]
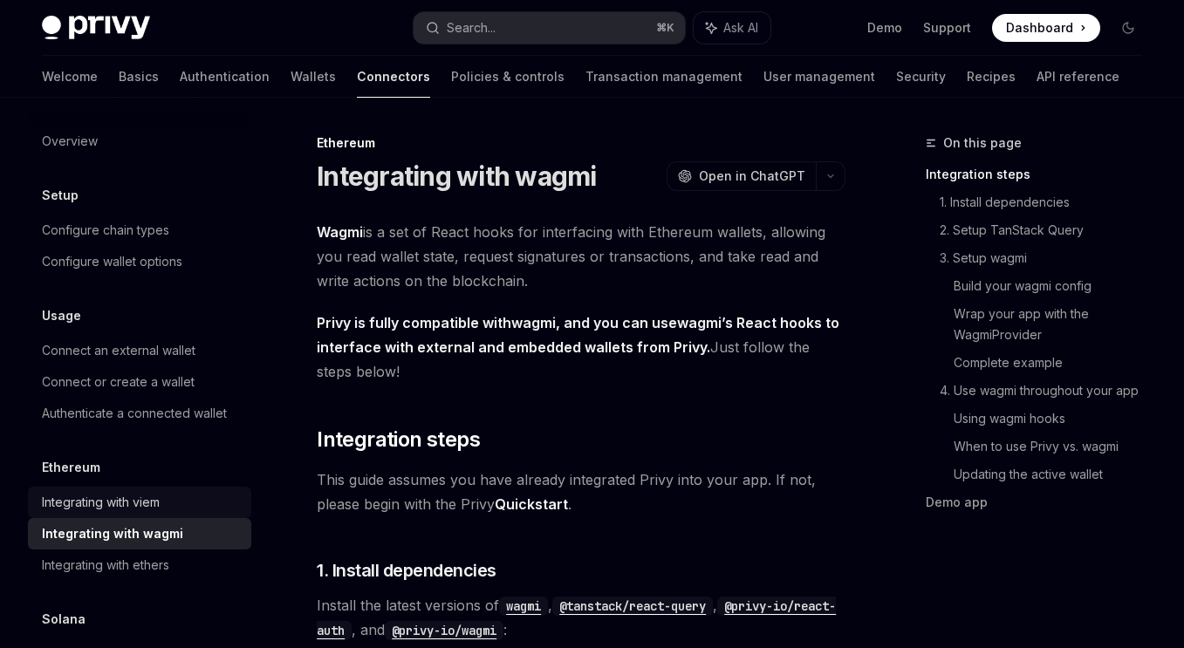
click at [137, 494] on div "Integrating with viem" at bounding box center [101, 502] width 118 height 21
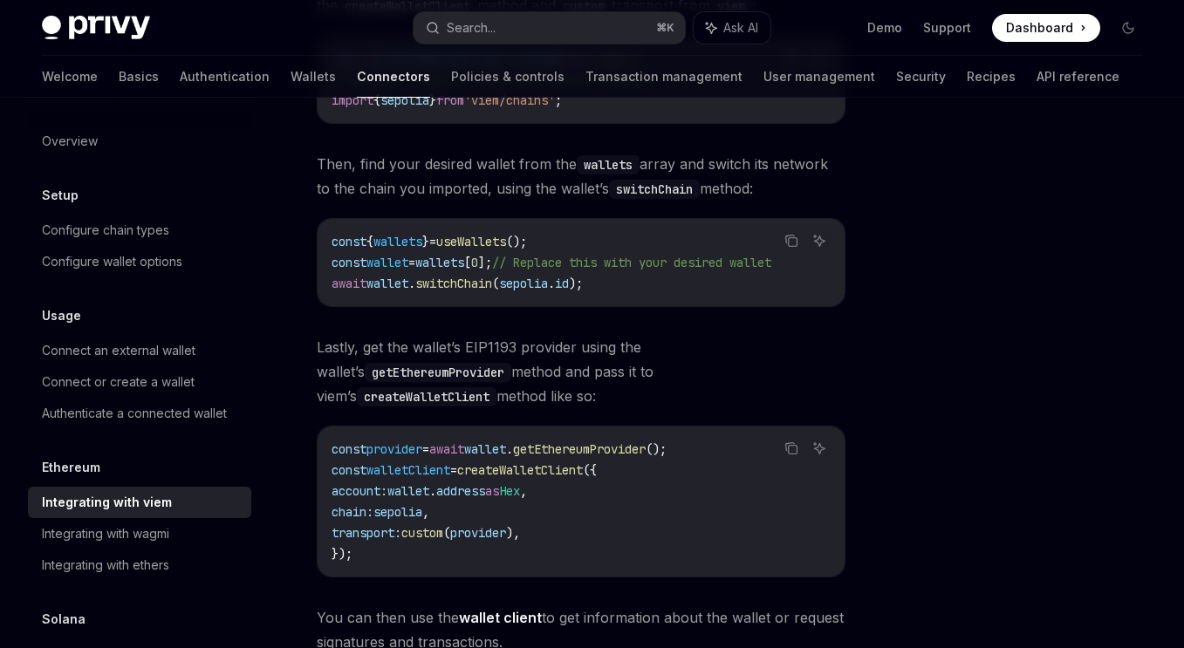
scroll to position [639, 0]
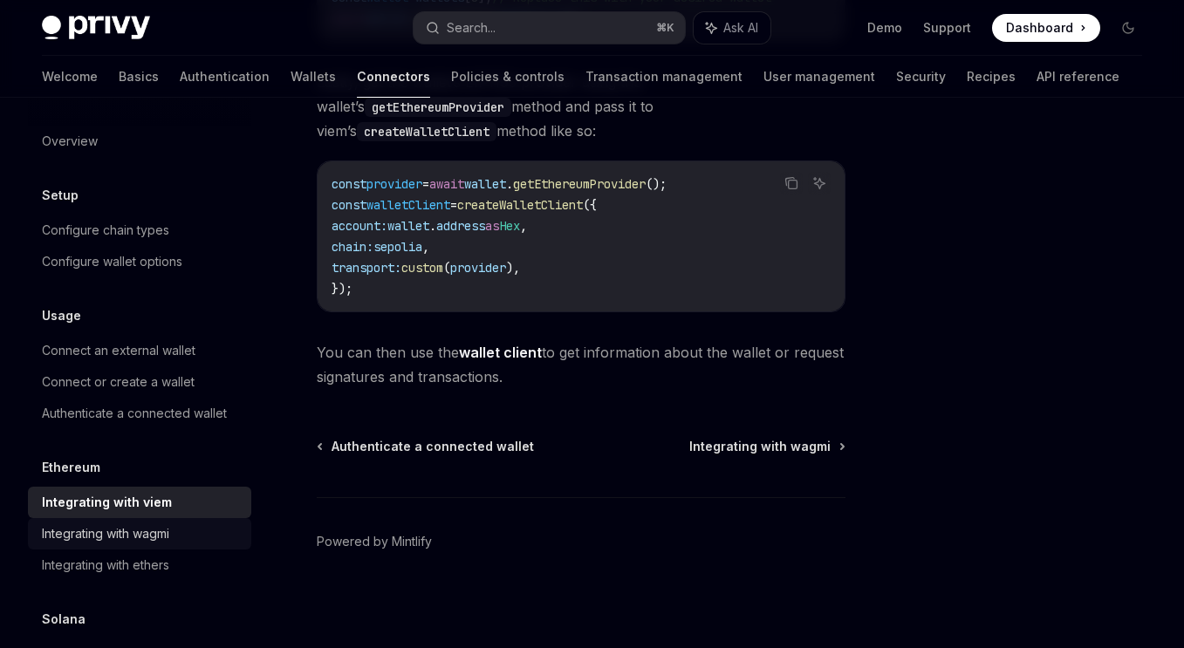
click at [160, 534] on div "Integrating with wagmi" at bounding box center [105, 534] width 127 height 21
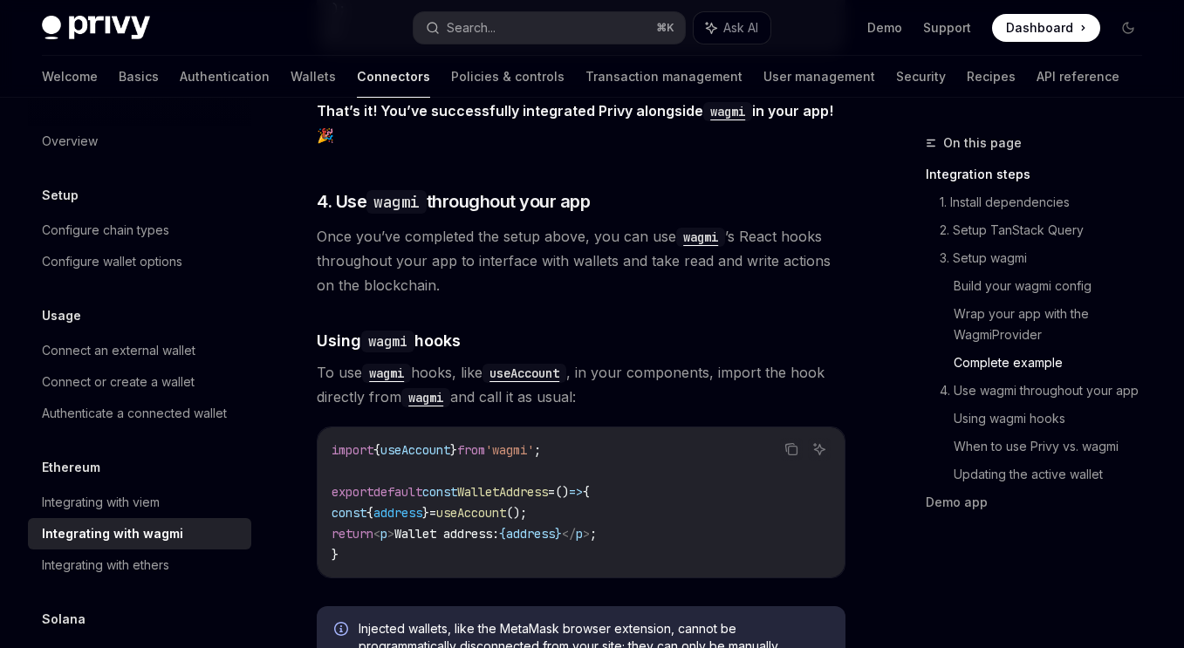
scroll to position [4058, 0]
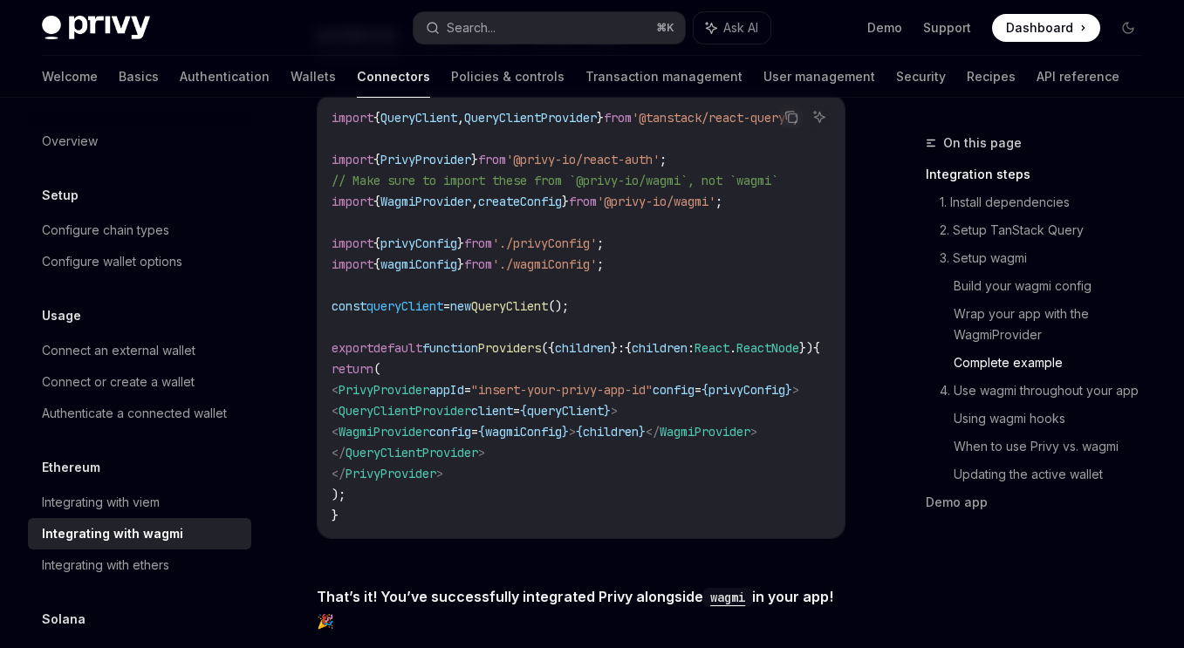
click at [730, 356] on span "React" at bounding box center [712, 348] width 35 height 16
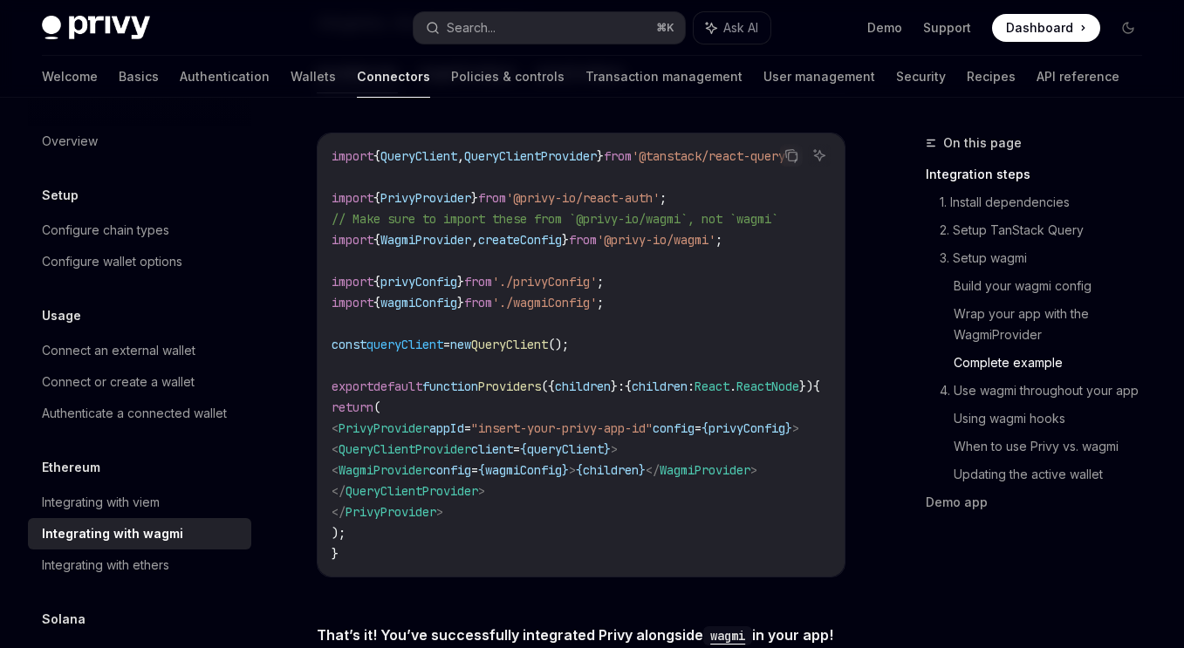
scroll to position [3503, 0]
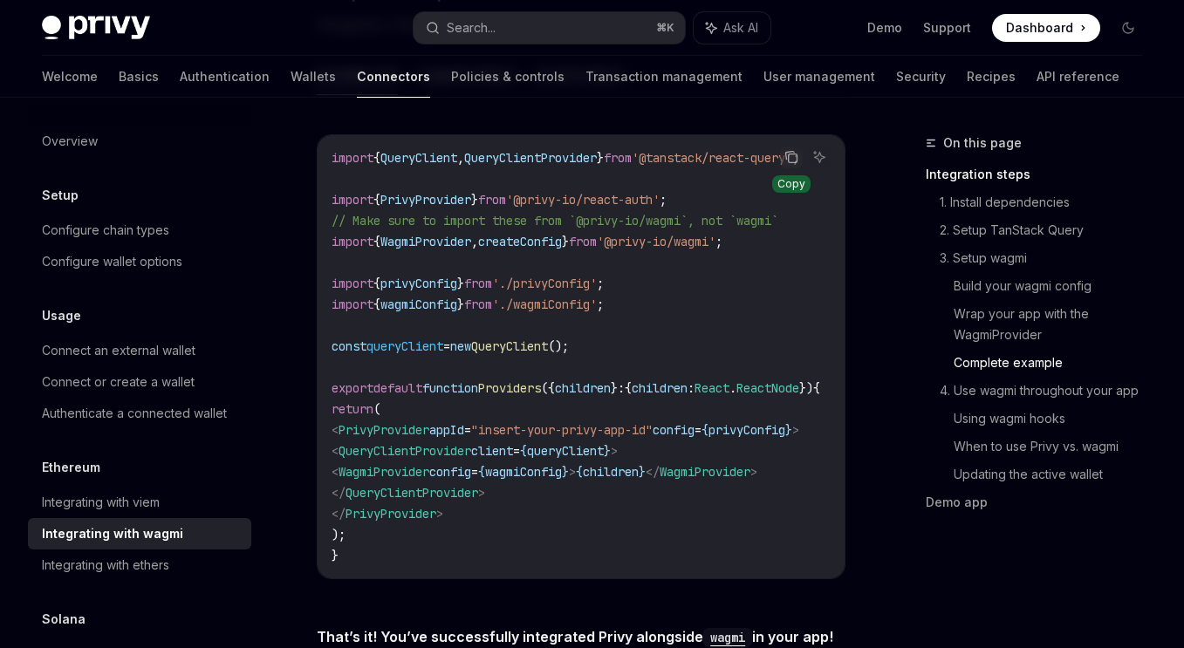
click at [792, 164] on icon "Copy the contents from the code block" at bounding box center [792, 157] width 14 height 14
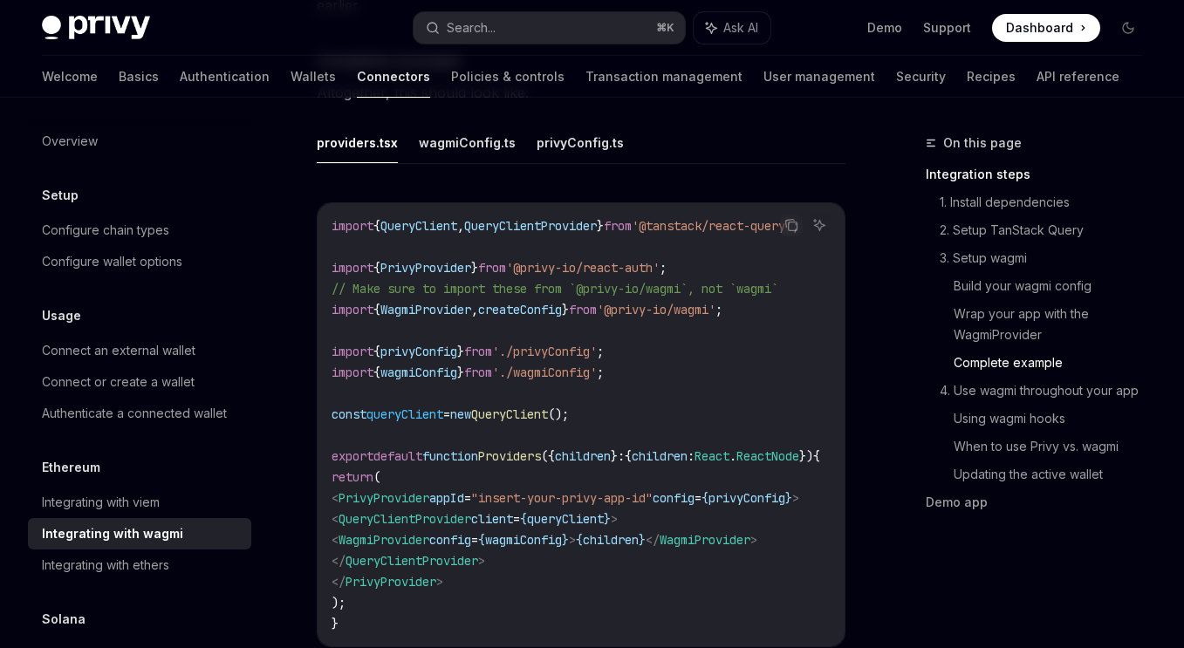
scroll to position [3459, 0]
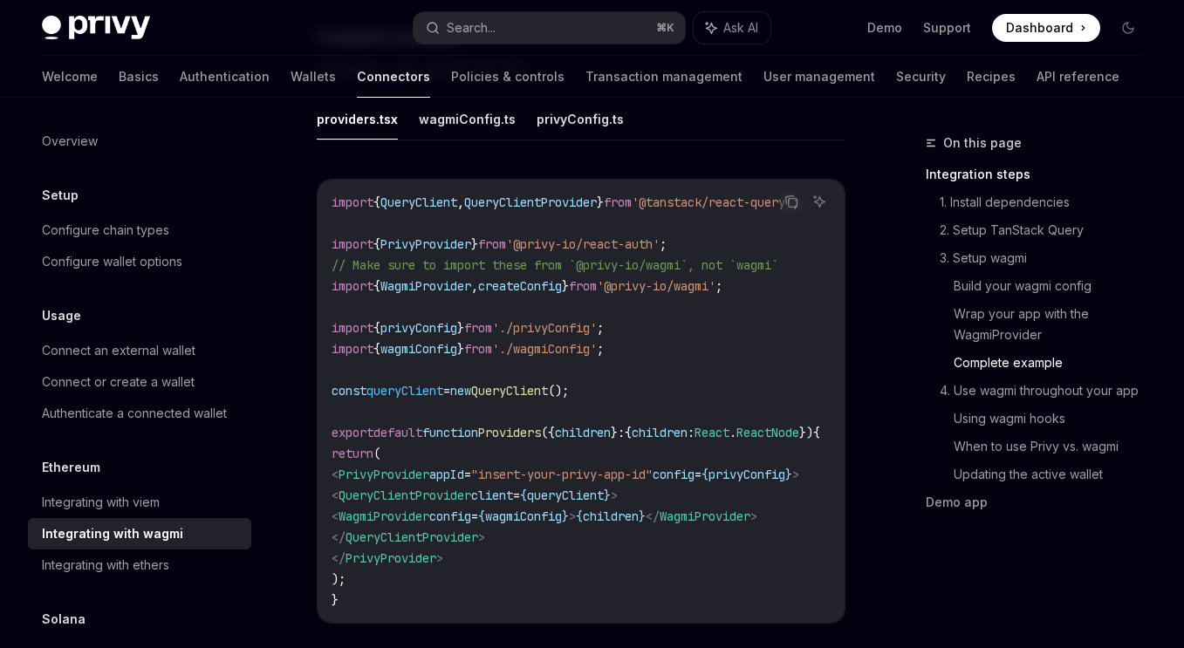
click at [688, 441] on span "children" at bounding box center [660, 433] width 56 height 16
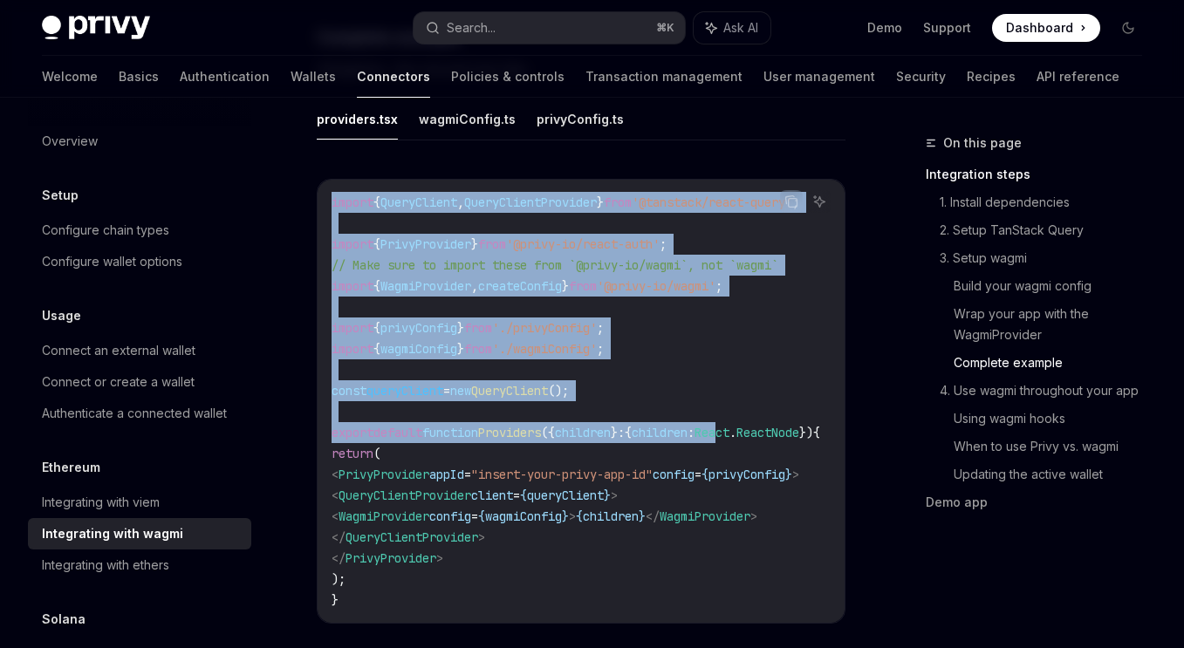
drag, startPoint x: 761, startPoint y: 469, endPoint x: 307, endPoint y: 230, distance: 512.6
copy code "import { QueryClient , QueryClientProvider } from '@tanstack/react-query' ; imp…"
click at [674, 410] on code "import { QueryClient , QueryClientProvider } from '@tanstack/react-query' ; imp…" at bounding box center [597, 401] width 531 height 419
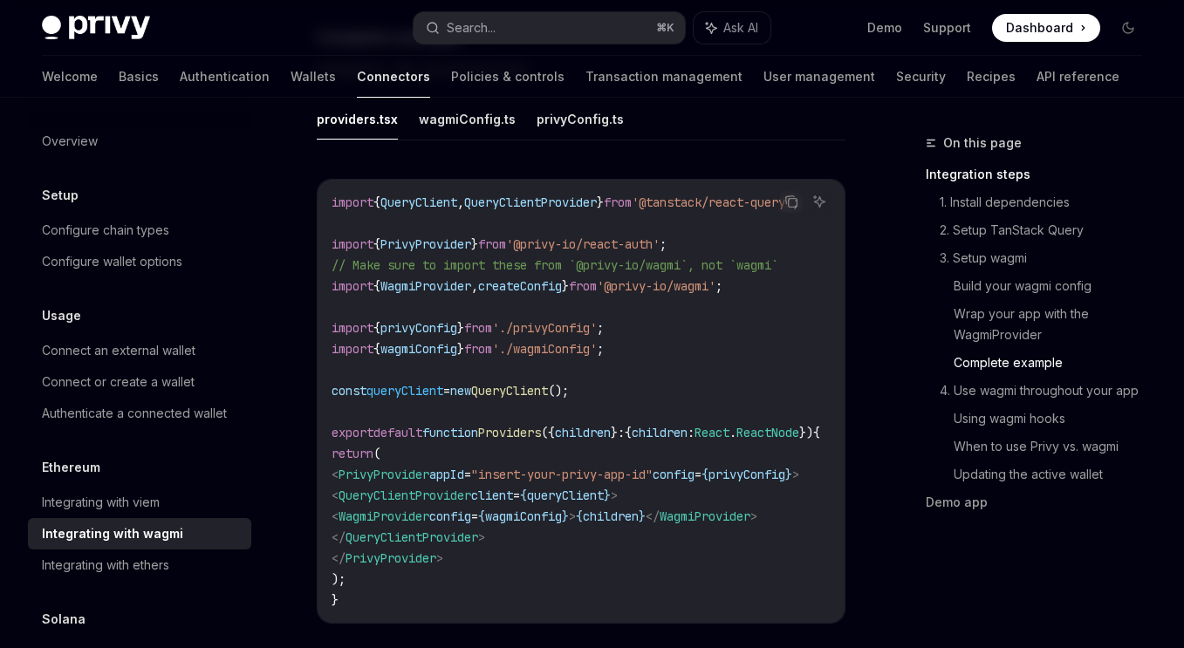
click at [665, 427] on code "import { QueryClient , QueryClientProvider } from '@tanstack/react-query' ; imp…" at bounding box center [597, 401] width 531 height 419
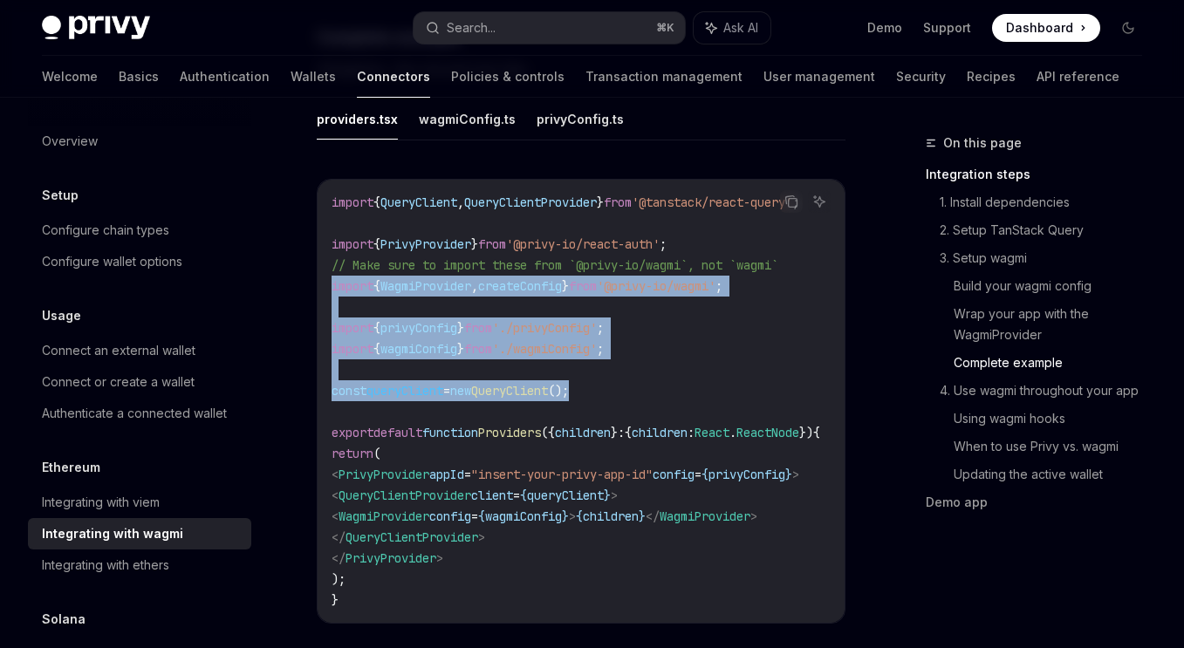
drag, startPoint x: 688, startPoint y: 429, endPoint x: 309, endPoint y: 321, distance: 393.9
copy code "import { WagmiProvider , createConfig } from '@privy-io/wagmi' ; import { privy…"
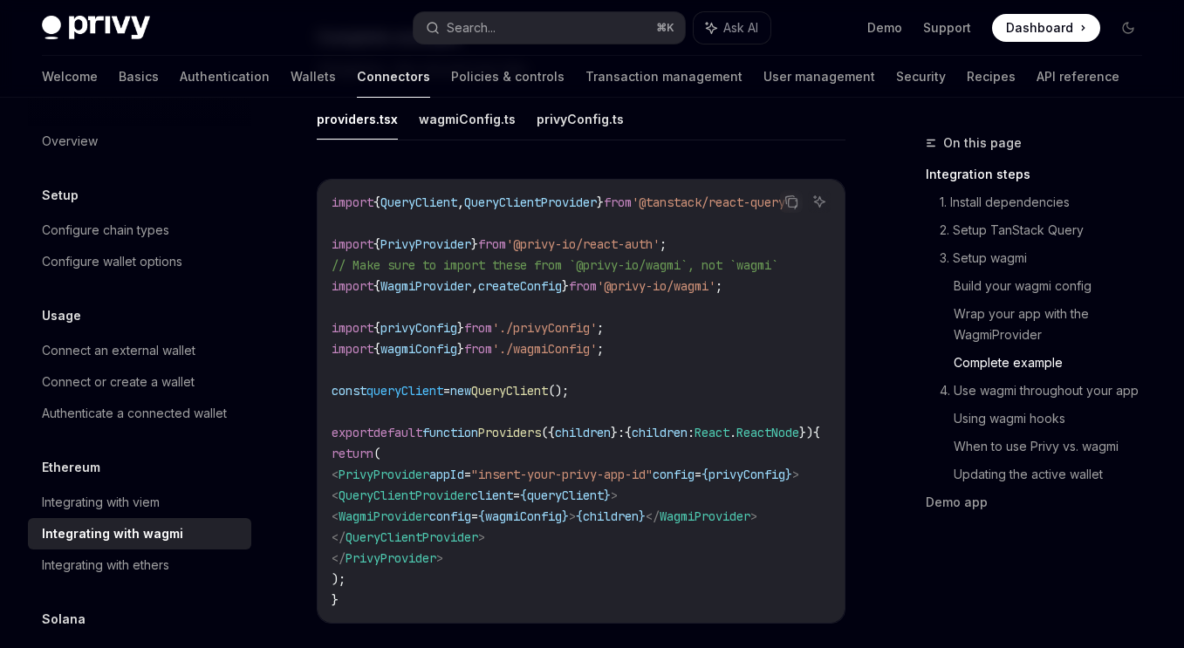
click at [632, 210] on span "from" at bounding box center [618, 203] width 28 height 16
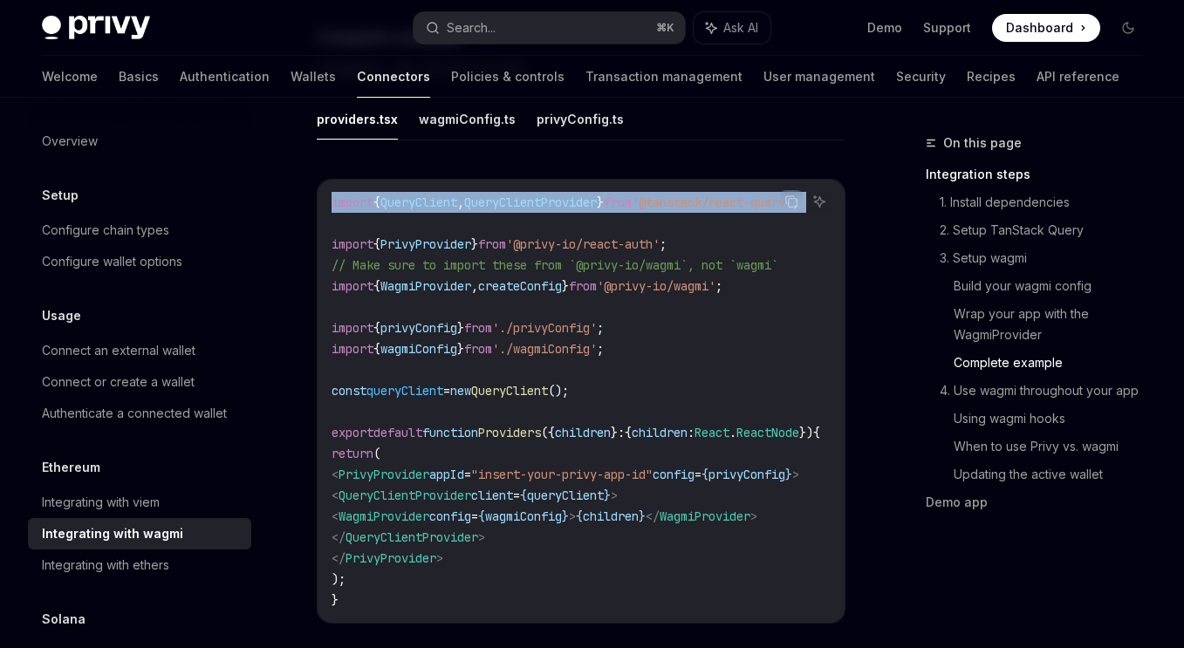
click at [632, 210] on span "from" at bounding box center [618, 203] width 28 height 16
click at [691, 210] on span "'@tanstack/react-query'" at bounding box center [712, 203] width 161 height 16
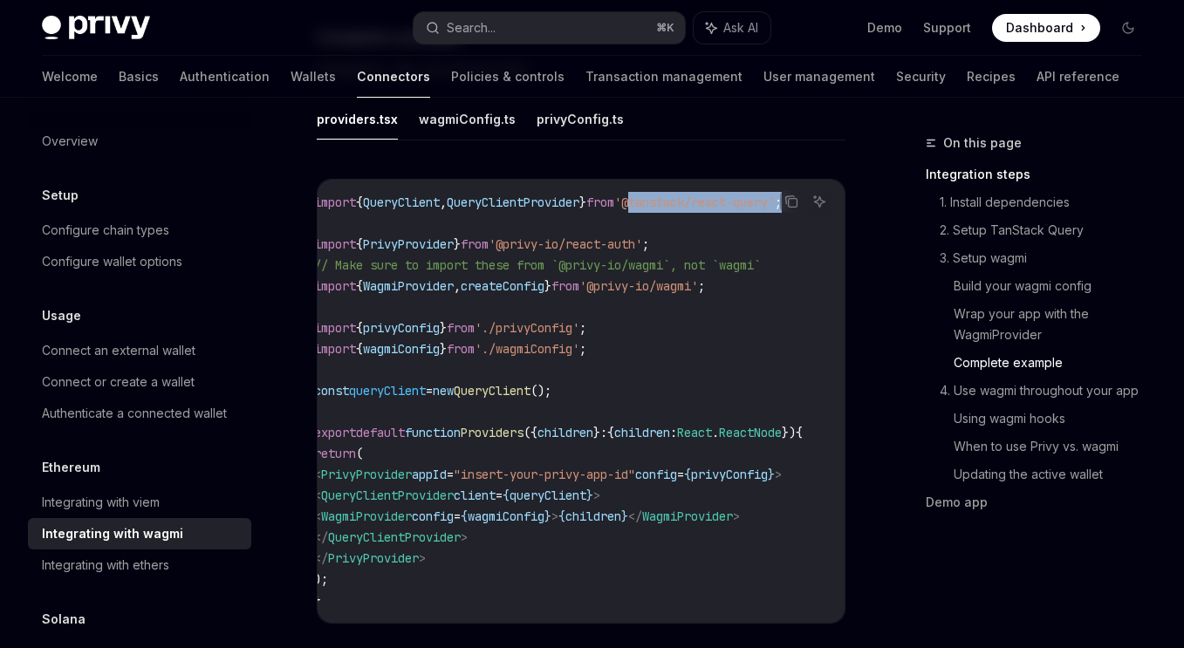
scroll to position [0, 86]
drag, startPoint x: 682, startPoint y: 234, endPoint x: 748, endPoint y: 242, distance: 66.8
click at [748, 210] on span "'@tanstack/react-query'" at bounding box center [694, 203] width 161 height 16
copy span "@tanstack/react-query"
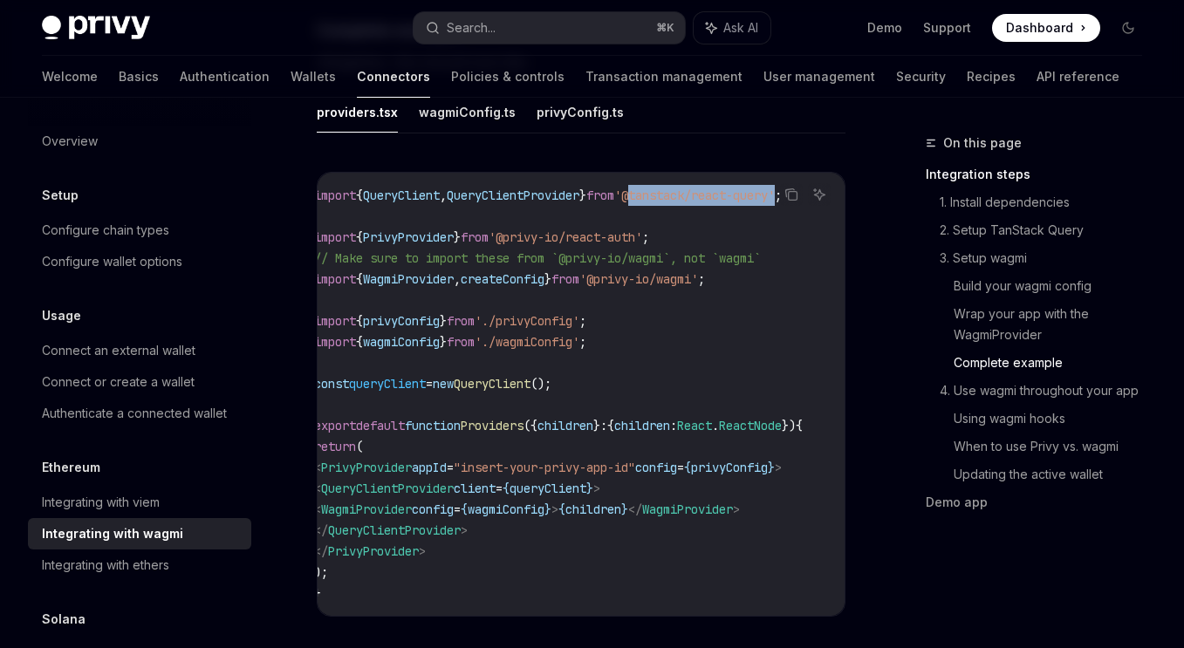
scroll to position [3461, 0]
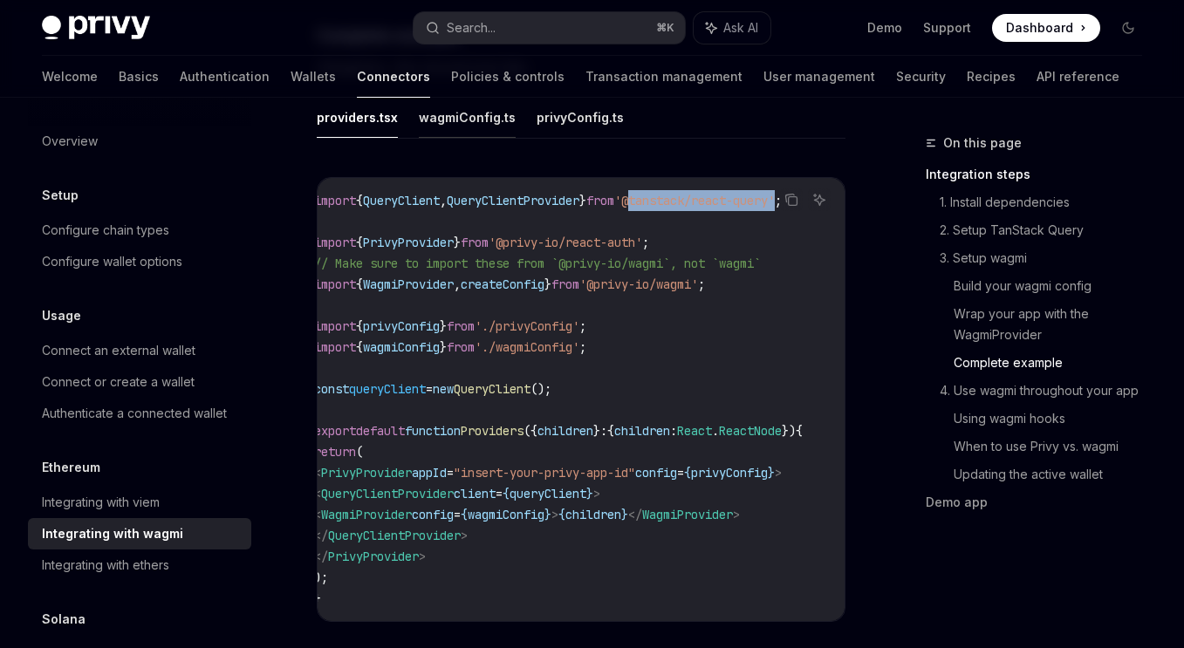
click at [471, 138] on button "wagmiConfig.ts" at bounding box center [467, 117] width 97 height 41
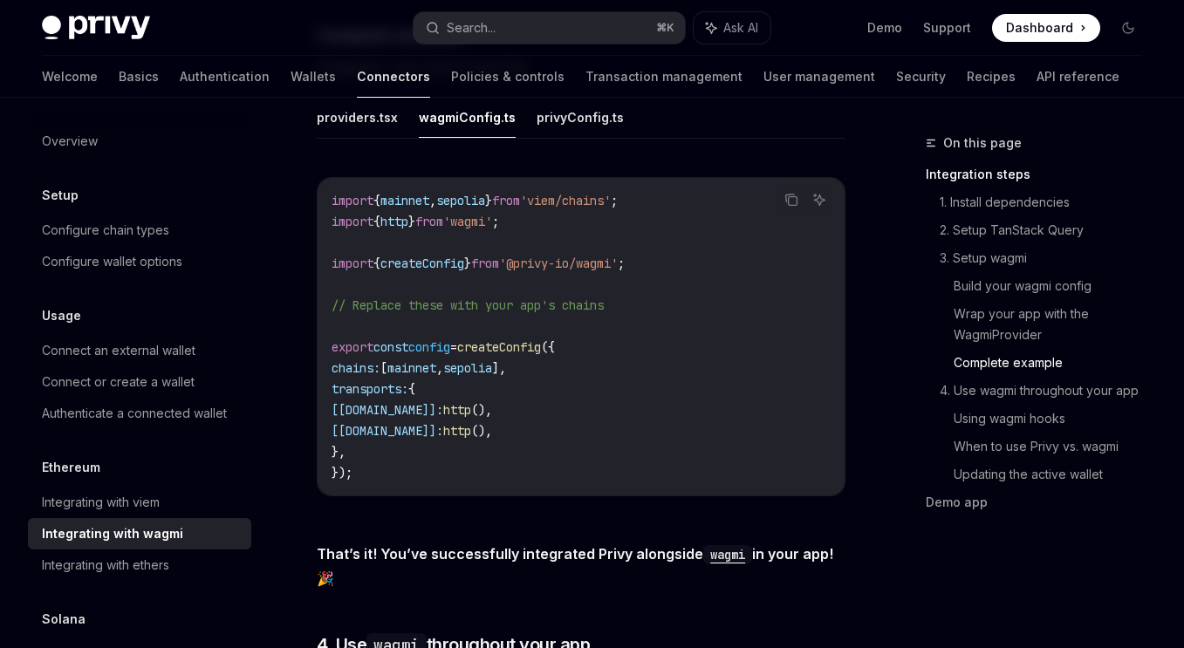
click at [526, 139] on ul "providers.tsx wagmiConfig.ts privyConfig.ts" at bounding box center [581, 118] width 529 height 42
click at [595, 138] on button "privyConfig.ts" at bounding box center [580, 117] width 87 height 41
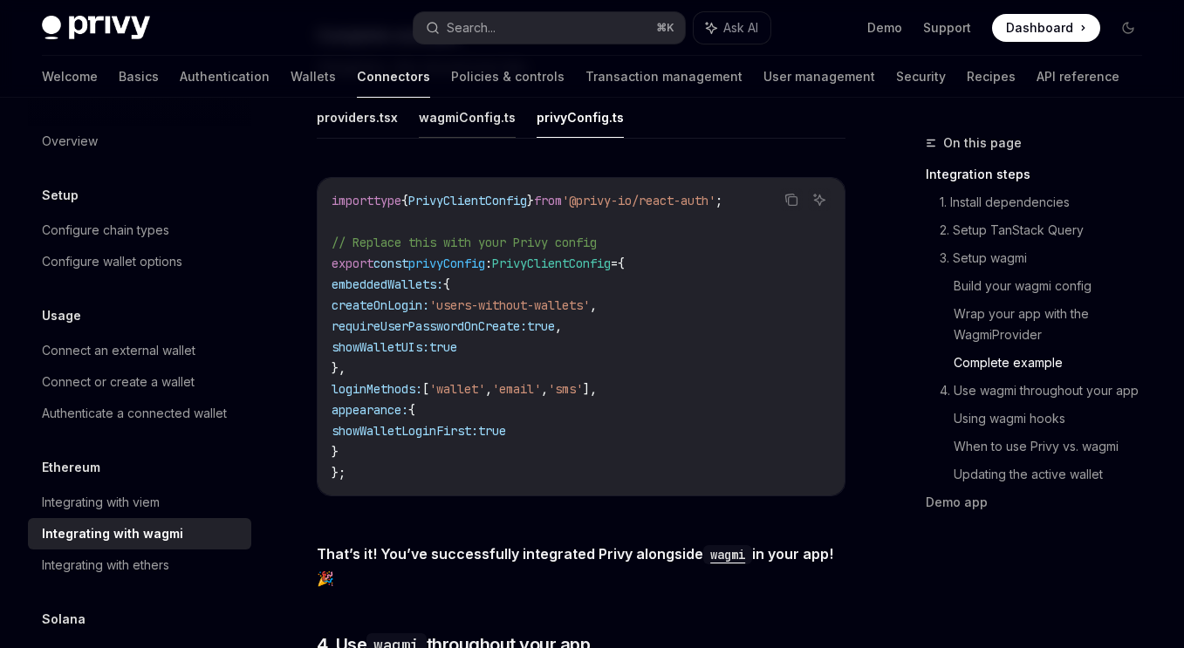
click at [466, 138] on button "wagmiConfig.ts" at bounding box center [467, 117] width 97 height 41
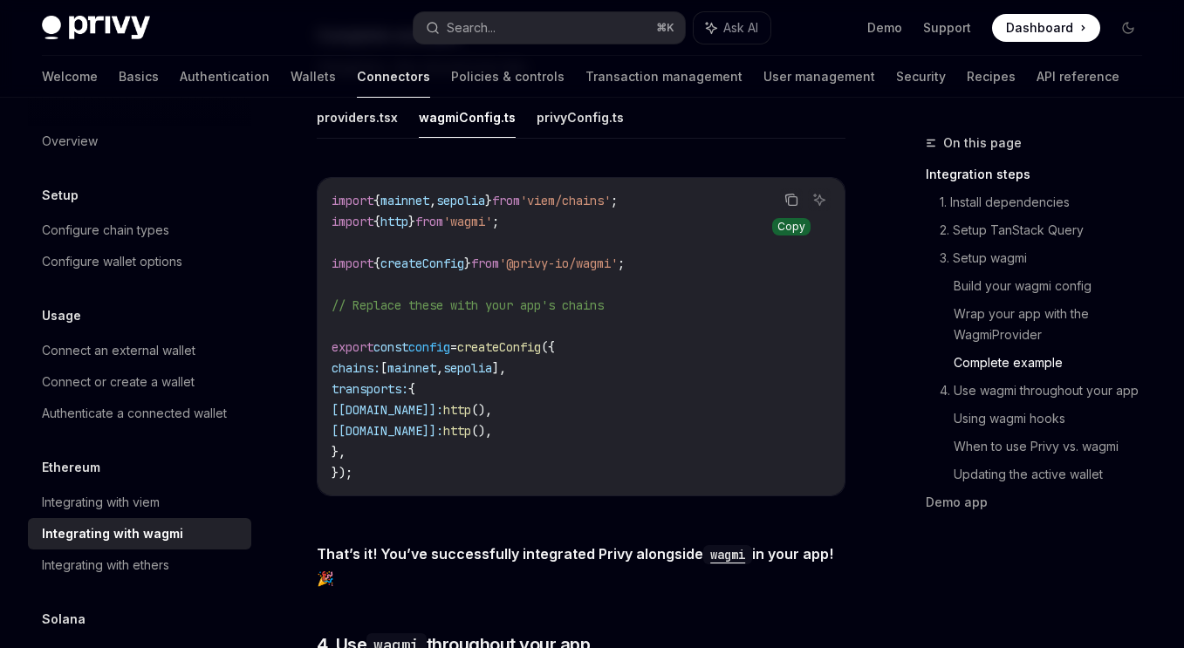
click at [798, 207] on icon "Copy the contents from the code block" at bounding box center [792, 200] width 14 height 14
click at [377, 138] on button "providers.tsx" at bounding box center [357, 117] width 81 height 41
type textarea "*"
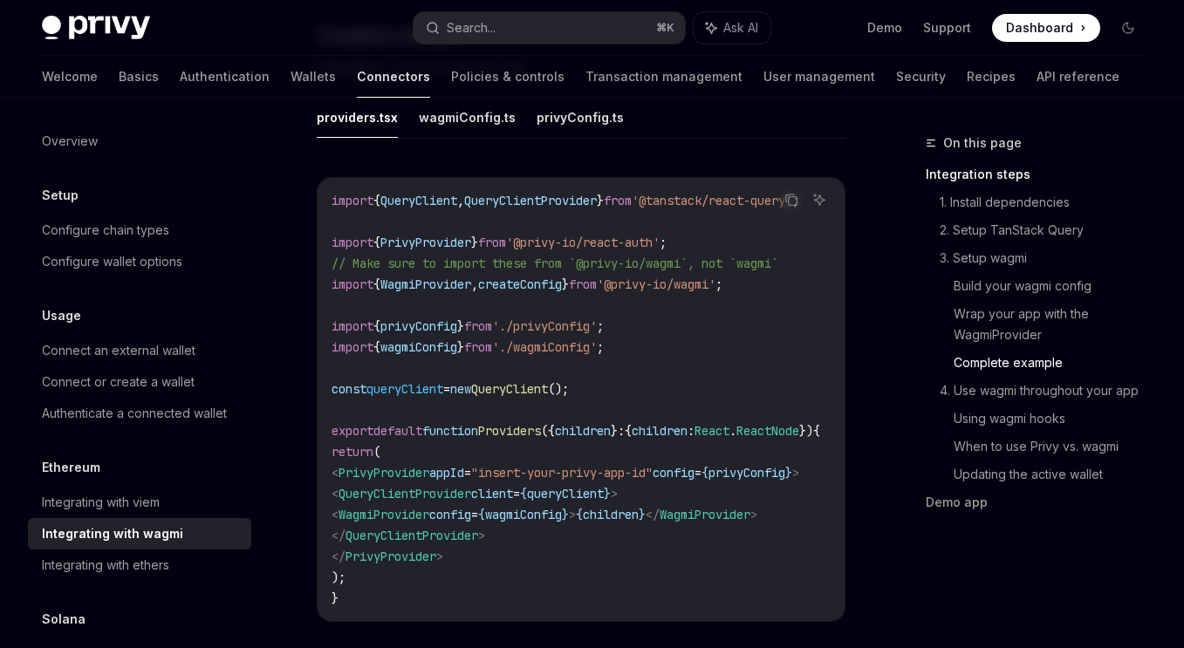
click at [450, 209] on span "QueryClient" at bounding box center [419, 201] width 77 height 16
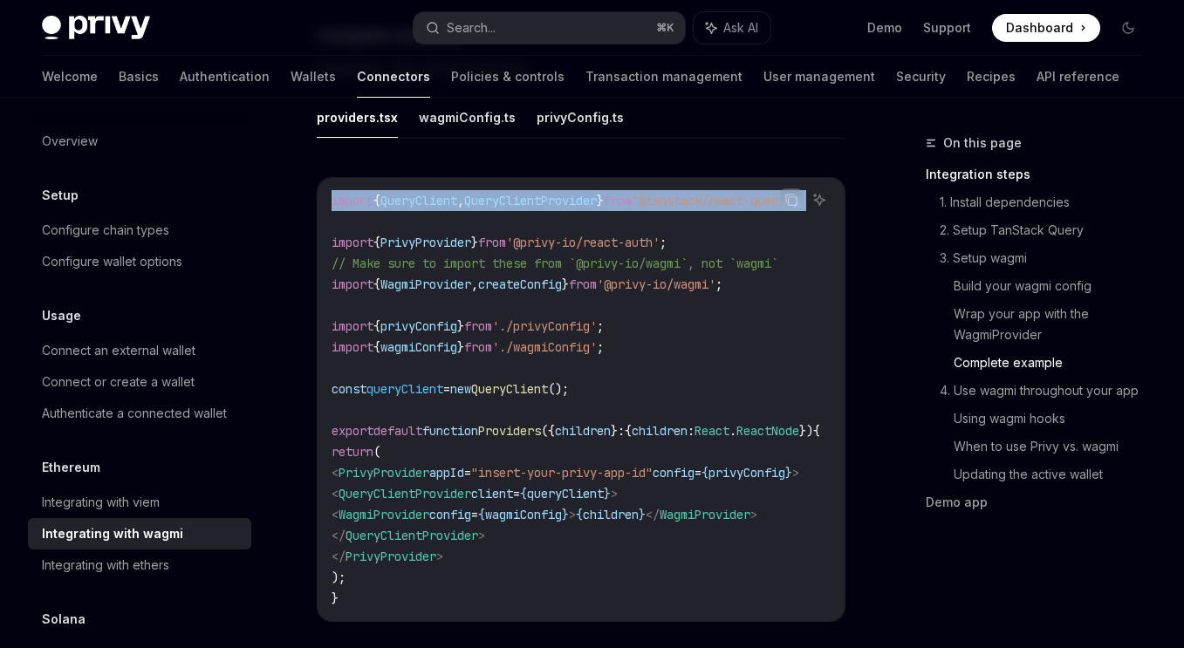
click at [450, 209] on span "QueryClient" at bounding box center [419, 201] width 77 height 16
copy code "import { QueryClient , QueryClientProvider } from '@tanstack/react-query' ;"
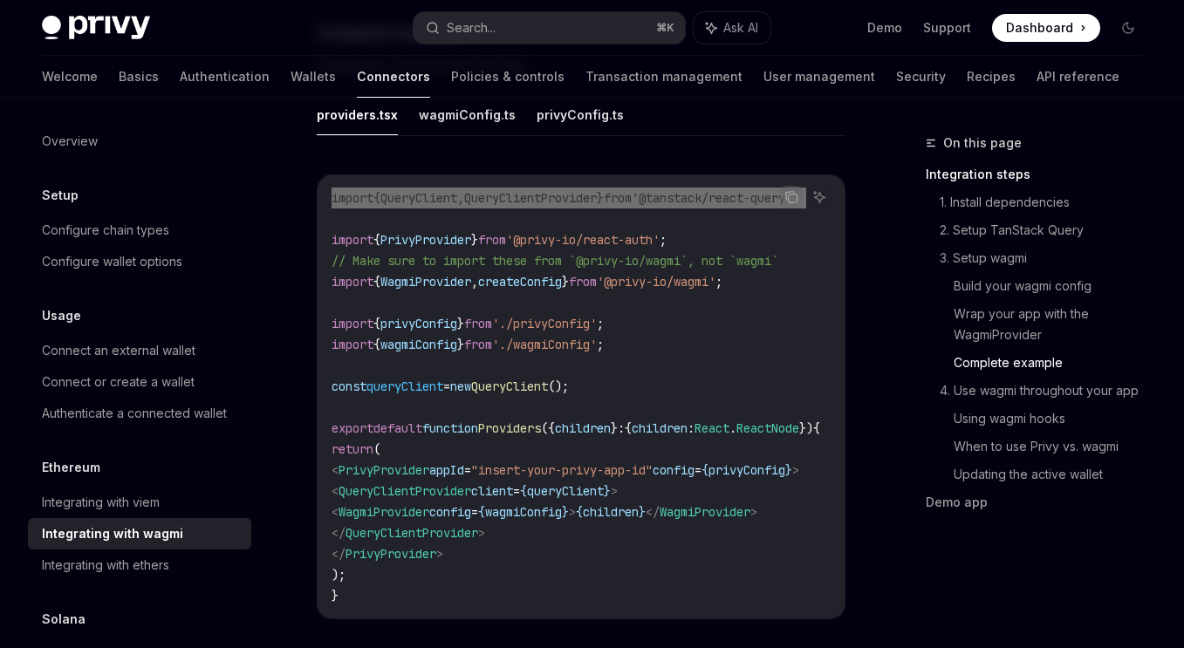
scroll to position [3464, 0]
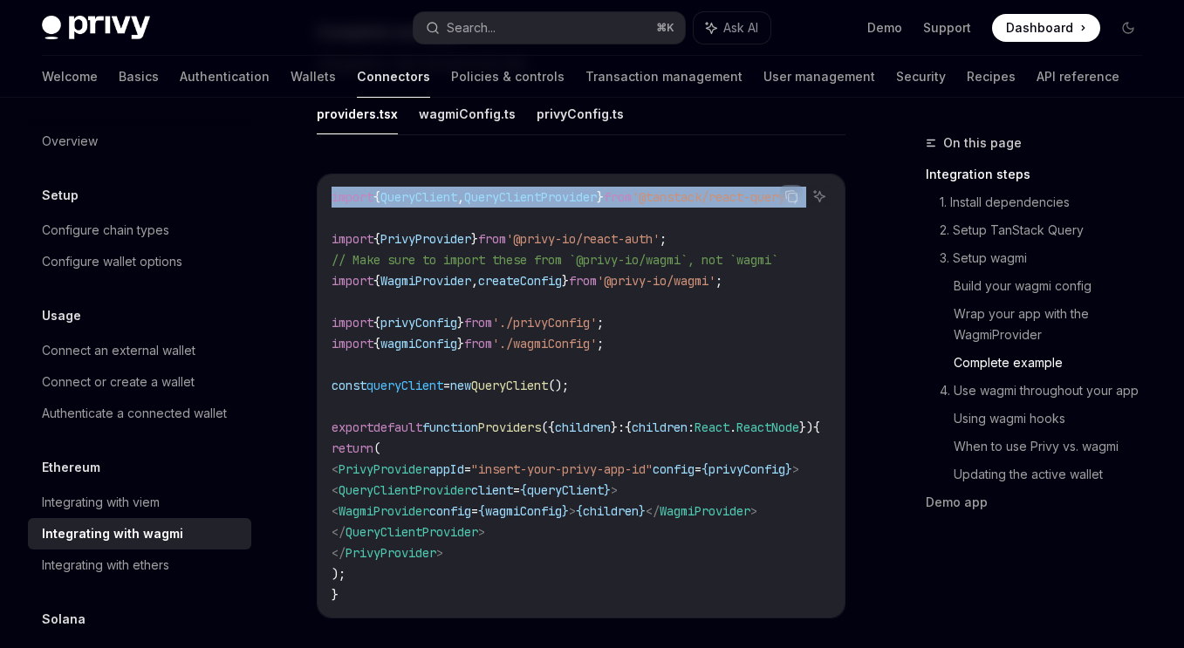
click at [429, 519] on span "WagmiProvider" at bounding box center [384, 512] width 91 height 16
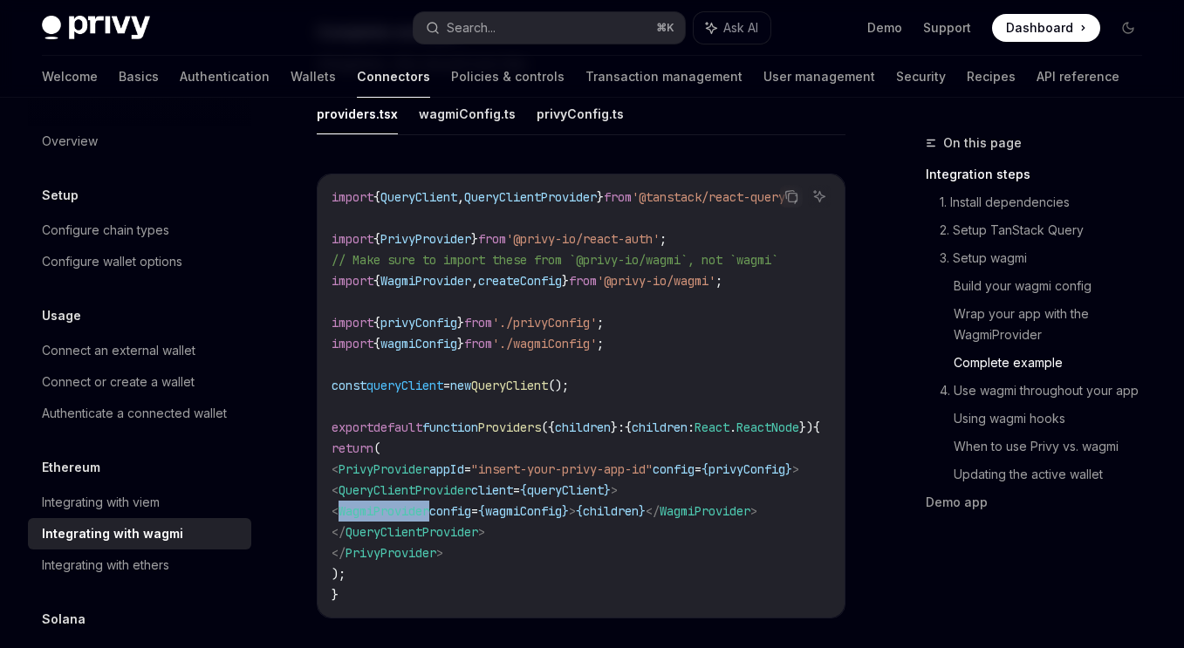
click at [429, 519] on span "WagmiProvider" at bounding box center [384, 512] width 91 height 16
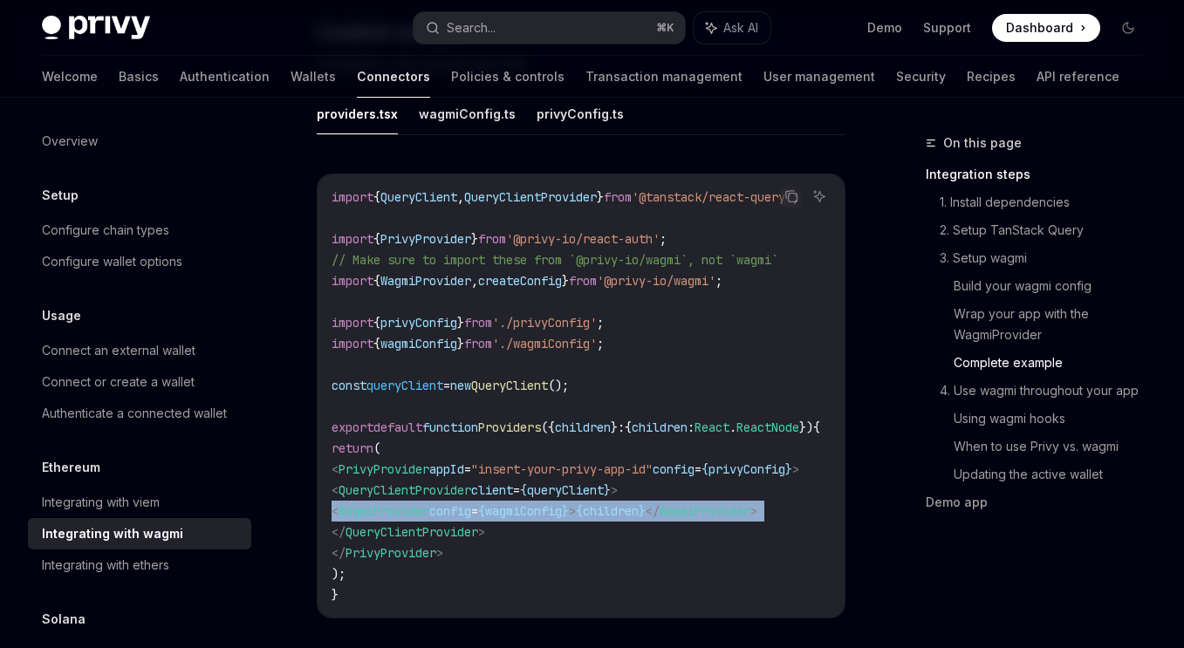
click at [429, 519] on span "WagmiProvider" at bounding box center [384, 512] width 91 height 16
copy code "< WagmiProvider config = { wagmiConfig } > { children } </ WagmiProvider >"
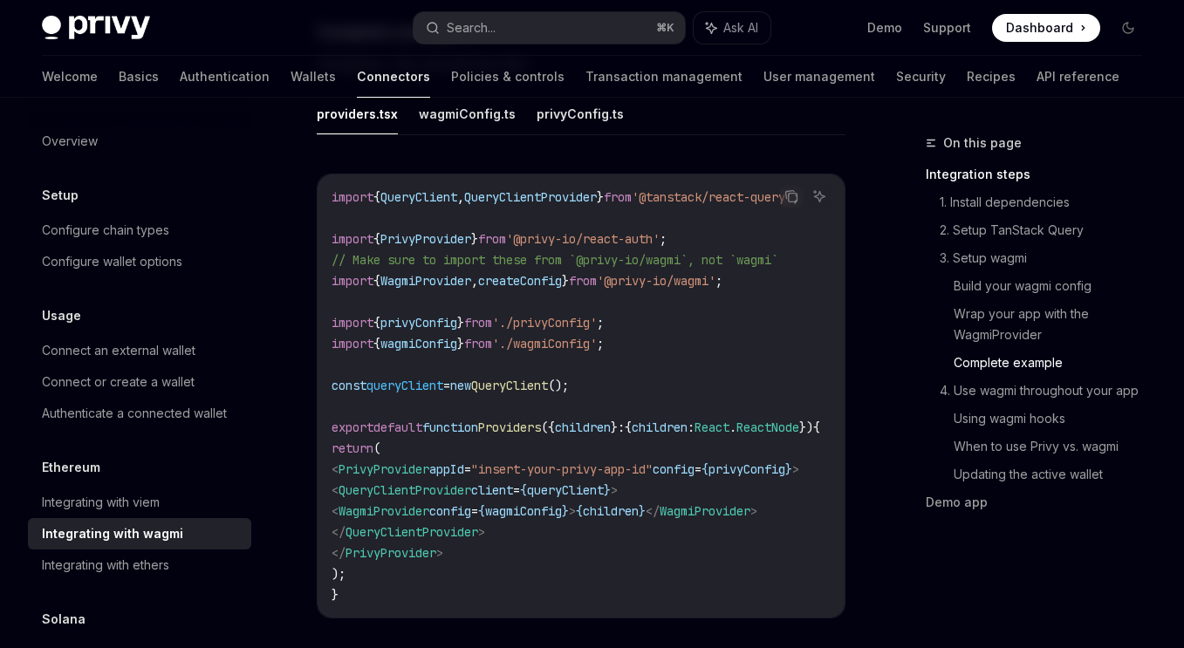
click at [513, 498] on span "client" at bounding box center [492, 491] width 42 height 16
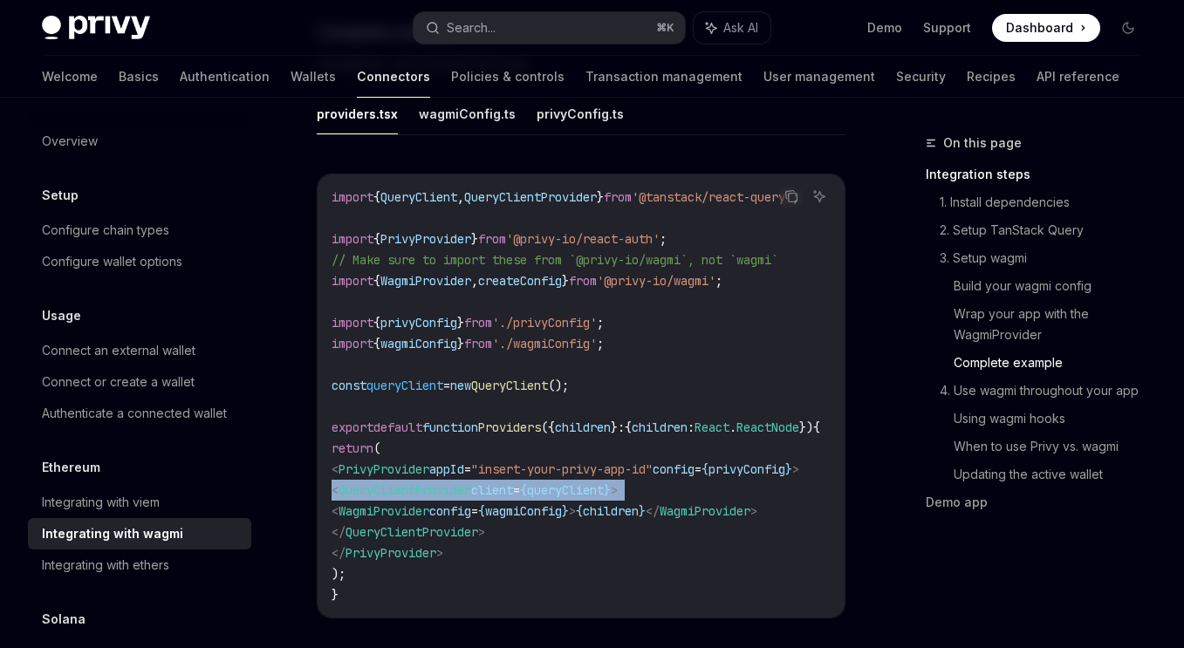
click at [513, 498] on span "client" at bounding box center [492, 491] width 42 height 16
copy code "< QueryClientProvider client = { queryClient } >"
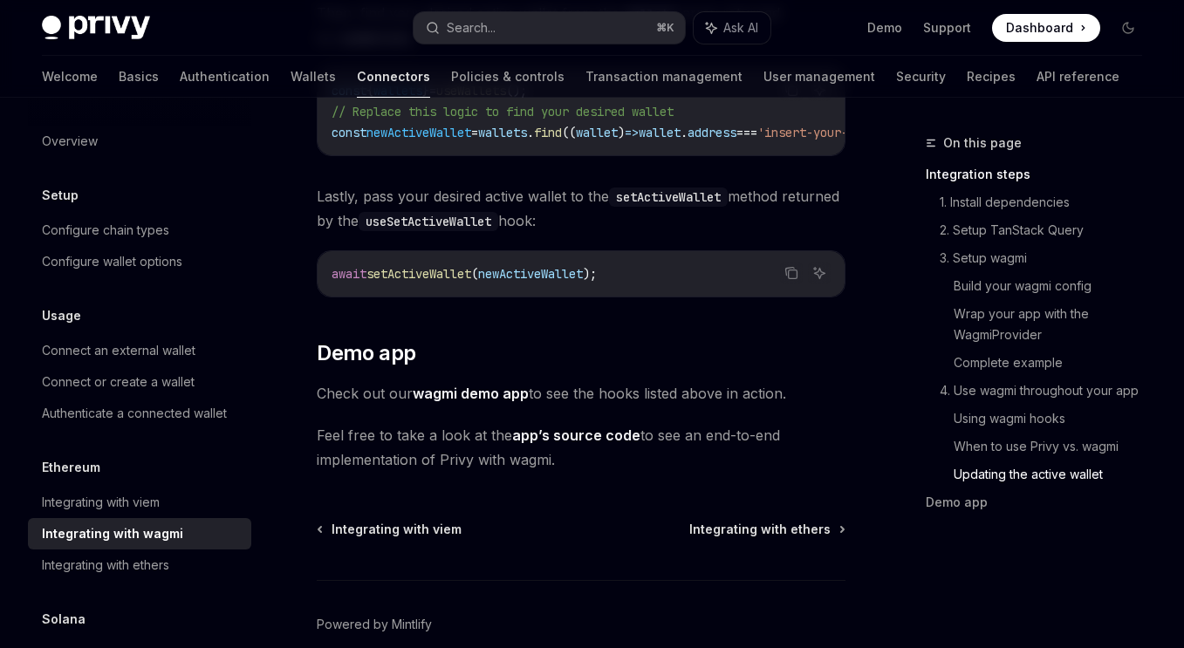
scroll to position [5420, 0]
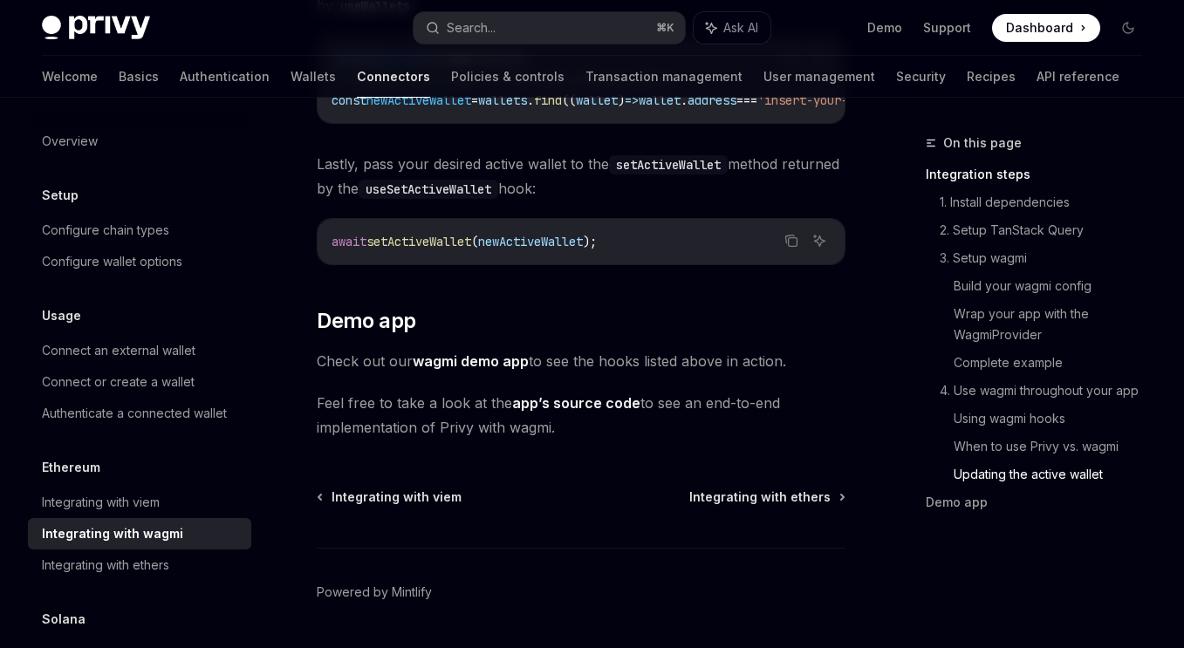
click at [477, 371] on link "wagmi demo app" at bounding box center [471, 362] width 116 height 18
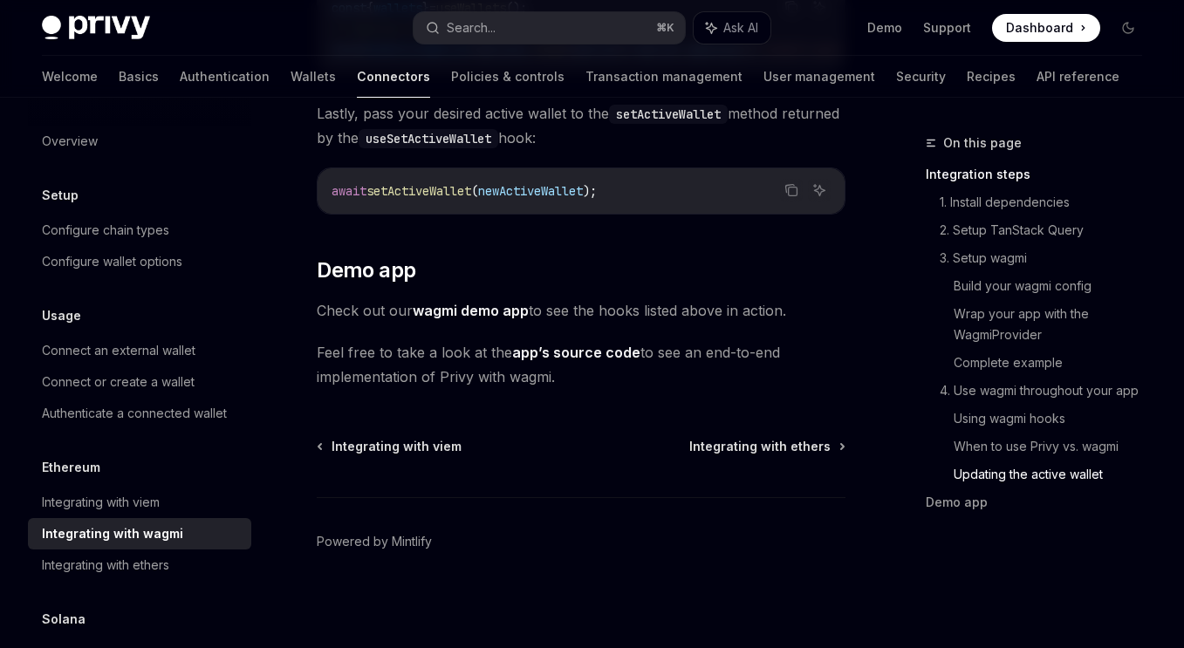
scroll to position [5520, 0]
click at [620, 350] on link "app’s source code" at bounding box center [576, 353] width 128 height 18
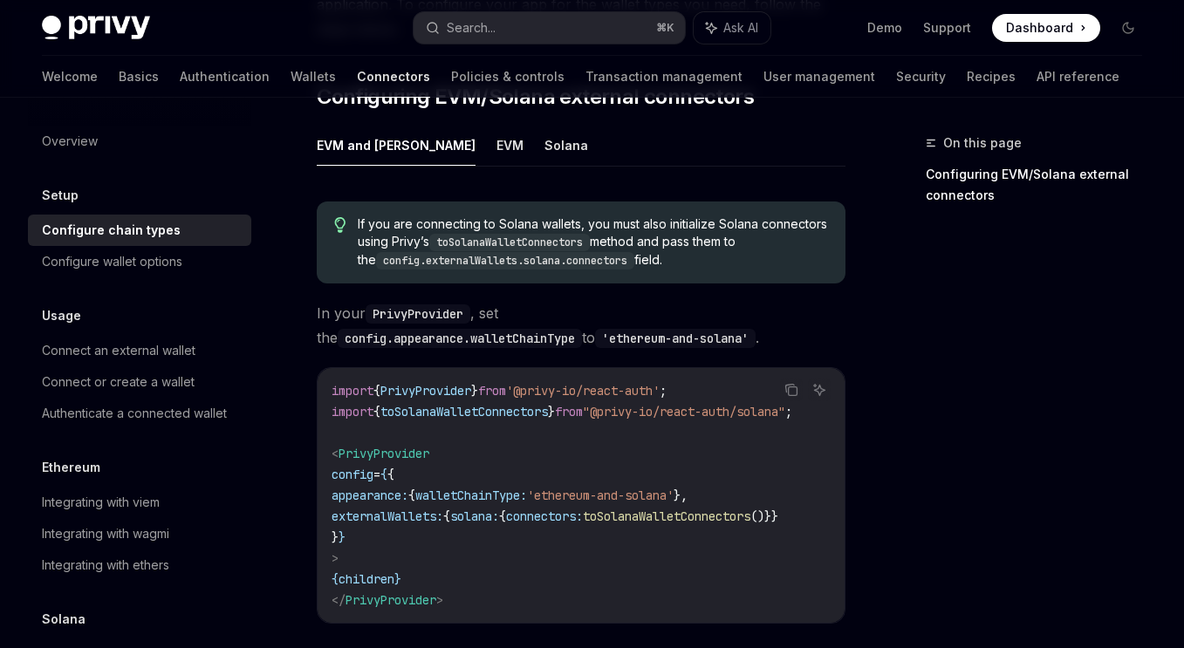
scroll to position [295, 0]
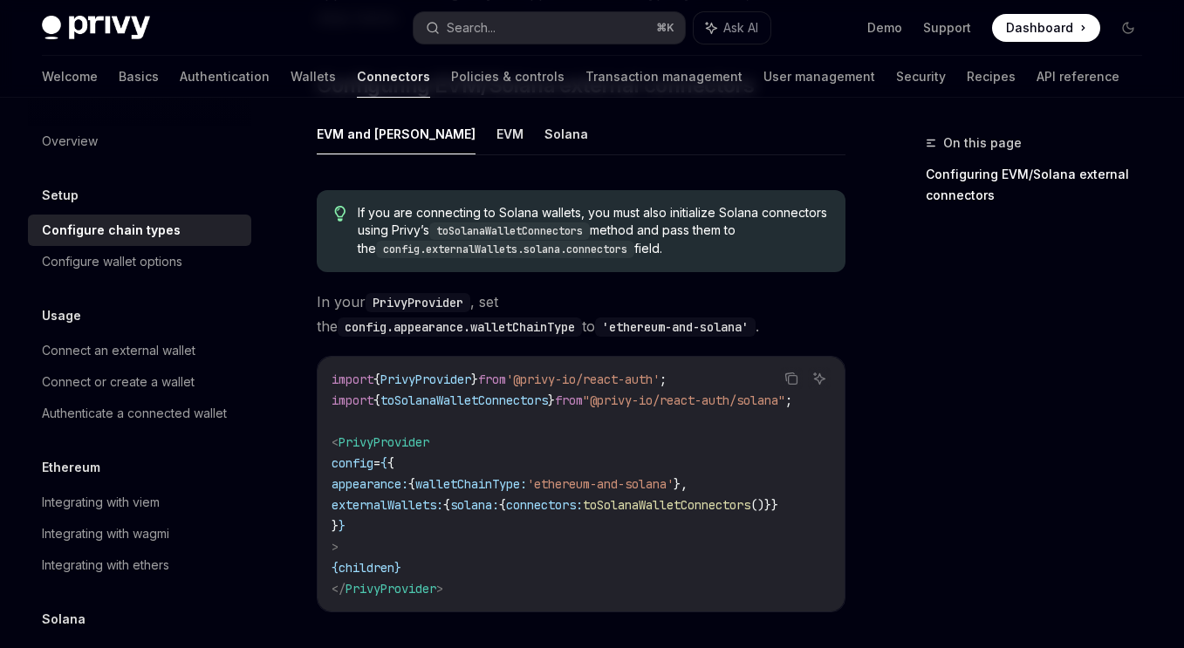
click at [450, 504] on span "{" at bounding box center [446, 505] width 7 height 16
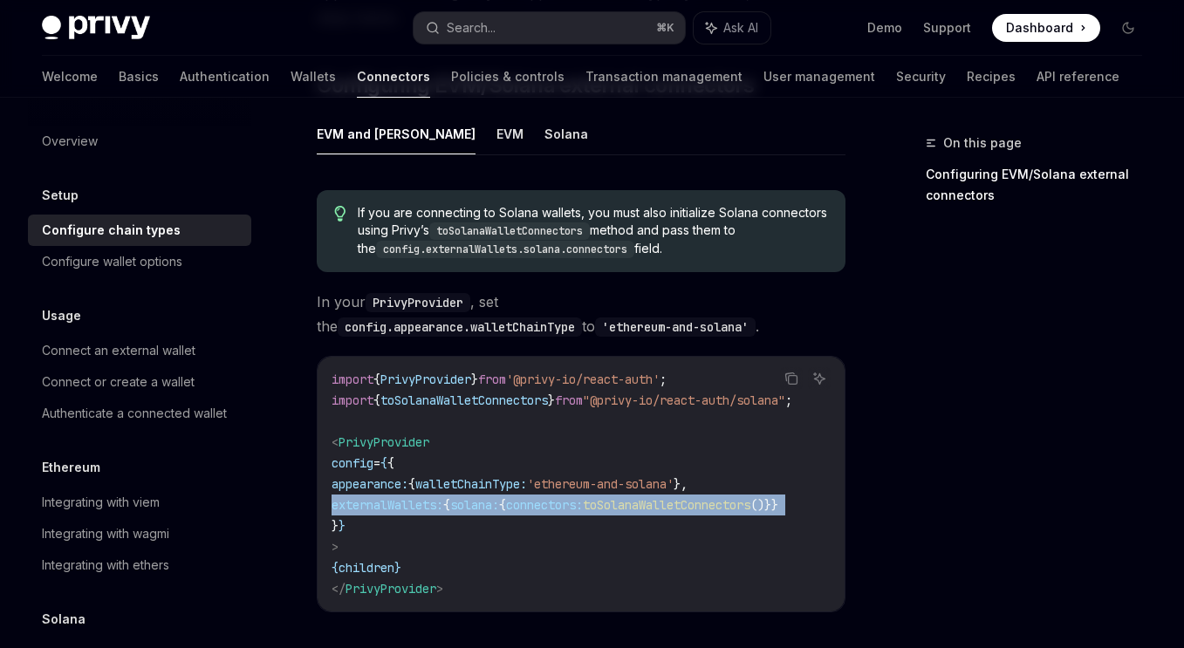
click at [450, 504] on span "{" at bounding box center [446, 505] width 7 height 16
copy code "externalWallets: { solana: { connectors: toSolanaWalletConnectors ()}}"
